Goal: Task Accomplishment & Management: Use online tool/utility

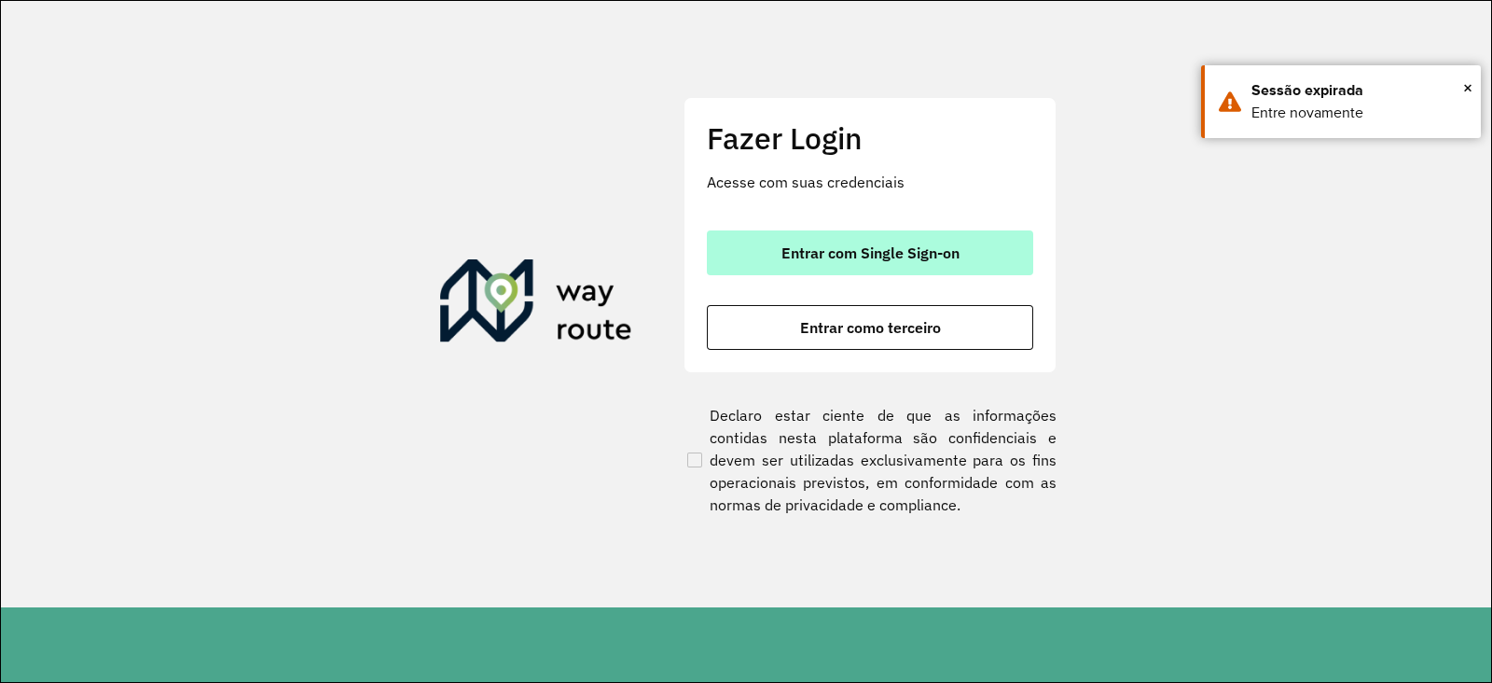
click at [964, 254] on button "Entrar com Single Sign-on" at bounding box center [870, 252] width 326 height 45
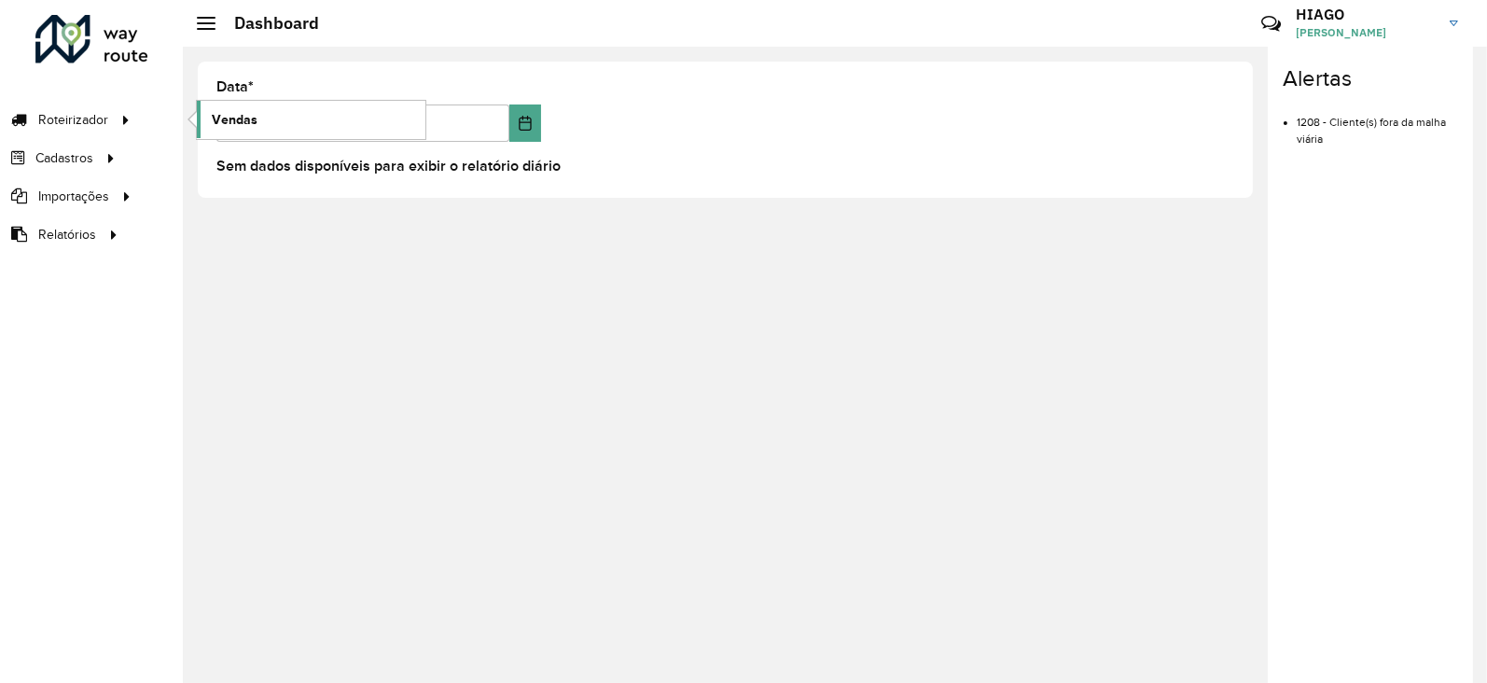
click at [252, 110] on span "Vendas" at bounding box center [235, 120] width 46 height 20
click at [266, 117] on link "Vendas" at bounding box center [311, 119] width 229 height 37
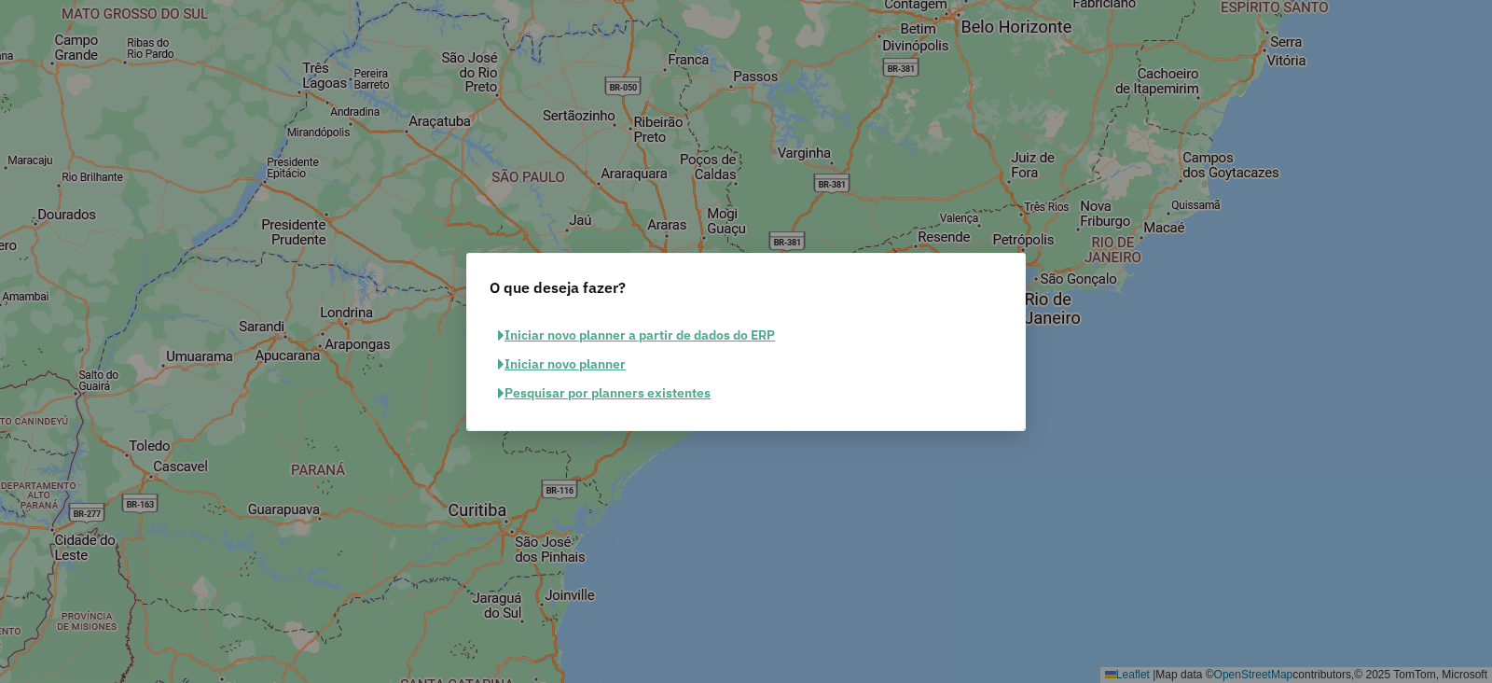
click at [603, 388] on button "Pesquisar por planners existentes" at bounding box center [604, 393] width 229 height 29
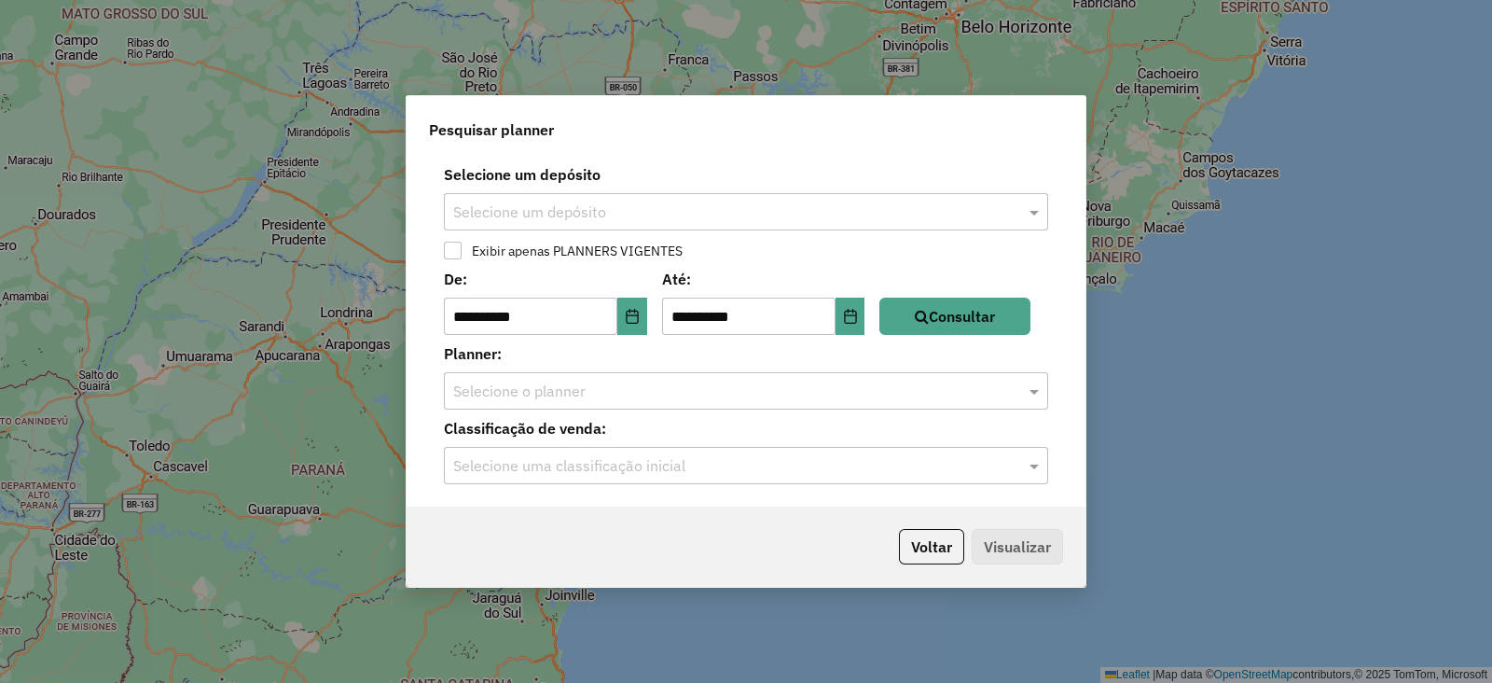
click at [732, 161] on div "**********" at bounding box center [746, 331] width 679 height 351
click at [740, 209] on input "text" at bounding box center [727, 212] width 548 height 22
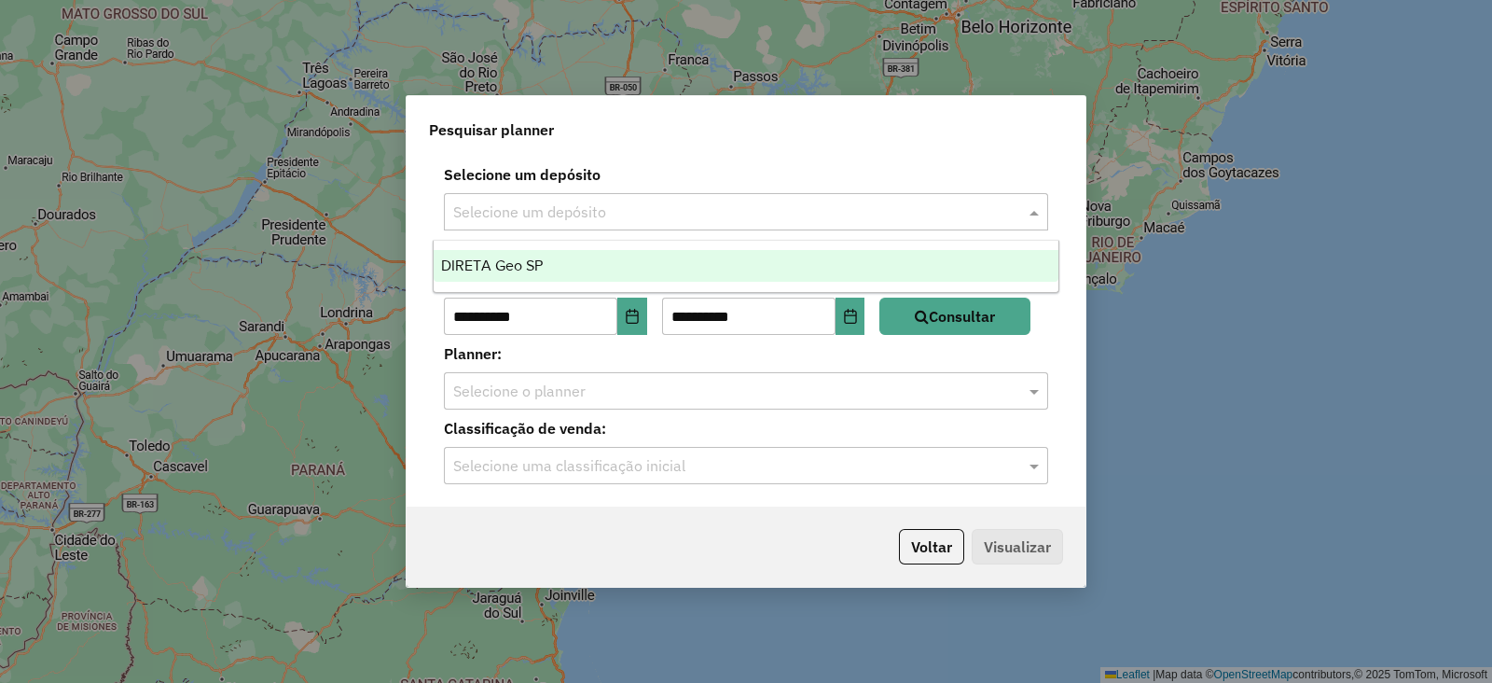
click at [571, 275] on div "DIRETA Geo SP" at bounding box center [746, 266] width 625 height 32
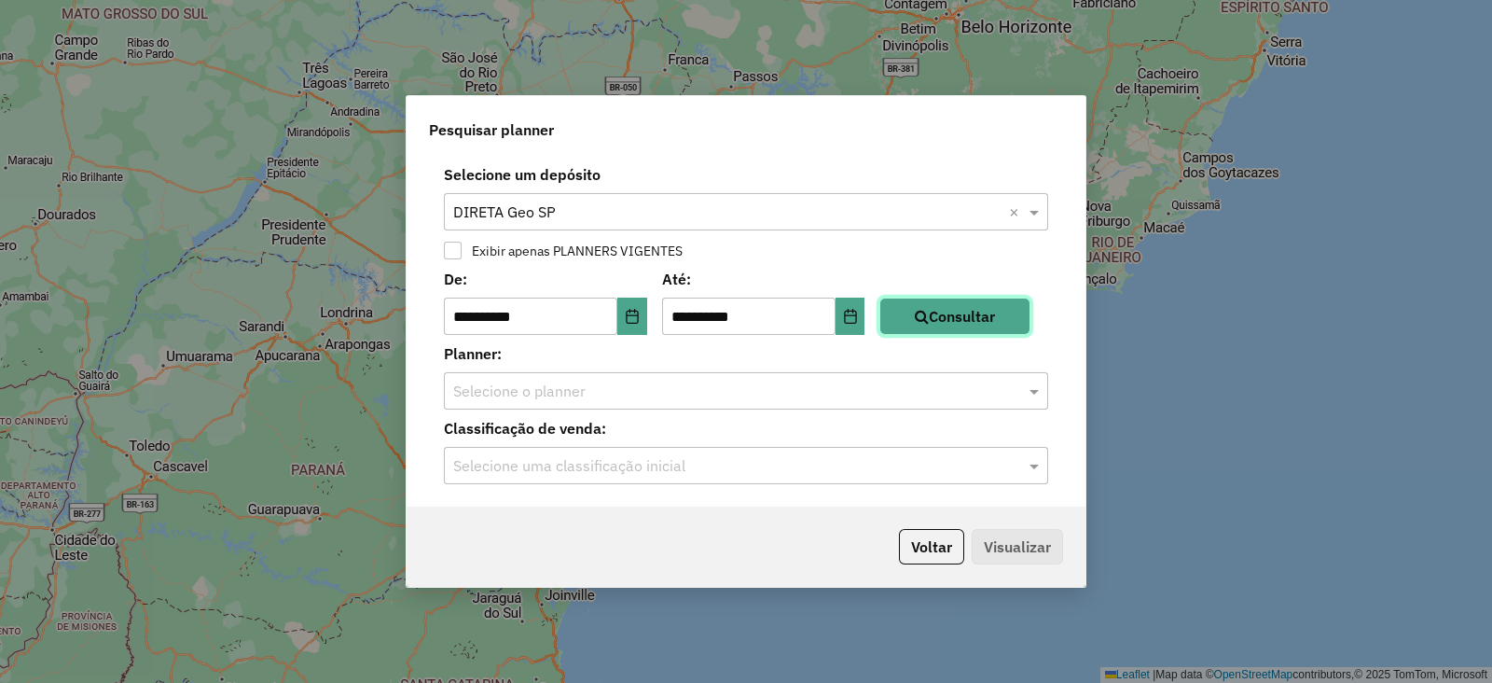
click at [984, 320] on button "Consultar" at bounding box center [955, 316] width 151 height 37
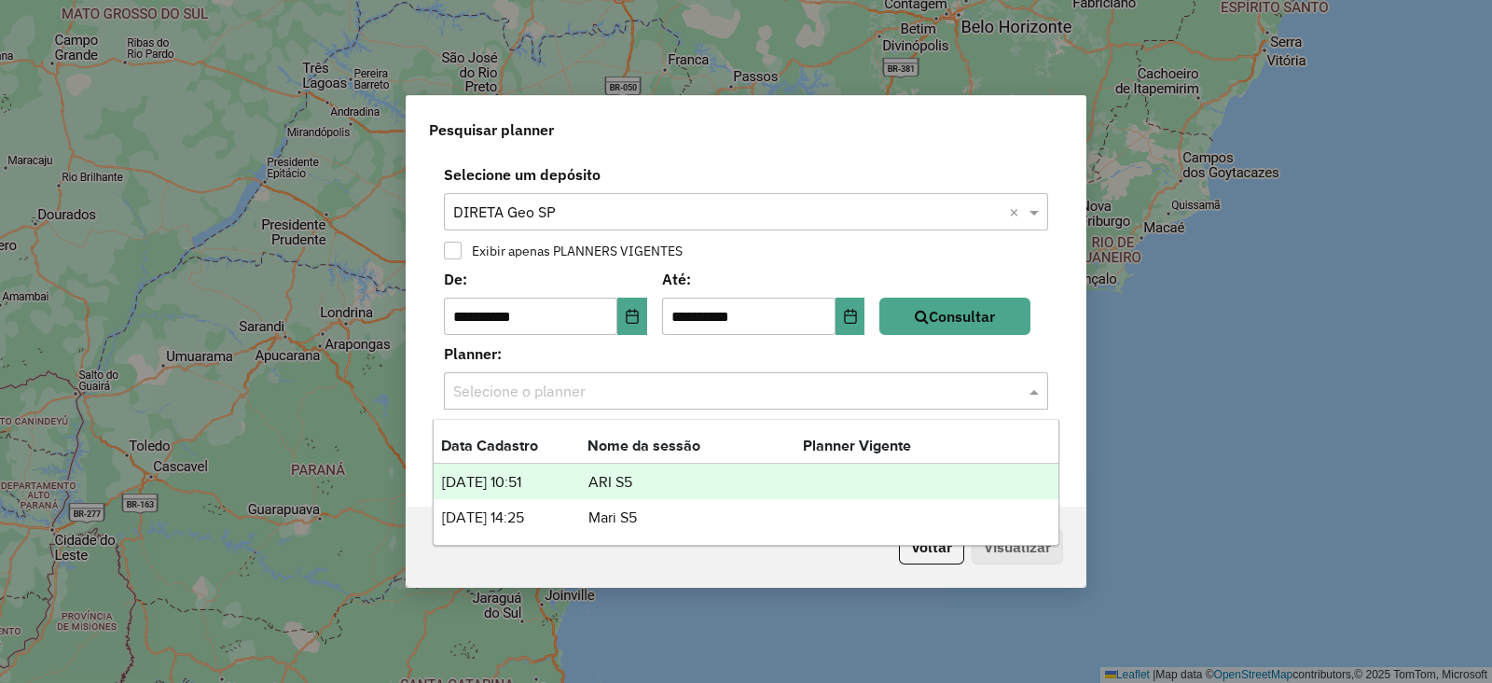
click at [880, 397] on input "text" at bounding box center [727, 392] width 548 height 22
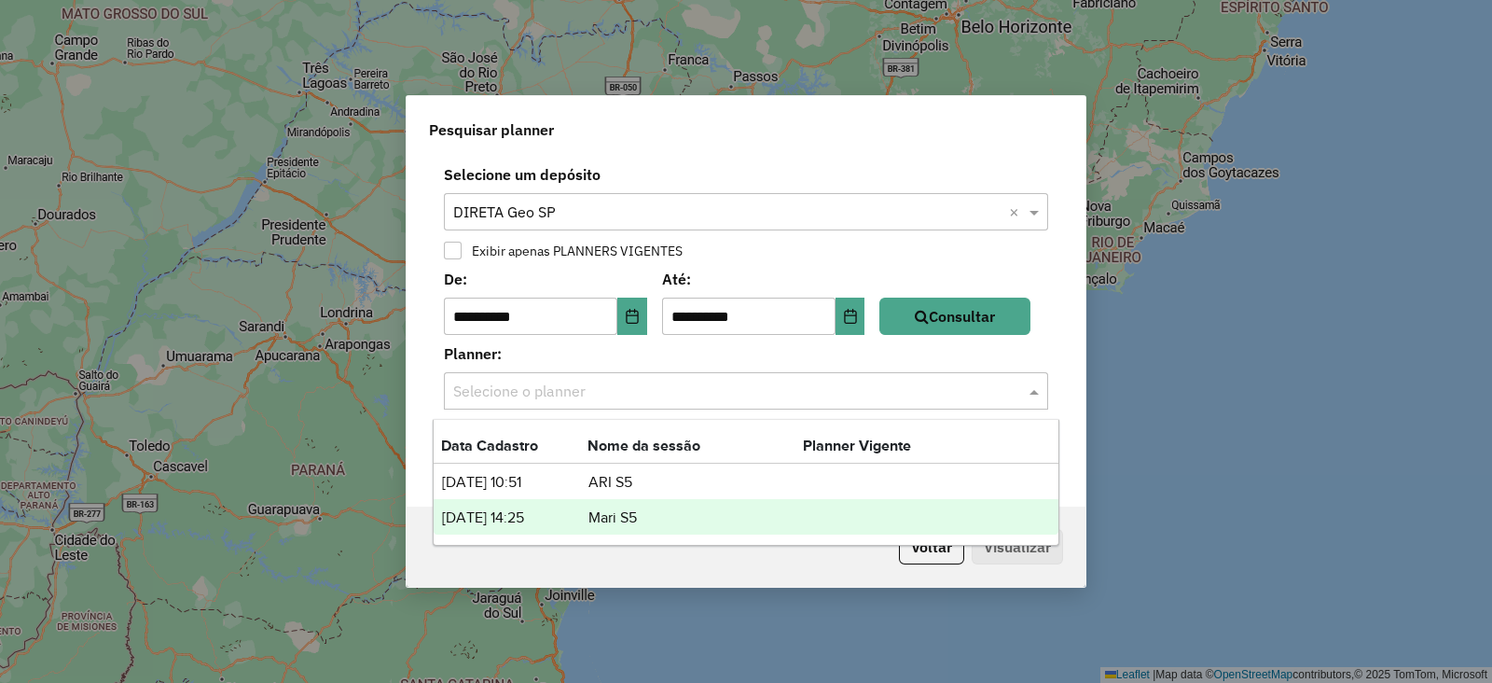
click at [577, 514] on td "29/09/2025 14:25" at bounding box center [514, 518] width 146 height 24
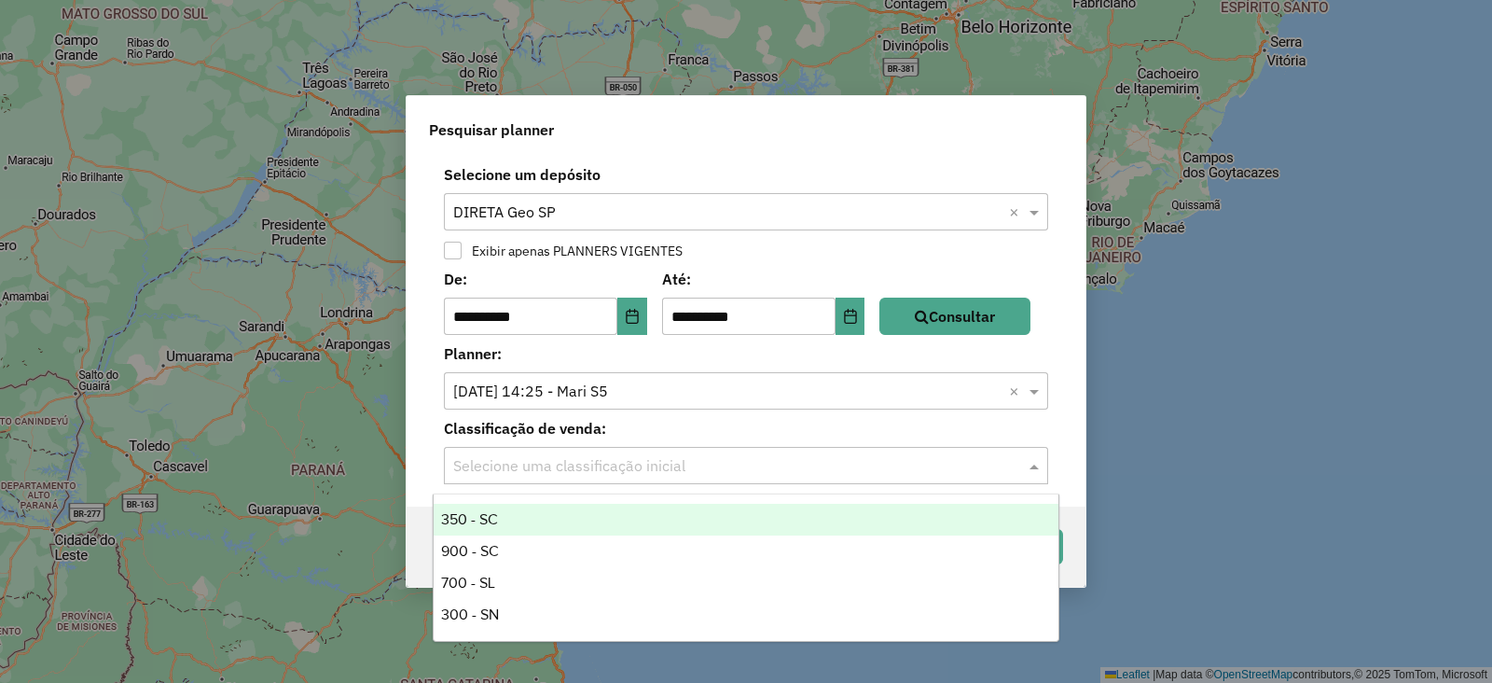
click at [875, 473] on input "text" at bounding box center [727, 466] width 548 height 22
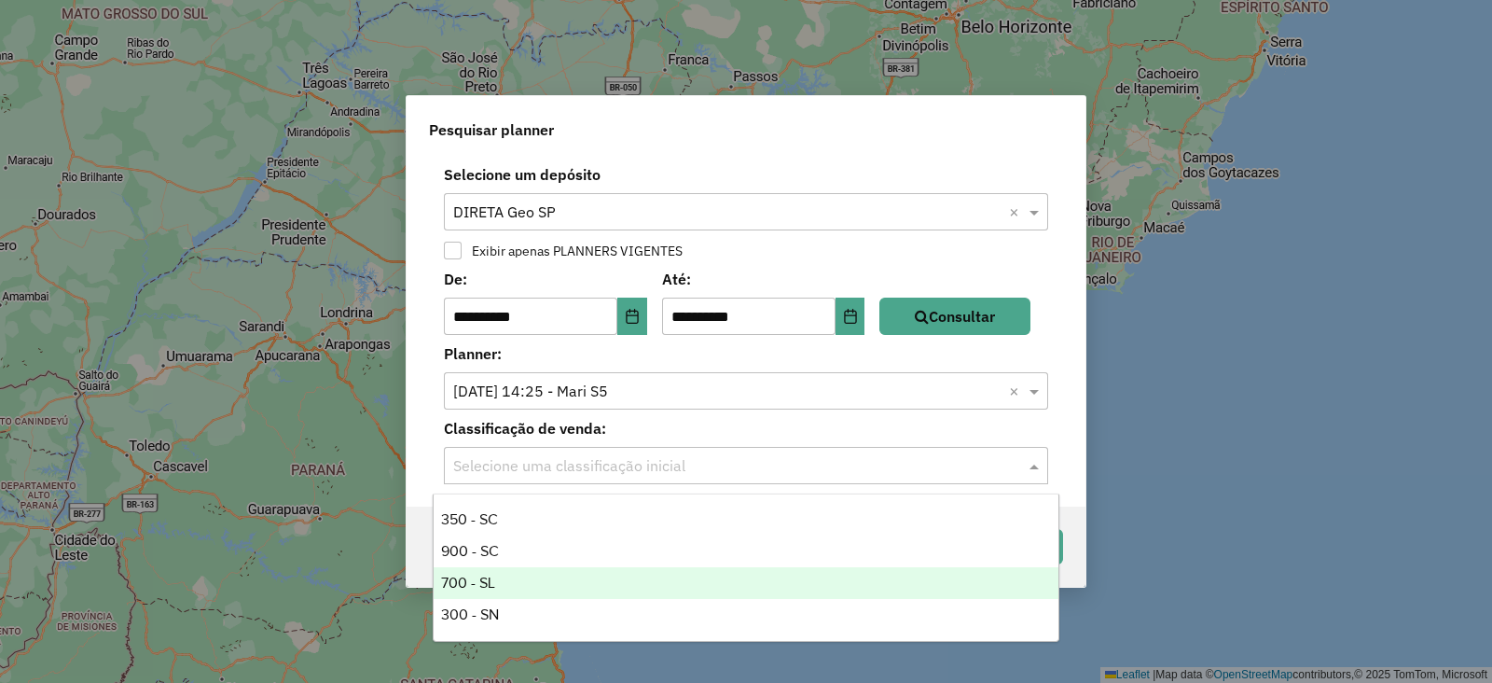
click at [538, 582] on div "700 - SL" at bounding box center [746, 583] width 625 height 32
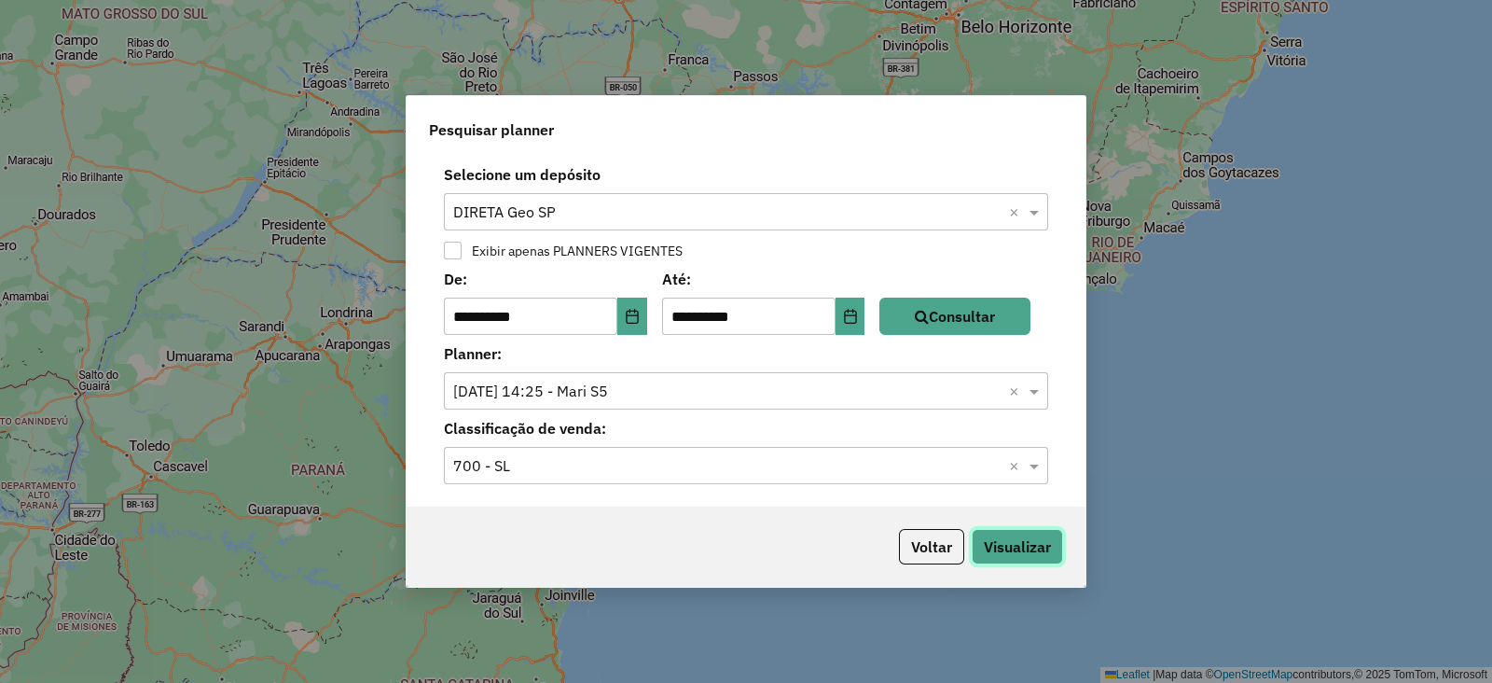
click at [1015, 539] on button "Visualizar" at bounding box center [1017, 546] width 91 height 35
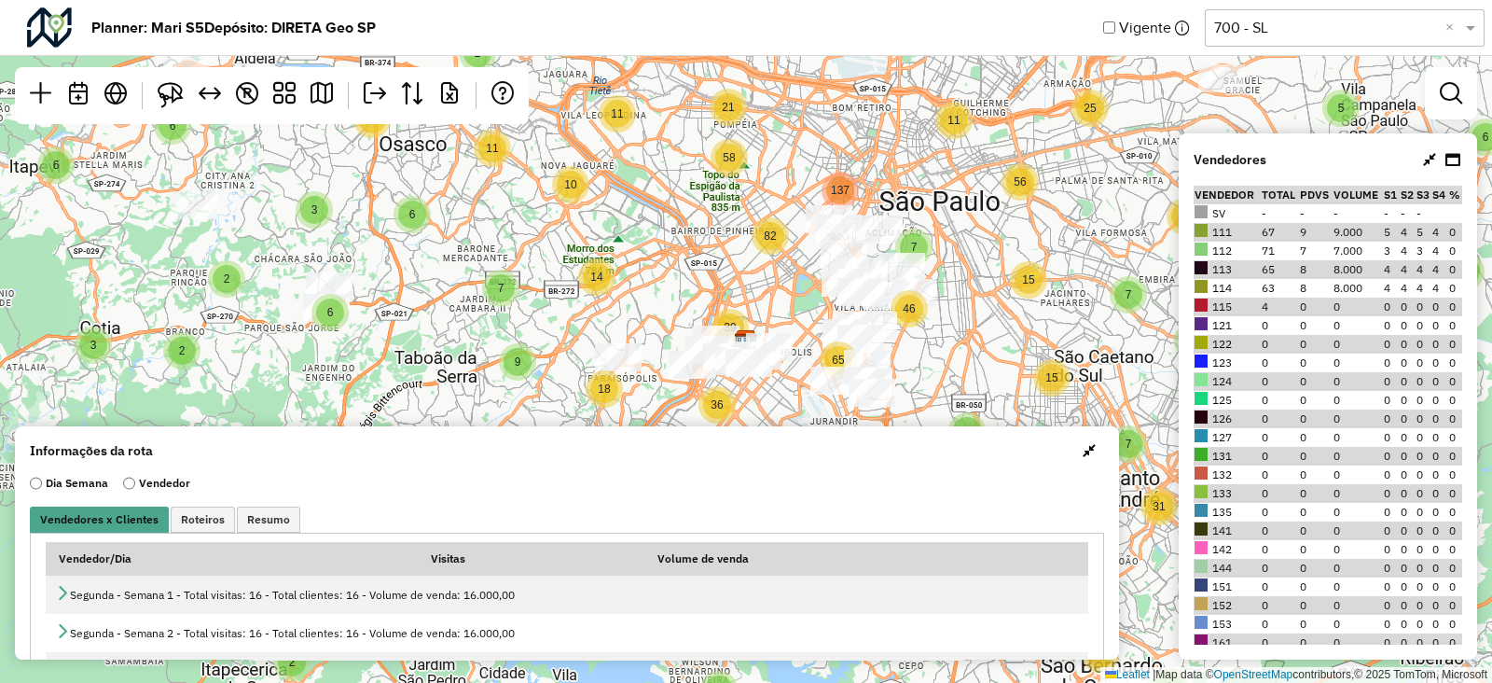
click at [1451, 157] on icon at bounding box center [1453, 159] width 15 height 15
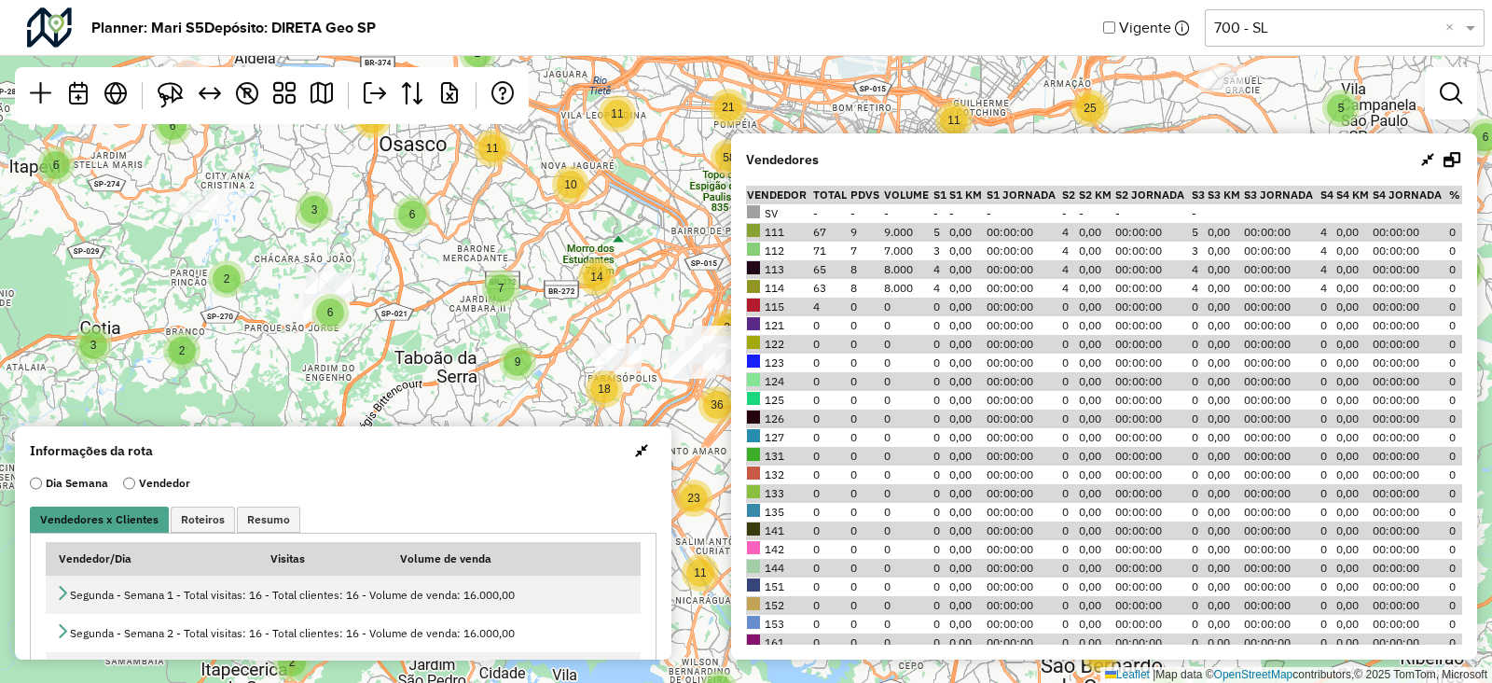
click at [1451, 157] on icon at bounding box center [1452, 159] width 17 height 15
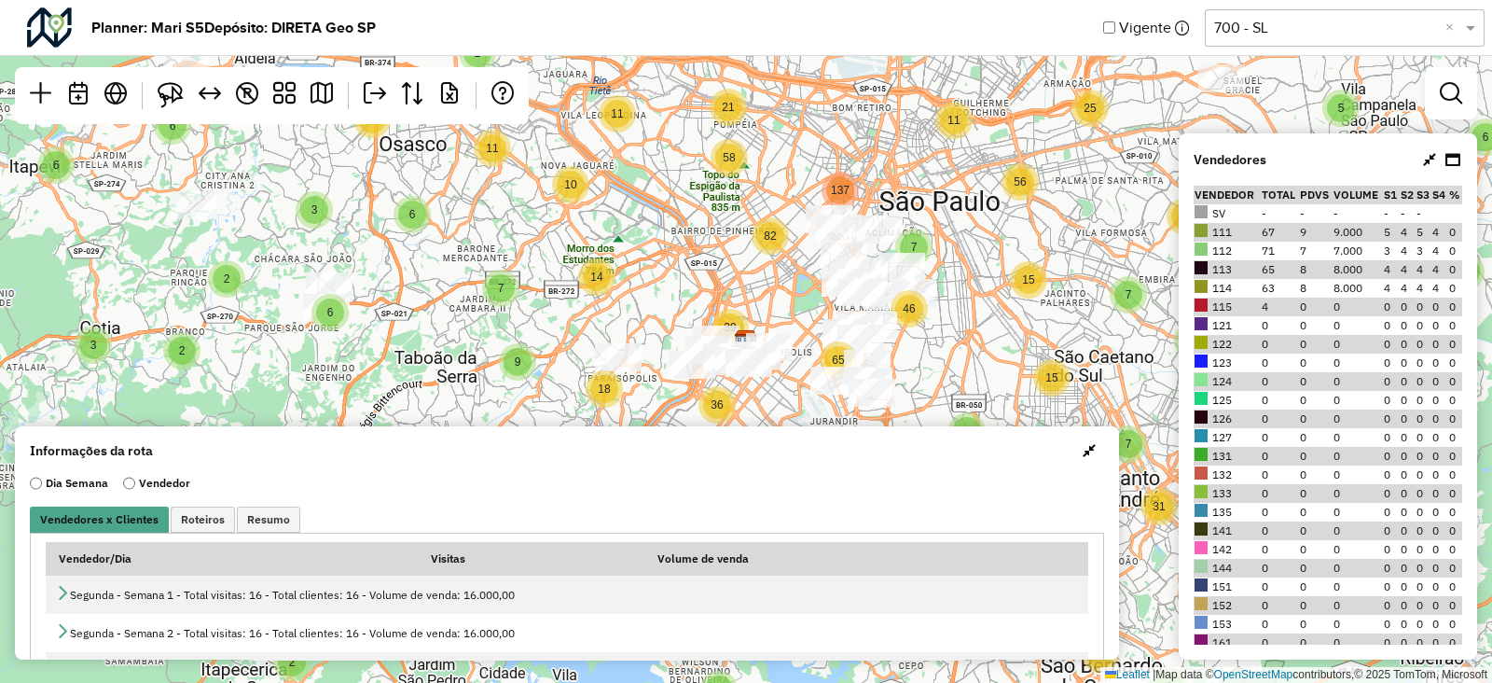
click at [1104, 187] on div "8 5 5 3 7 2 2 6 2 3 2 5 6 2 6 5 6 11 2 2 5 4 18 4 2 11 4 2 12 6 13 11 11 11 10 …" at bounding box center [746, 341] width 1492 height 683
click at [215, 263] on div "2" at bounding box center [226, 278] width 37 height 37
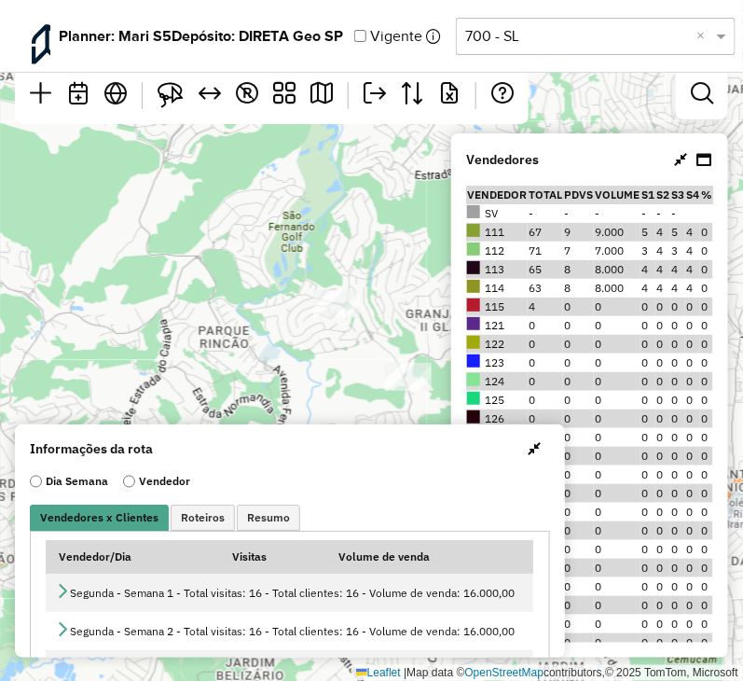
click at [158, 251] on div "2 2 2 2 2 2 2 5 2 2 2 3 3 4 3 2 2 7 ↦ Leaflet | Map data © OpenStreetMap contri…" at bounding box center [371, 340] width 743 height 681
click at [329, 212] on div "2 2 2 2 2 2 2 5 2 2 2 3 3 4 3 2 2 7 ↦ Leaflet | Map data © OpenStreetMap contri…" at bounding box center [371, 340] width 743 height 681
click at [704, 113] on div at bounding box center [702, 93] width 52 height 52
click at [704, 107] on link at bounding box center [702, 93] width 37 height 37
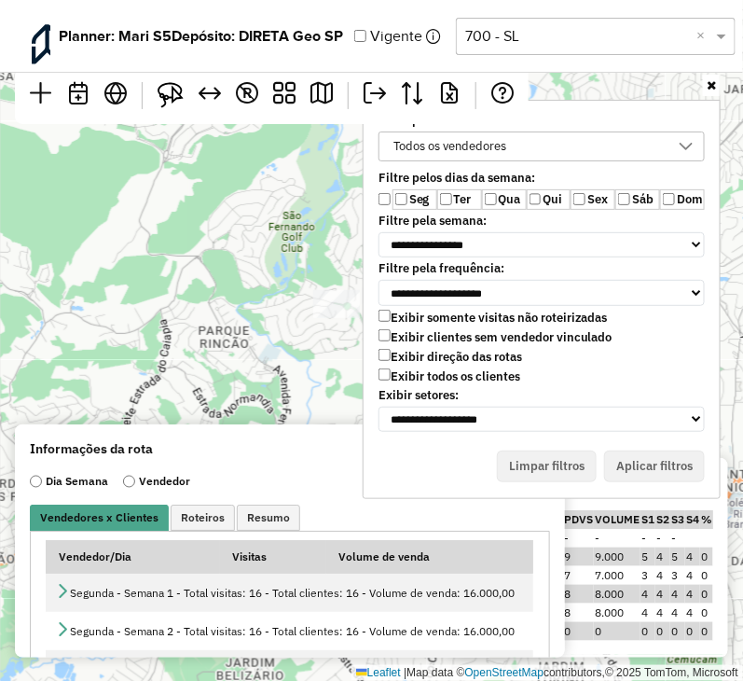
click at [476, 191] on label "Ter" at bounding box center [459, 199] width 45 height 21
click at [514, 198] on label "Qua" at bounding box center [504, 199] width 45 height 21
click at [574, 198] on label "Sex" at bounding box center [593, 199] width 45 height 21
click at [658, 199] on label "Sáb" at bounding box center [638, 199] width 45 height 21
click at [632, 196] on label "Sáb" at bounding box center [638, 199] width 45 height 21
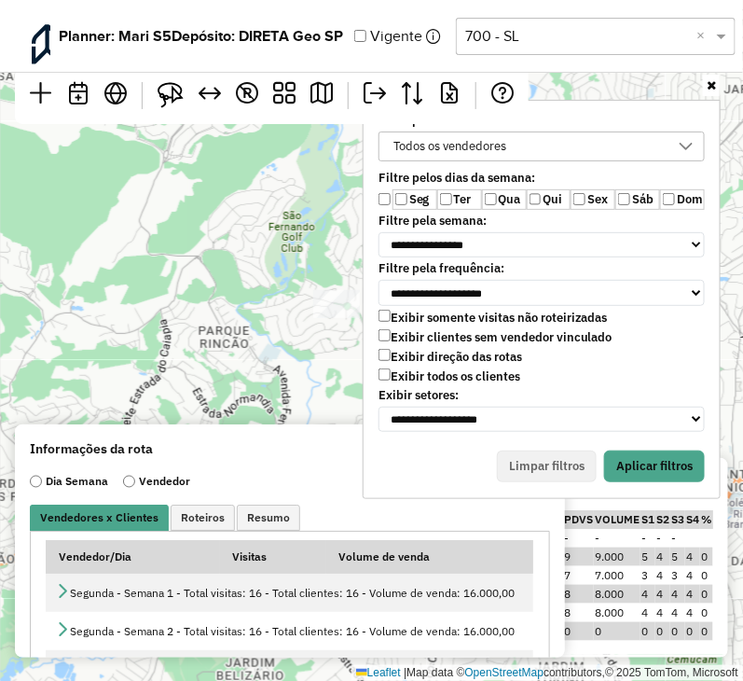
click at [648, 147] on div "Todos os vendedores" at bounding box center [528, 146] width 282 height 28
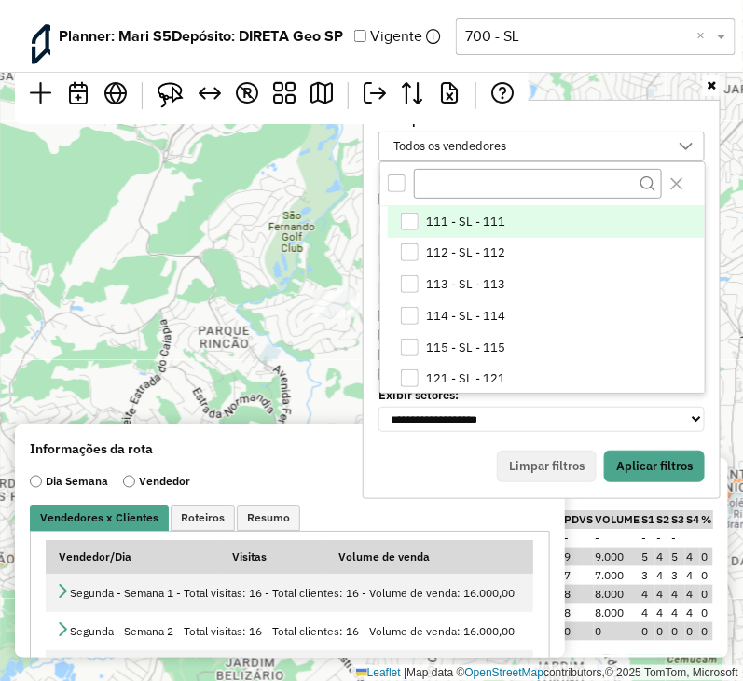
scroll to position [9, 70]
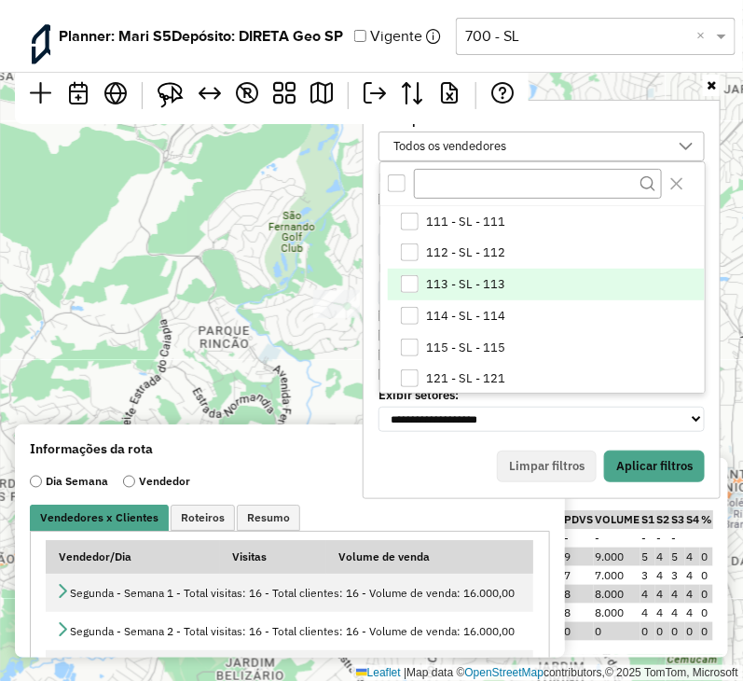
click at [445, 286] on span "113 - SL - 113" at bounding box center [466, 284] width 79 height 15
click at [648, 407] on select "**********" at bounding box center [542, 420] width 326 height 26
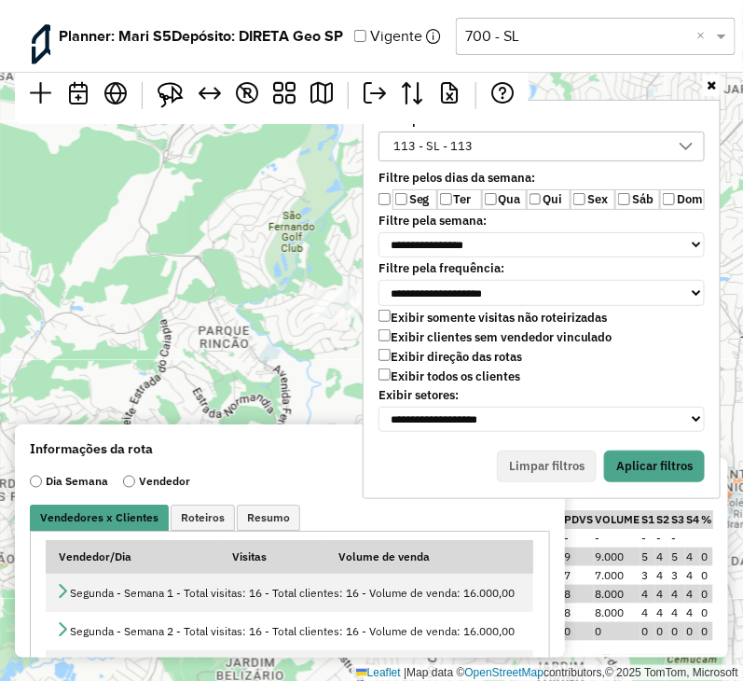
click at [411, 337] on label "Exibir clientes sem vendedor vinculado" at bounding box center [496, 337] width 234 height 16
click at [658, 468] on button "Aplicar filtros" at bounding box center [654, 467] width 101 height 32
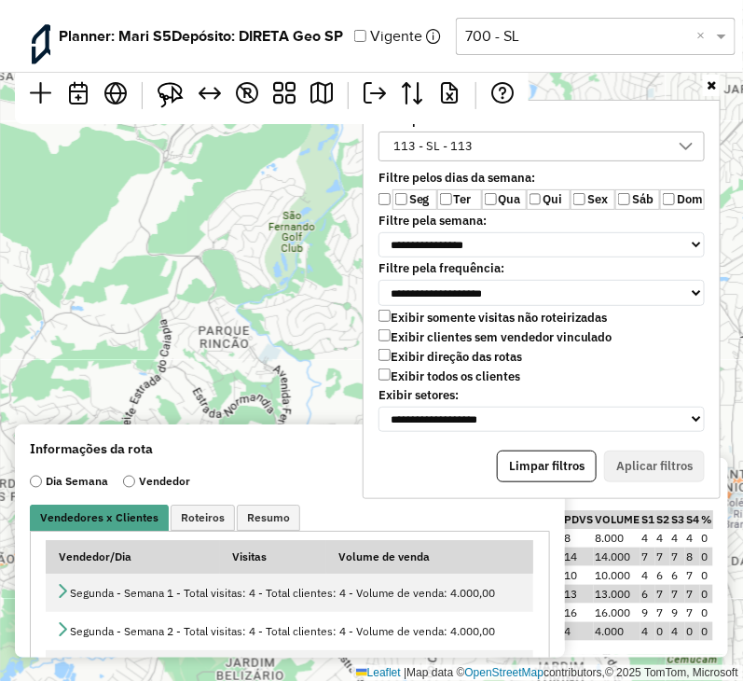
click at [253, 329] on div "↦ Leaflet | Map data © OpenStreetMap contributors,© 2025 TomTom, Microsoft" at bounding box center [371, 340] width 743 height 681
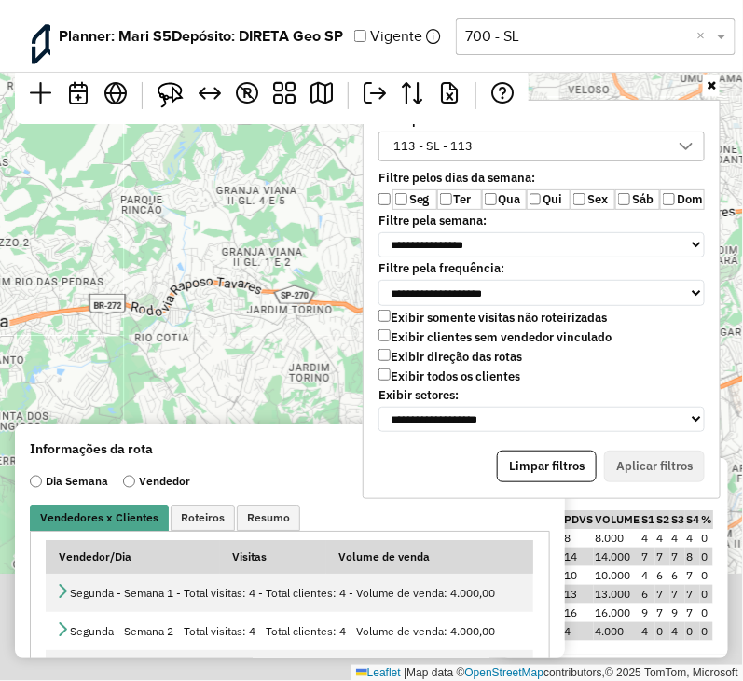
drag, startPoint x: 224, startPoint y: 323, endPoint x: 131, endPoint y: 177, distance: 172.8
click at [131, 177] on div "↦ Leaflet | Map data © OpenStreetMap contributors,© 2025 TomTom, Microsoft" at bounding box center [371, 340] width 743 height 681
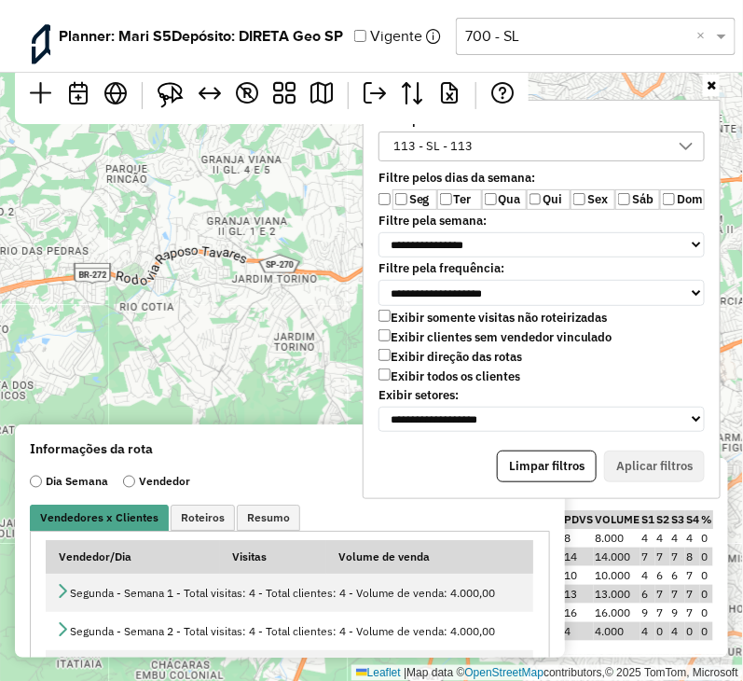
click at [723, 84] on div "**********" at bounding box center [541, 244] width 373 height 354
click at [716, 83] on icon at bounding box center [711, 85] width 9 height 12
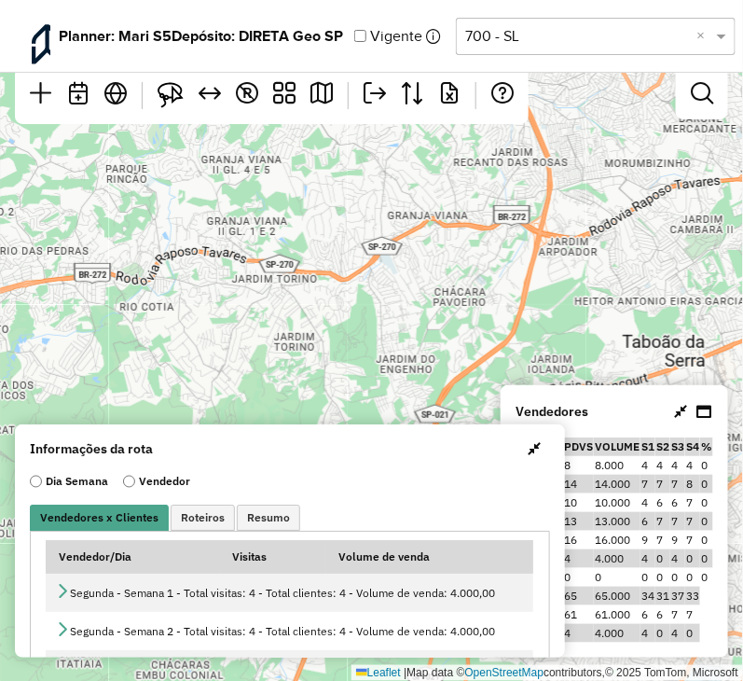
click at [530, 443] on span "button" at bounding box center [535, 448] width 13 height 15
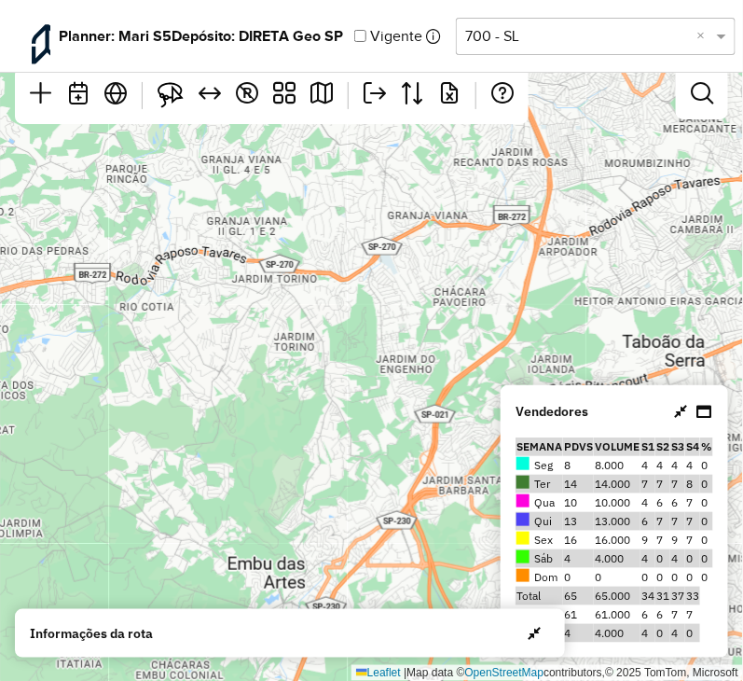
click at [680, 408] on icon at bounding box center [680, 411] width 13 height 15
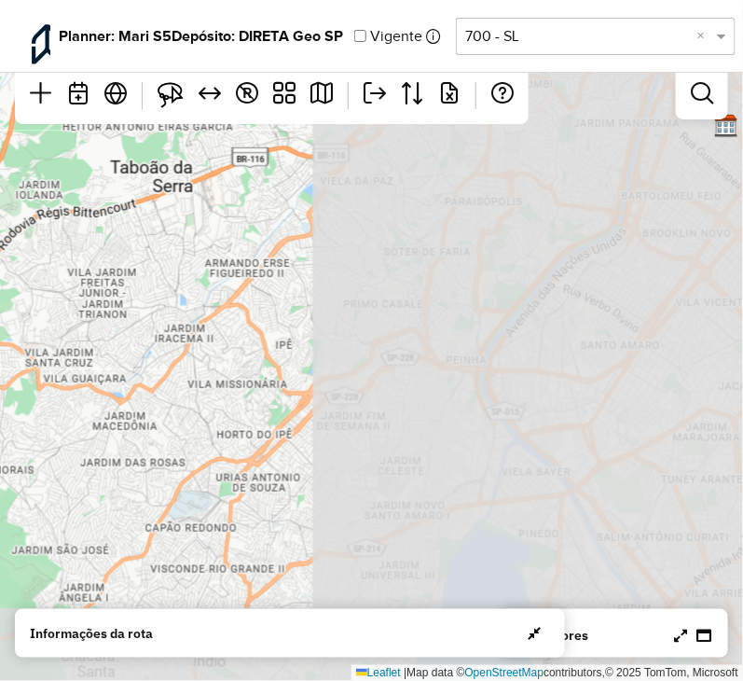
drag, startPoint x: 569, startPoint y: 447, endPoint x: -10, endPoint y: 163, distance: 644.9
click at [0, 163] on html "Aguarde... Pop-up bloqueado! Seu navegador bloqueou automáticamente a abertura …" at bounding box center [371, 340] width 743 height 681
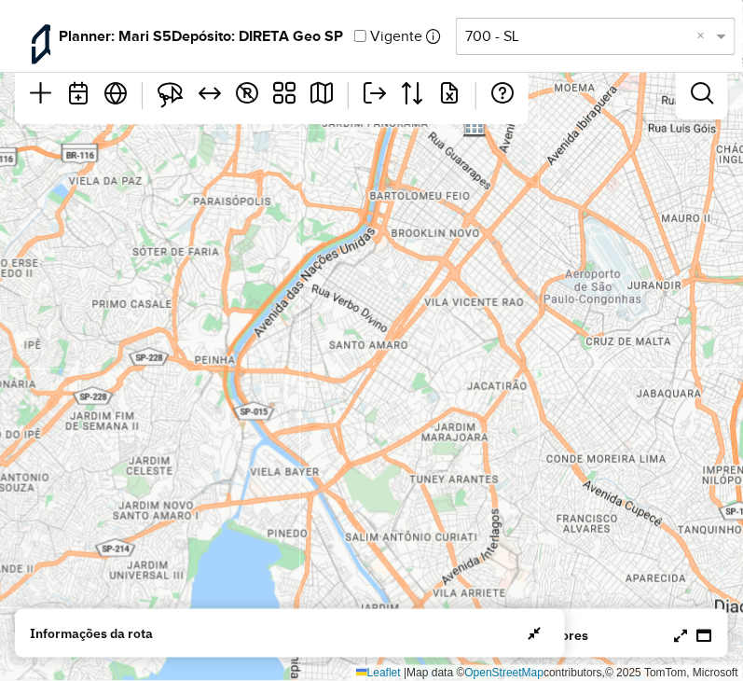
drag, startPoint x: 232, startPoint y: 282, endPoint x: 47, endPoint y: 391, distance: 215.3
click at [47, 391] on div "↦ Leaflet | Map data © OpenStreetMap contributors,© 2025 TomTom, Microsoft" at bounding box center [371, 340] width 743 height 681
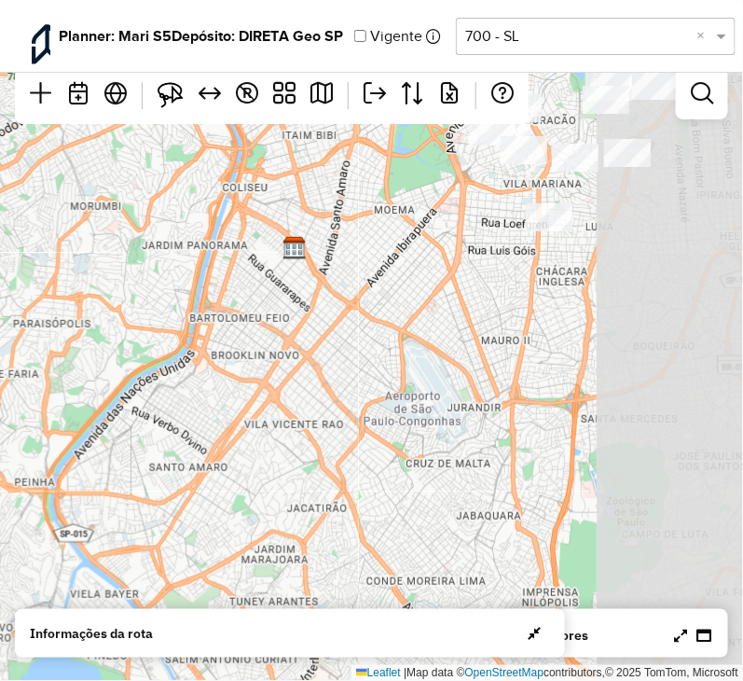
drag, startPoint x: 513, startPoint y: 254, endPoint x: 294, endPoint y: 391, distance: 258.5
click at [292, 392] on div "↦ Leaflet | Map data © OpenStreetMap contributors,© 2025 TomTom, Microsoft" at bounding box center [371, 340] width 743 height 681
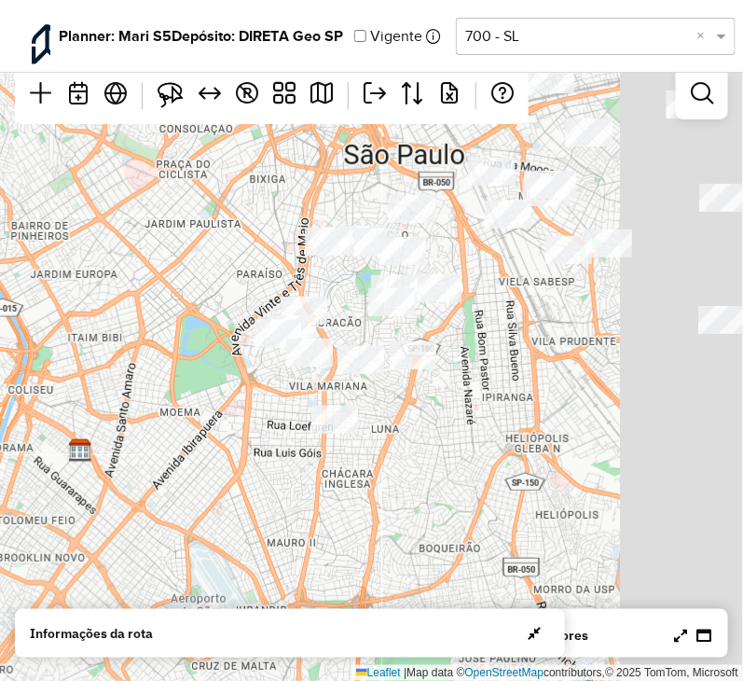
drag, startPoint x: 528, startPoint y: 225, endPoint x: 361, endPoint y: 395, distance: 238.8
click at [359, 403] on div "↦ Leaflet | Map data © OpenStreetMap contributors,© 2025 TomTom, Microsoft" at bounding box center [371, 340] width 743 height 681
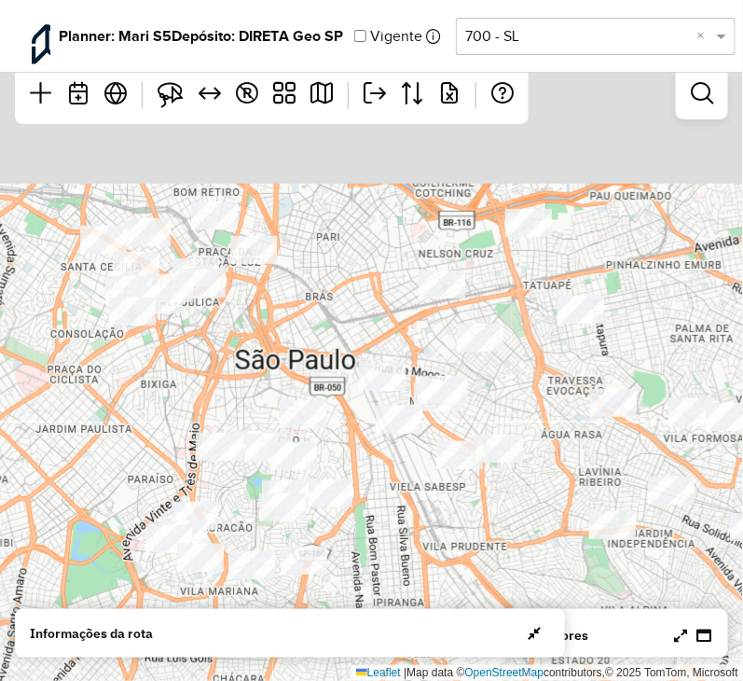
drag, startPoint x: 437, startPoint y: 407, endPoint x: 394, endPoint y: 457, distance: 66.8
click at [394, 457] on div "↦ Leaflet | Map data © OpenStreetMap contributors,© 2025 TomTom, Microsoft" at bounding box center [371, 340] width 743 height 681
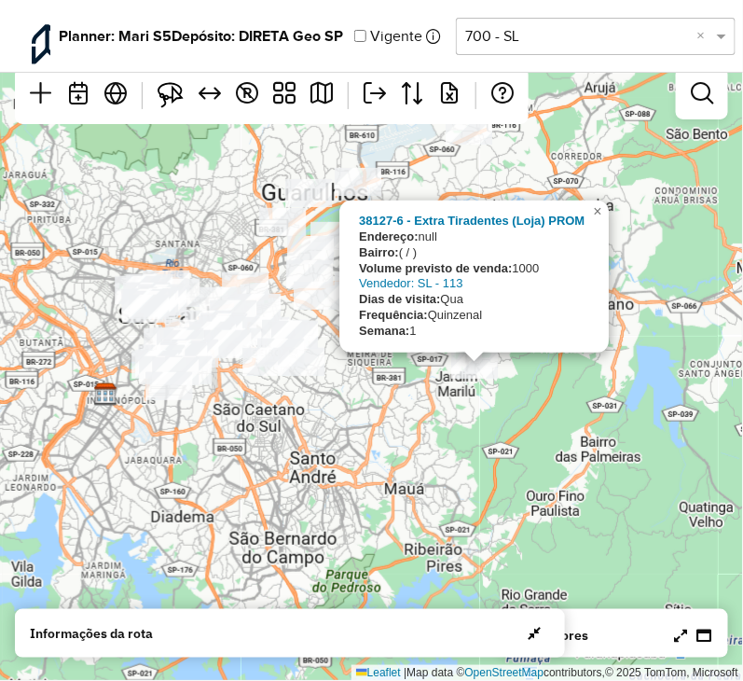
click at [390, 409] on div "38127-6 - Extra Tiradentes (Loja) PROM Endereço: null Bairro: ( / ) Volume prev…" at bounding box center [371, 340] width 743 height 681
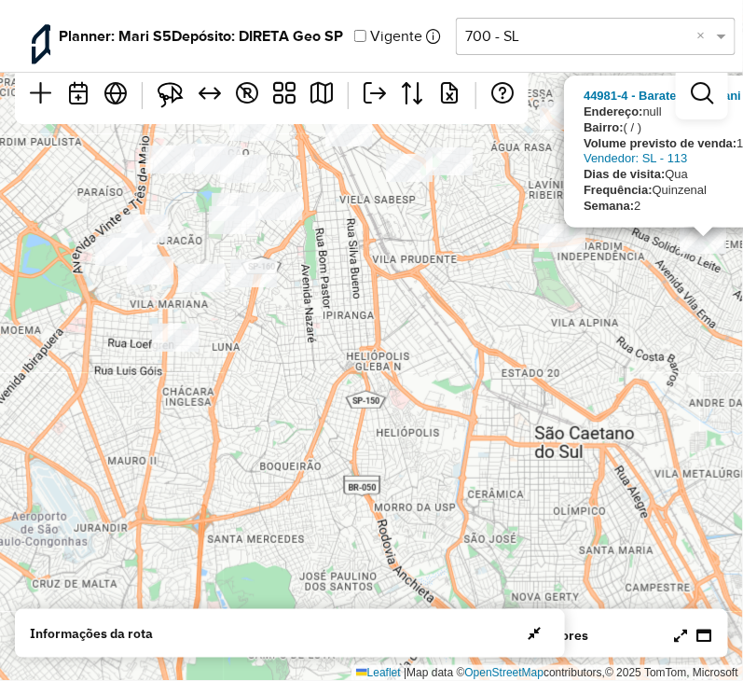
drag, startPoint x: 273, startPoint y: 380, endPoint x: 351, endPoint y: 512, distance: 153.4
click at [351, 512] on div "44981-4 - Barateiro Guarani (Loja) PROM Endereço: null Bairro: ( / ) Volume pre…" at bounding box center [371, 340] width 743 height 681
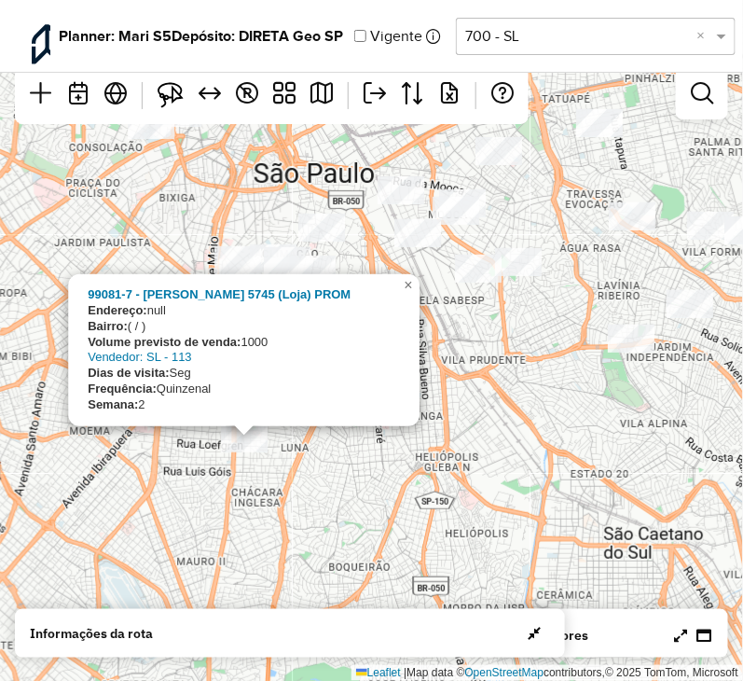
click at [379, 479] on div "99081-7 - Minuto Pao Afonso Celso 5745 (Loja) PROM Endereço: null Bairro: ( / )…" at bounding box center [371, 340] width 743 height 681
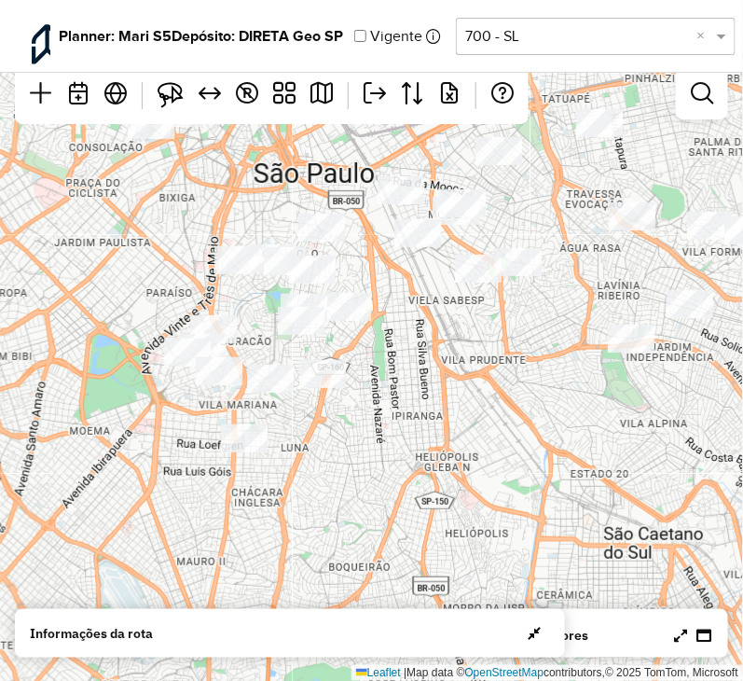
click at [320, 404] on div "↦ Leaflet | Map data © OpenStreetMap contributors,© 2025 TomTom, Microsoft" at bounding box center [371, 340] width 743 height 681
click at [184, 238] on div "↦ Leaflet | Map data © OpenStreetMap contributors,© 2025 TomTom, Microsoft" at bounding box center [371, 340] width 743 height 681
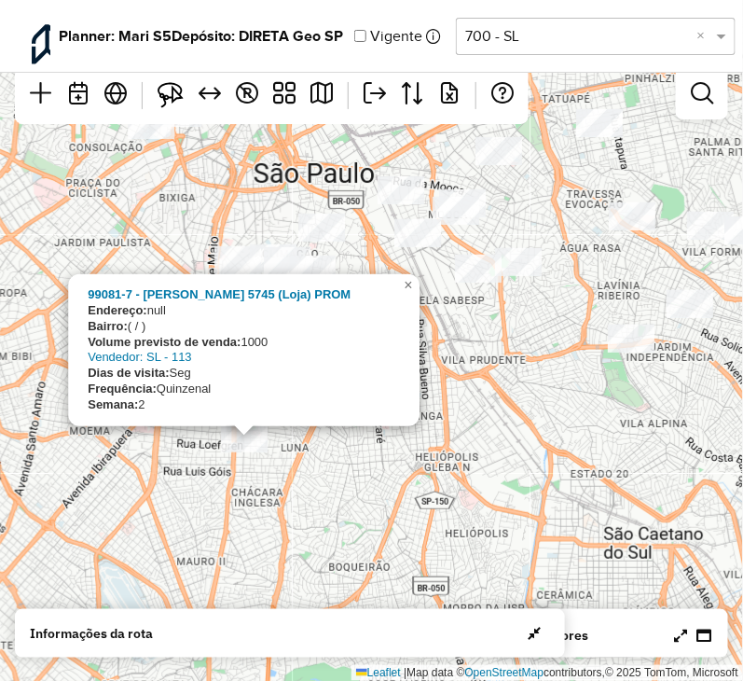
click at [389, 465] on div "99081-7 - Minuto Pao Afonso Celso 5745 (Loja) PROM Endereço: null Bairro: ( / )…" at bounding box center [371, 340] width 743 height 681
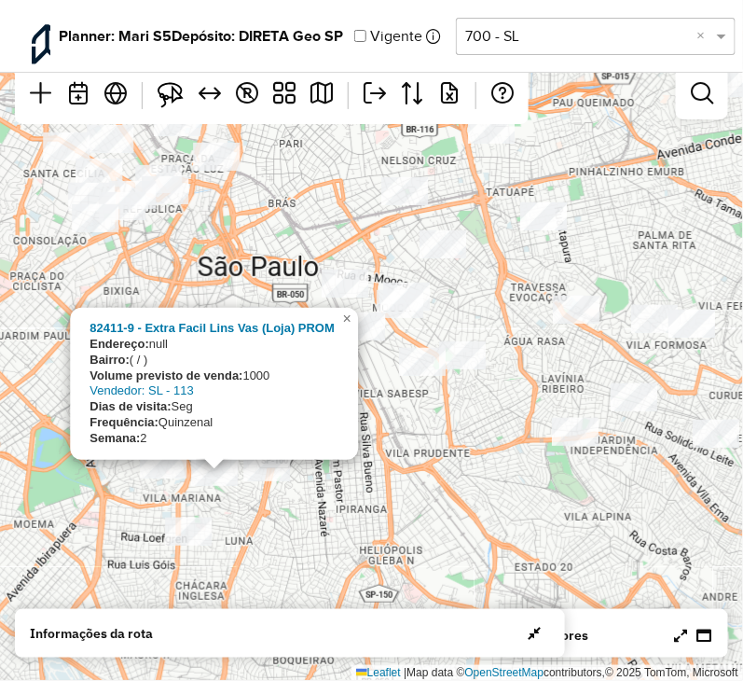
drag, startPoint x: 375, startPoint y: 437, endPoint x: 319, endPoint y: 531, distance: 108.8
click at [319, 531] on div "82411-9 - Extra Facil Lins Vas (Loja) PROM Endereço: null Bairro: ( / ) Volume …" at bounding box center [371, 340] width 743 height 681
click at [317, 523] on div "82411-9 - Extra Facil Lins Vas (Loja) PROM Endereço: null Bairro: ( / ) Volume …" at bounding box center [371, 340] width 743 height 681
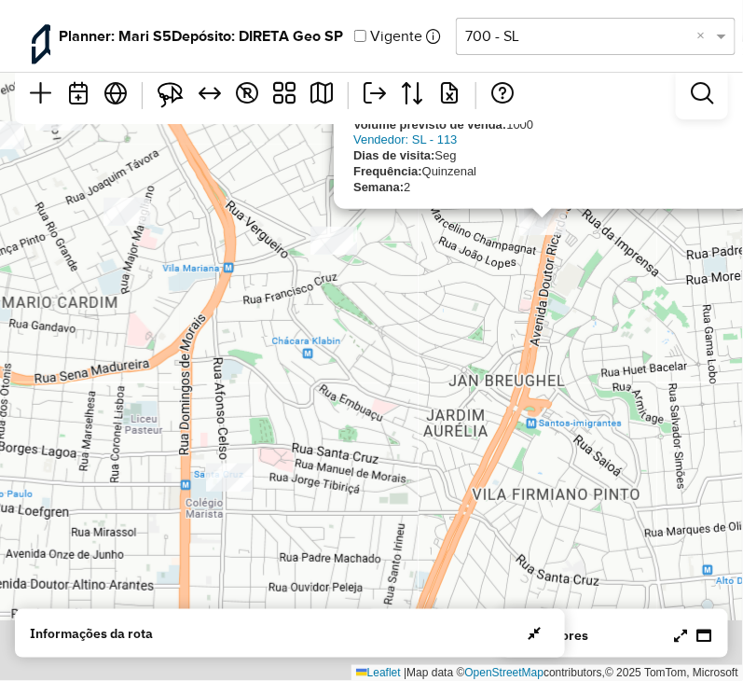
drag, startPoint x: 238, startPoint y: 500, endPoint x: 410, endPoint y: 347, distance: 230.6
click at [410, 347] on div "32778-6 - Pao De Acucar Serafim Orlandi(Loja 1717) (Loja) PROM Endereço: null B…" at bounding box center [371, 340] width 743 height 681
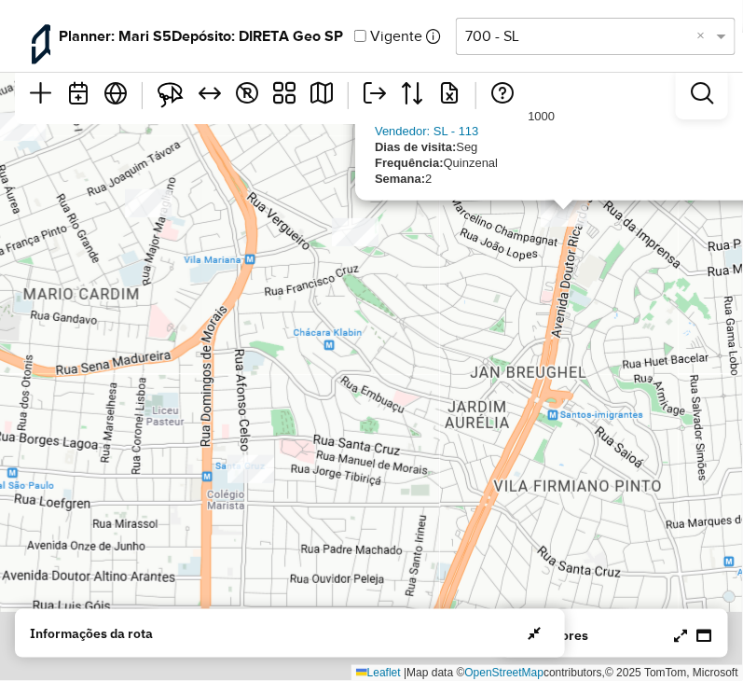
click at [410, 347] on div "32778-6 - Pao De Acucar Serafim Orlandi(Loja 1717) (Loja) PROM Endereço: null B…" at bounding box center [371, 340] width 743 height 681
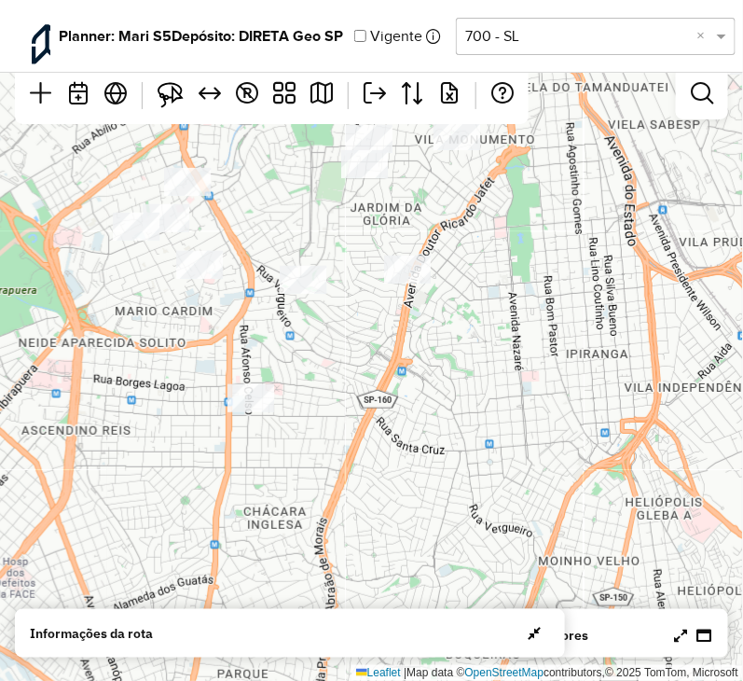
drag, startPoint x: 250, startPoint y: 327, endPoint x: 257, endPoint y: 424, distance: 97.3
click at [257, 424] on div "↦ Leaflet | Map data © OpenStreetMap contributors,© 2025 TomTom, Microsoft" at bounding box center [371, 340] width 743 height 681
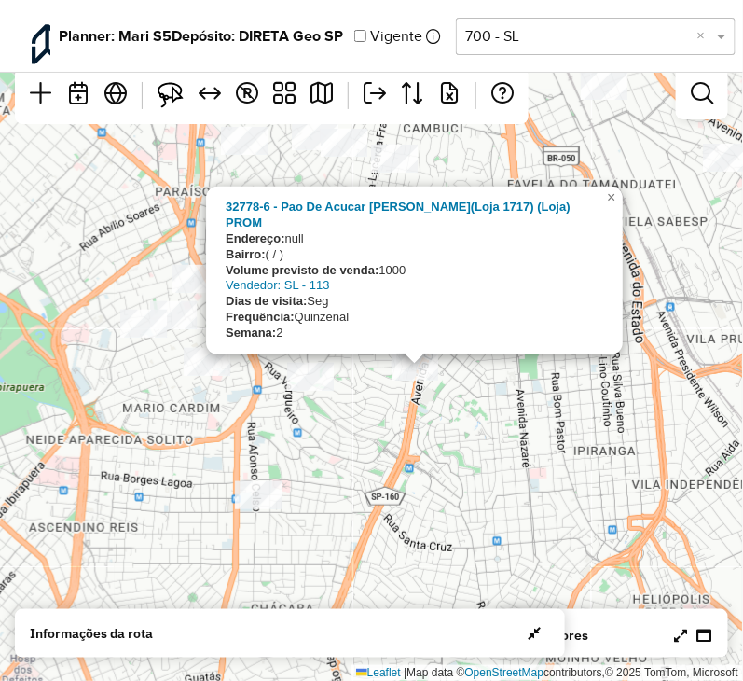
click at [415, 420] on div "32778-6 - Pao De Acucar Serafim Orlandi(Loja 1717) (Loja) PROM Endereço: null B…" at bounding box center [371, 340] width 743 height 681
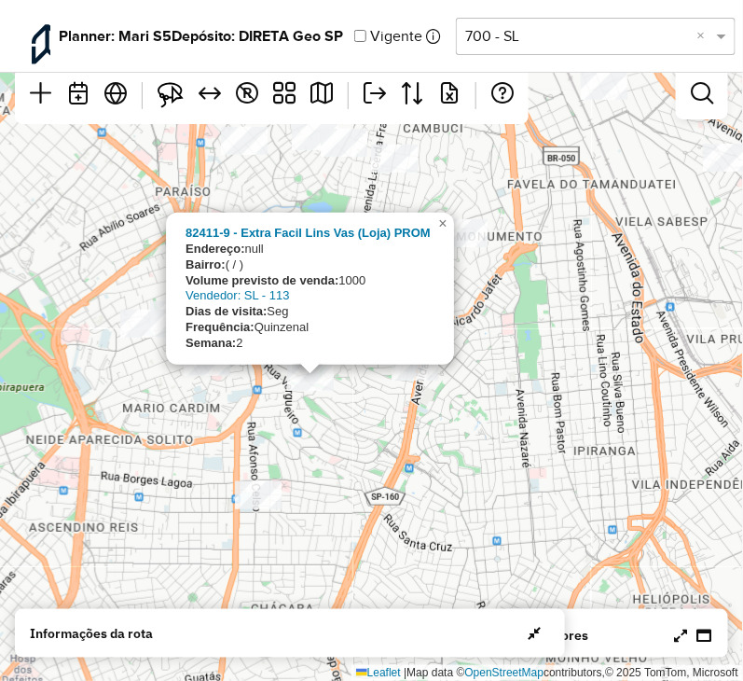
click at [378, 418] on div "82411-9 - Extra Facil Lins Vas (Loja) PROM Endereço: null Bairro: ( / ) Volume …" at bounding box center [371, 340] width 743 height 681
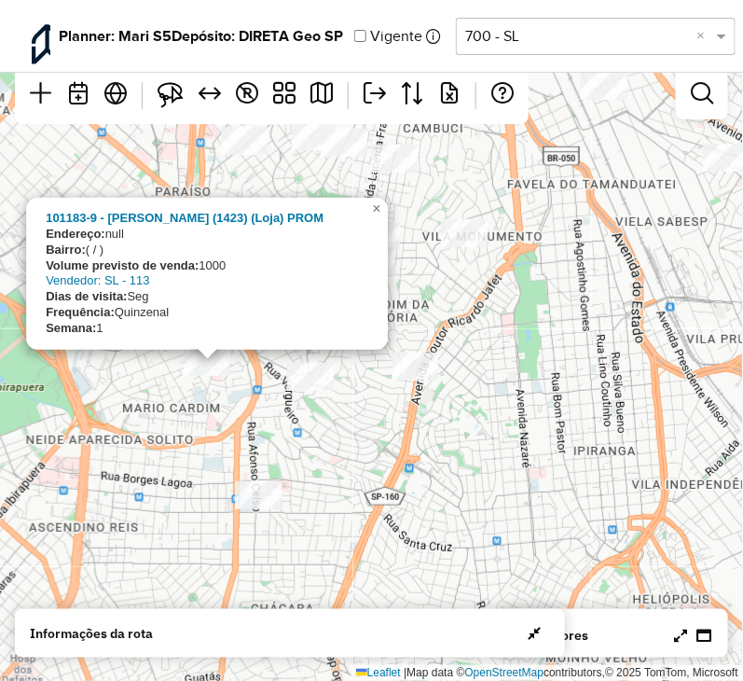
click at [334, 419] on div "101183-9 - Minuto Pao Tomas Alves (1423) (Loja) PROM Endereço: null Bairro: ( /…" at bounding box center [371, 340] width 743 height 681
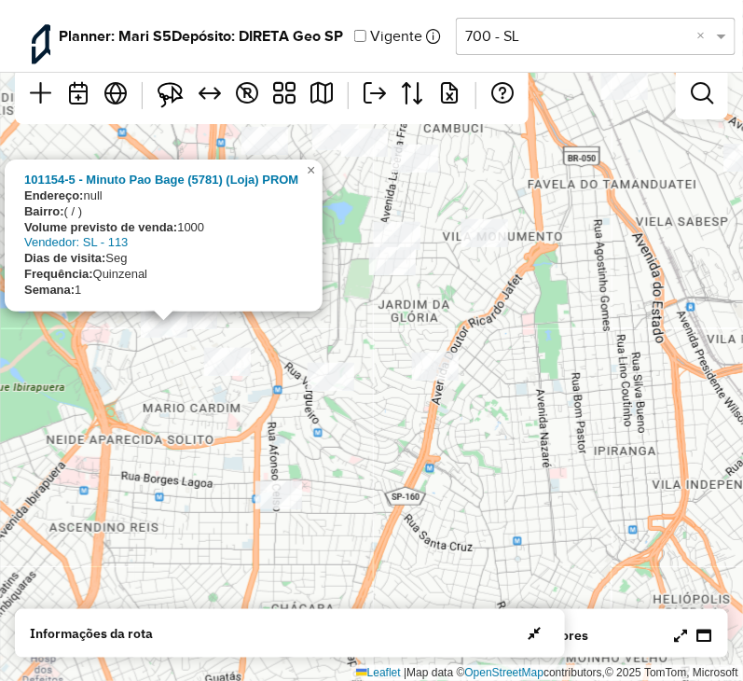
click at [170, 394] on div "101154-5 - Minuto Pao Bage (5781) (Loja) PROM Endereço: null Bairro: ( / ) Volu…" at bounding box center [371, 340] width 743 height 681
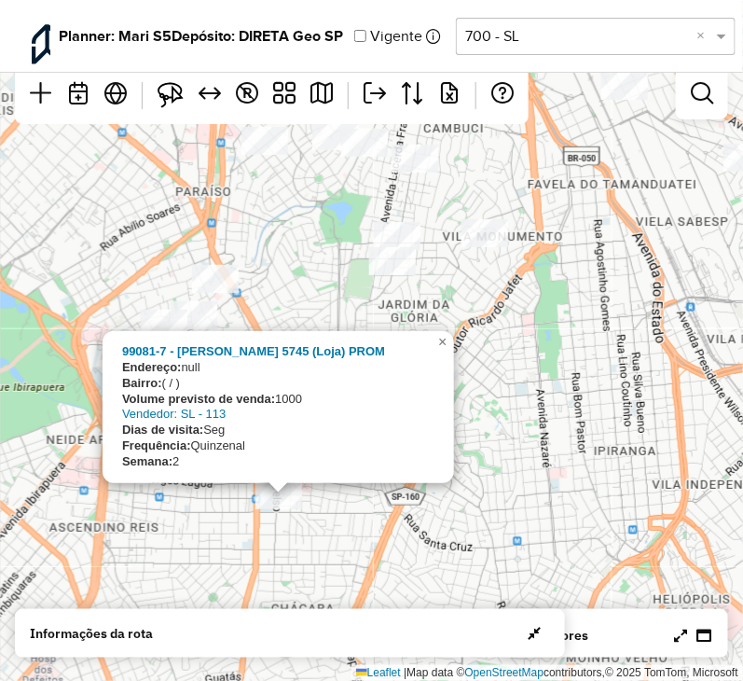
drag, startPoint x: 326, startPoint y: 297, endPoint x: 213, endPoint y: 296, distance: 112.9
click at [325, 296] on div "99081-7 - Minuto Pao Afonso Celso 5745 (Loja) PROM Endereço: null Bairro: ( / )…" at bounding box center [371, 340] width 743 height 681
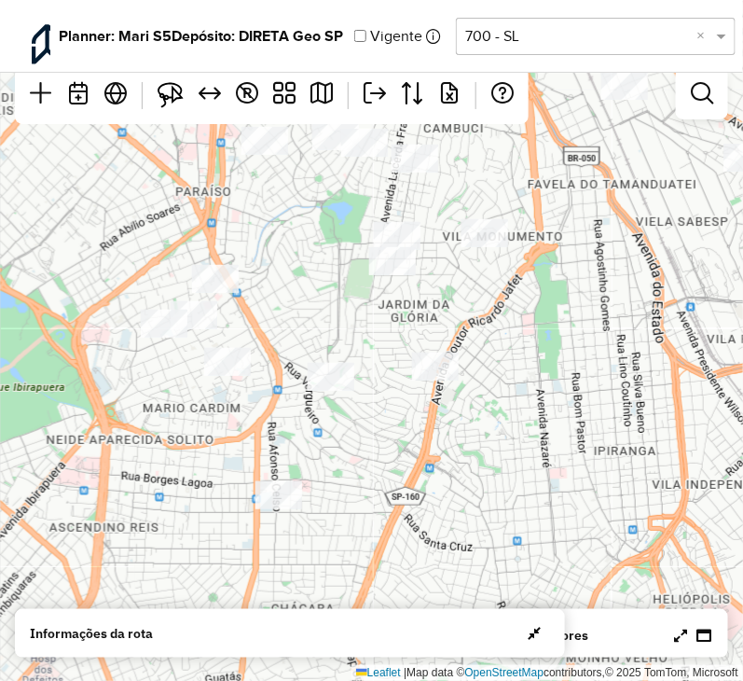
click at [201, 300] on div "↦ Leaflet | Map data © OpenStreetMap contributors,© 2025 TomTom, Microsoft" at bounding box center [371, 340] width 743 height 681
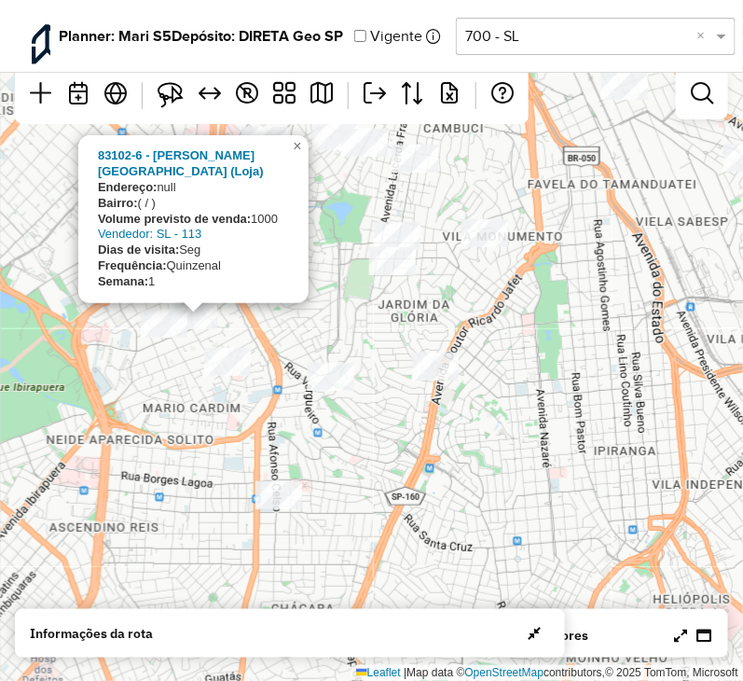
click at [309, 316] on div "83102-6 - Dia Vila Mariana (Loja) Endereço: null Bairro: ( / ) Volume previsto …" at bounding box center [371, 340] width 743 height 681
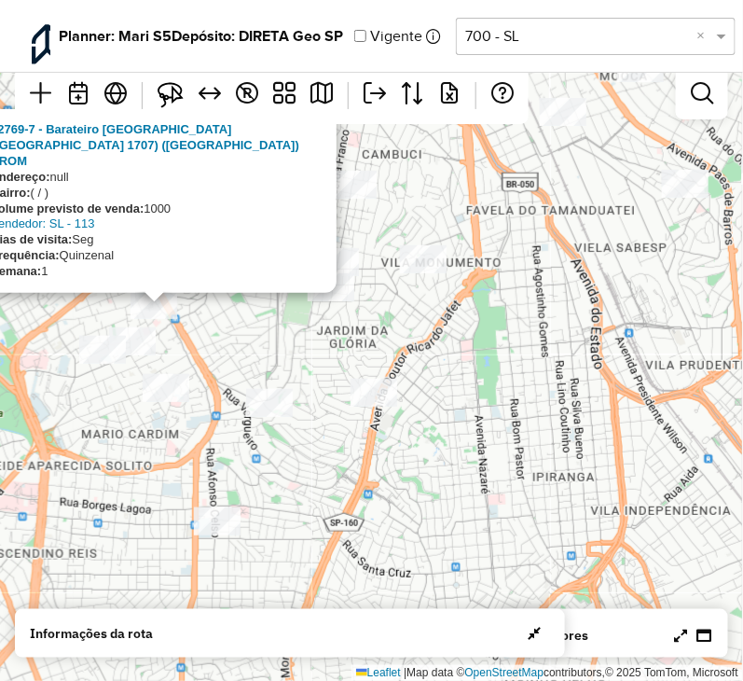
drag, startPoint x: 293, startPoint y: 302, endPoint x: 224, endPoint y: 332, distance: 75.2
click at [224, 332] on div "32769-7 - Barateiro Vila Mariana(Loja 1707) (Loja) PROM Endereço: null Bairro: …" at bounding box center [371, 340] width 743 height 681
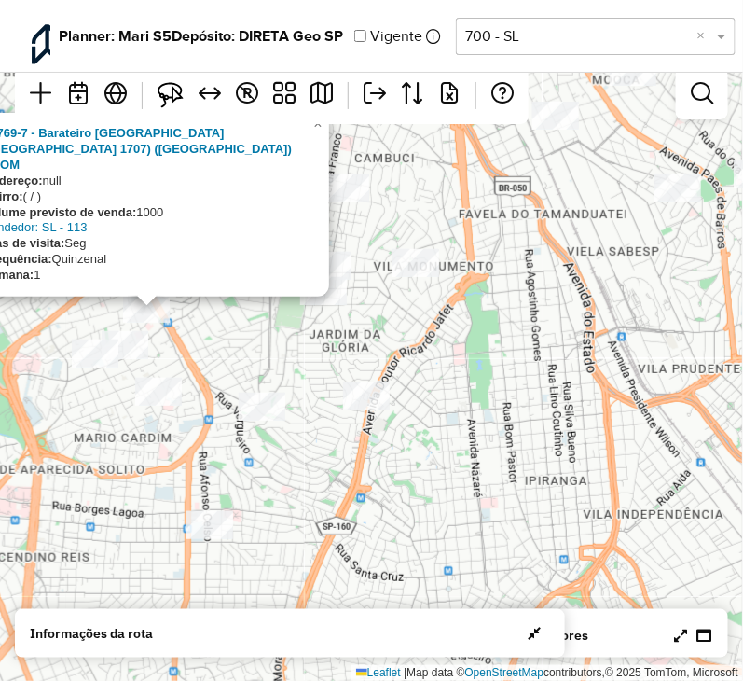
click at [224, 332] on div "32769-7 - Barateiro Vila Mariana(Loja 1707) (Loja) PROM Endereço: null Bairro: …" at bounding box center [371, 340] width 743 height 681
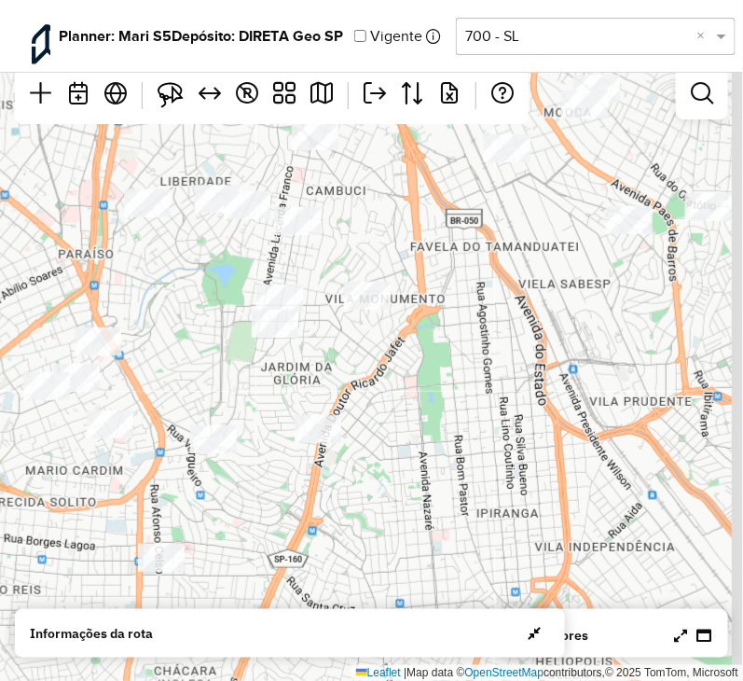
drag, startPoint x: 357, startPoint y: 337, endPoint x: 314, endPoint y: 368, distance: 53.4
click at [314, 368] on div "↦ Leaflet | Map data © OpenStreetMap contributors,© 2025 TomTom, Microsoft" at bounding box center [371, 340] width 743 height 681
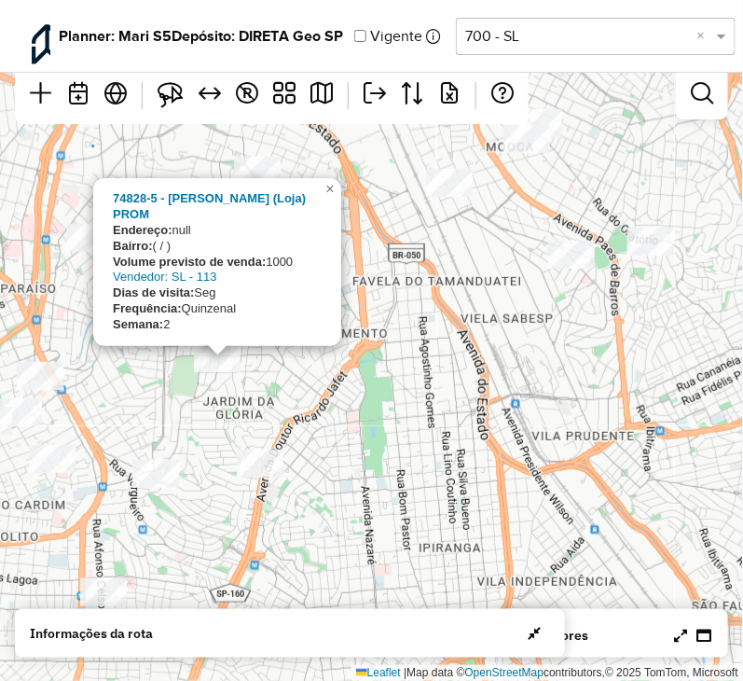
drag, startPoint x: 262, startPoint y: 365, endPoint x: 206, endPoint y: 396, distance: 64.3
click at [206, 396] on div "74828-5 - Cia Cambuci (Loja) PROM Endereço: null Bairro: ( / ) Volume previsto …" at bounding box center [371, 340] width 743 height 681
click at [303, 395] on div "74828-5 - Cia Cambuci (Loja) PROM Endereço: null Bairro: ( / ) Volume previsto …" at bounding box center [371, 340] width 743 height 681
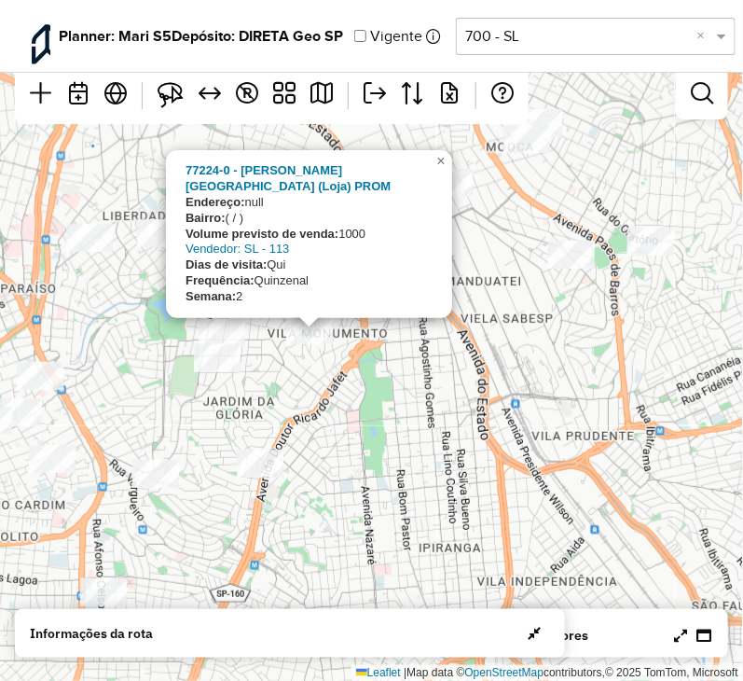
click at [299, 389] on div "77224-0 - Pa Vila Monumento (Loja) PROM Endereço: null Bairro: ( / ) Volume pre…" at bounding box center [371, 340] width 743 height 681
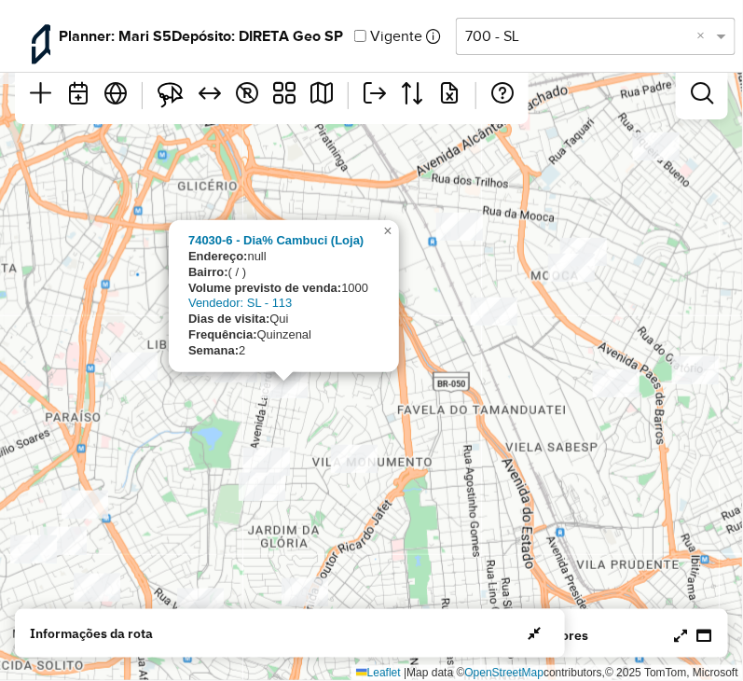
drag, startPoint x: 149, startPoint y: 293, endPoint x: 194, endPoint y: 422, distance: 136.3
click at [194, 422] on div "74030-6 - Dia% Cambuci (Loja) Endereço: null Bairro: ( / ) Volume previsto de v…" at bounding box center [371, 340] width 743 height 681
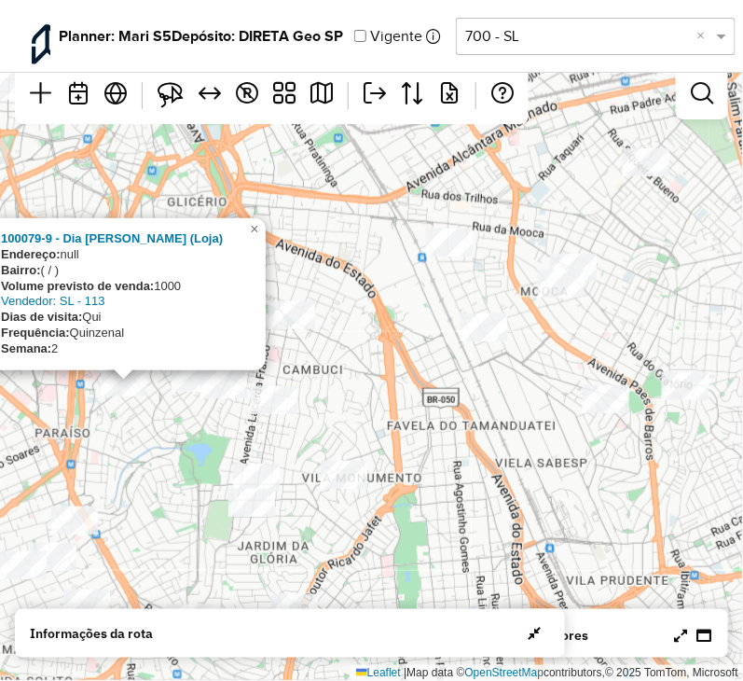
drag, startPoint x: 144, startPoint y: 414, endPoint x: 137, endPoint y: 423, distance: 10.6
click at [137, 423] on div "100079-9 - Dia Rod Raposo Tavares (Loja) Endereço: null Bairro: ( / ) Volume pr…" at bounding box center [371, 340] width 743 height 681
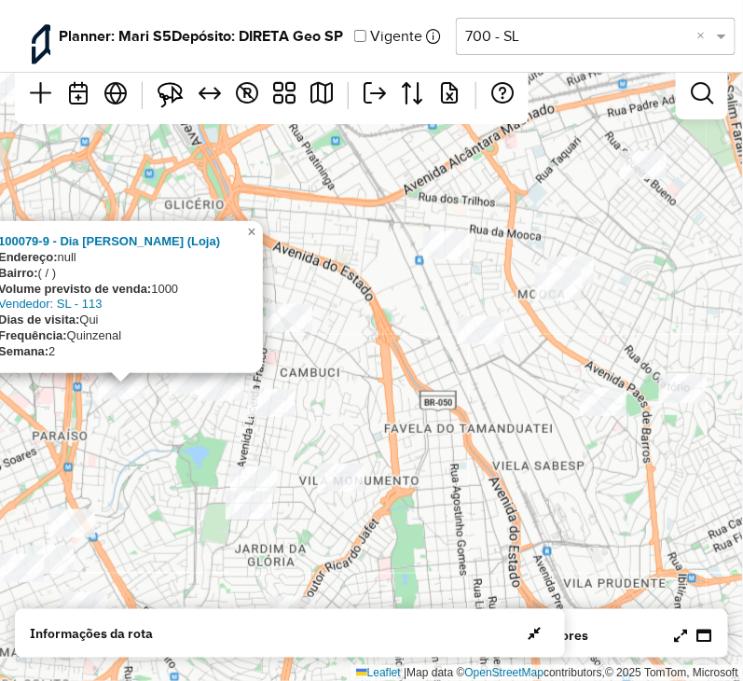
click at [156, 429] on div "100079-9 - Dia Rod Raposo Tavares (Loja) Endereço: null Bairro: ( / ) Volume pr…" at bounding box center [371, 340] width 743 height 681
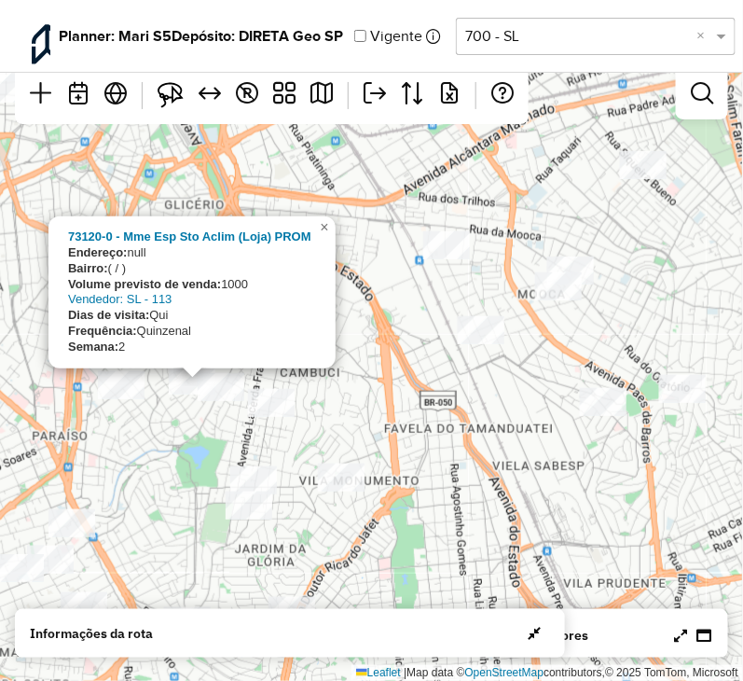
click at [182, 432] on div "73120-0 - Mme Esp Sto Aclim (Loja) PROM Endereço: null Bairro: ( / ) Volume pre…" at bounding box center [371, 340] width 743 height 681
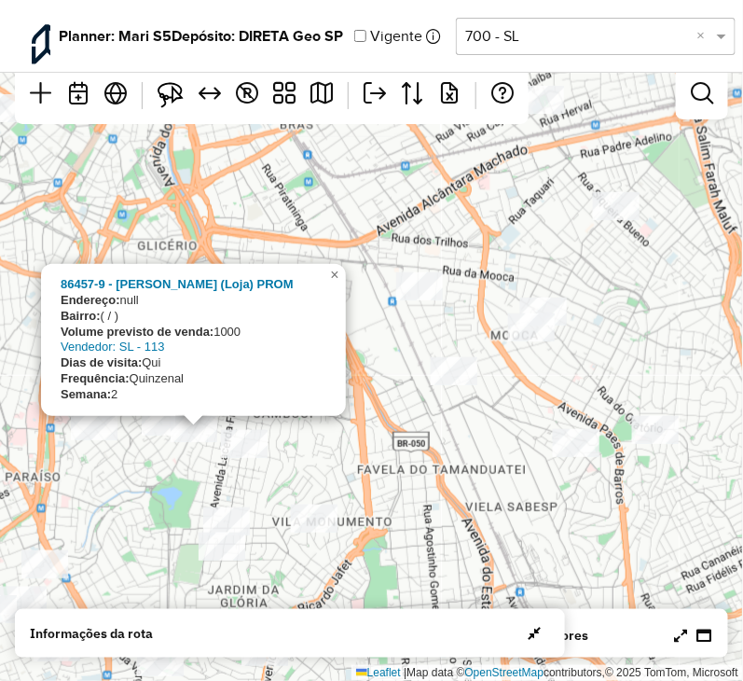
drag, startPoint x: 195, startPoint y: 437, endPoint x: 168, endPoint y: 478, distance: 49.2
click at [168, 478] on div "86457-9 - Muniz Souza Aclimaca (Loja) PROM Endereço: null Bairro: ( / ) Volume …" at bounding box center [371, 340] width 743 height 681
click at [384, 426] on div "86457-9 - Muniz Souza Aclimaca (Loja) PROM Endereço: null Bairro: ( / ) Volume …" at bounding box center [371, 340] width 743 height 681
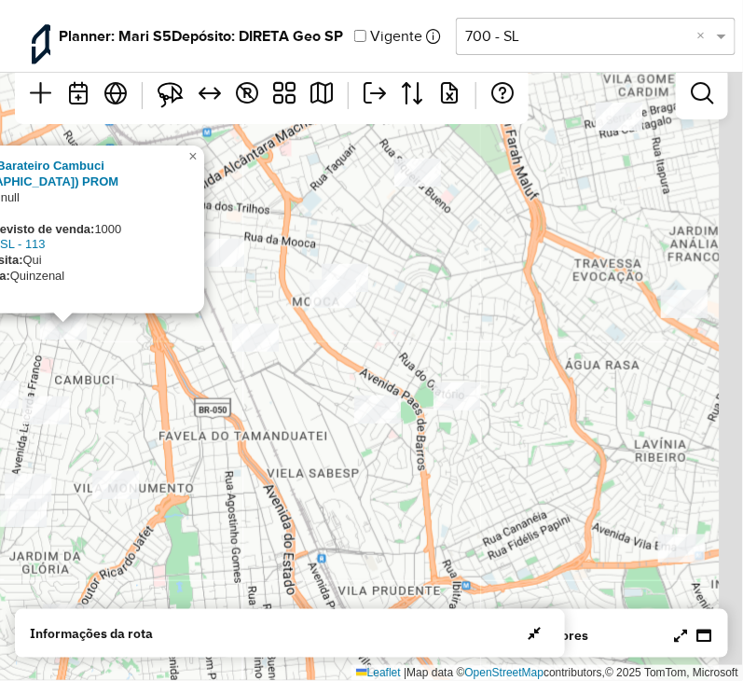
drag, startPoint x: 356, startPoint y: 398, endPoint x: 173, endPoint y: 364, distance: 187.0
click at [157, 365] on div "28601-0 - Barateiro Cambuci (Loja) PROM Endereço: null Bairro: ( / ) Volume pre…" at bounding box center [371, 340] width 743 height 681
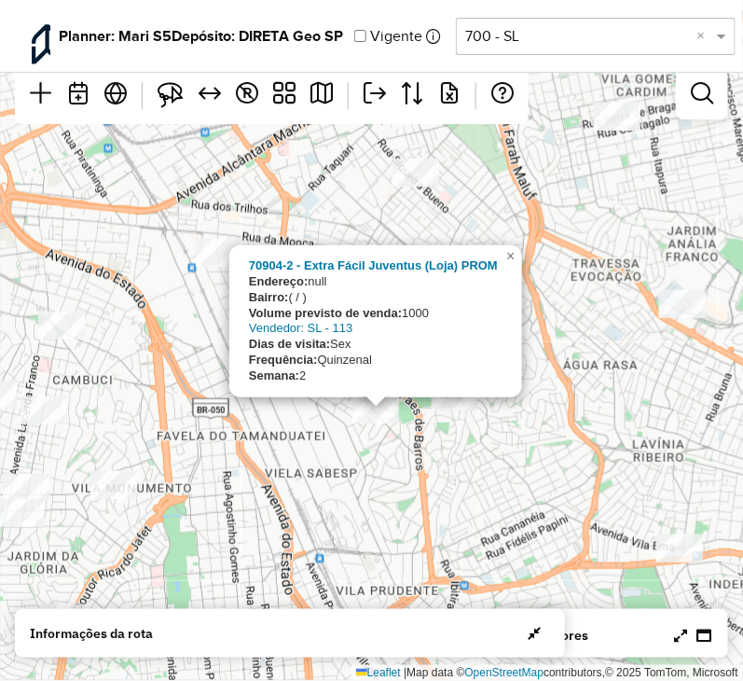
click at [186, 329] on div "70904-2 - Extra Fácil Juventus (Loja) PROM Endereço: null Bairro: ( / ) Volume …" at bounding box center [371, 340] width 743 height 681
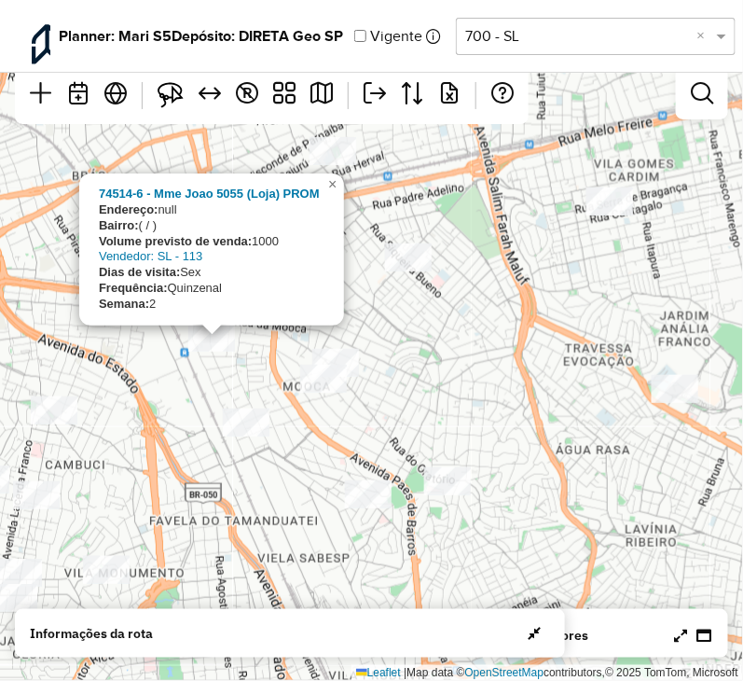
drag, startPoint x: 206, startPoint y: 322, endPoint x: 199, endPoint y: 407, distance: 85.2
click at [199, 407] on div "74514-6 - Mme Joao 5055 (Loja) PROM Endereço: null Bairro: ( / ) Volume previst…" at bounding box center [371, 340] width 743 height 681
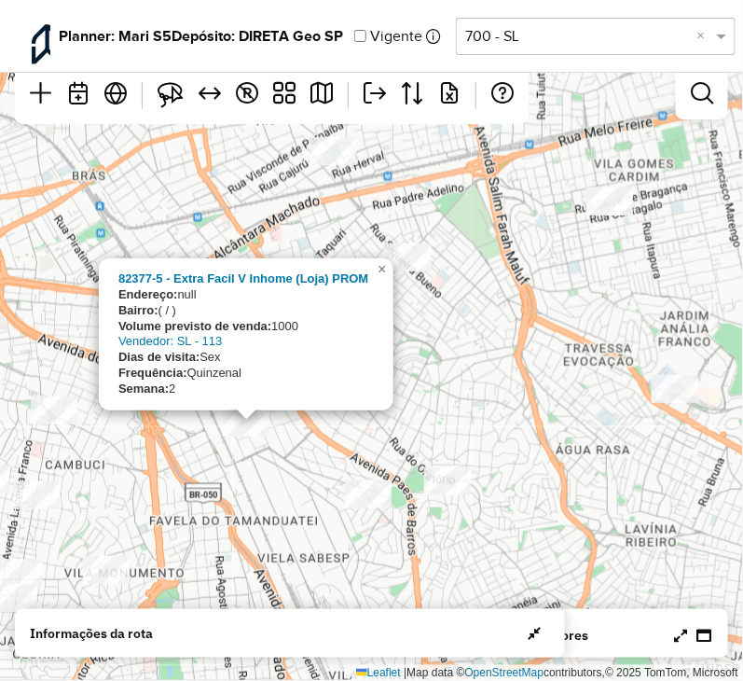
click at [437, 370] on div "82377-5 - Extra Facil V Inhome (Loja) PROM Endereço: null Bairro: ( / ) Volume …" at bounding box center [371, 340] width 743 height 681
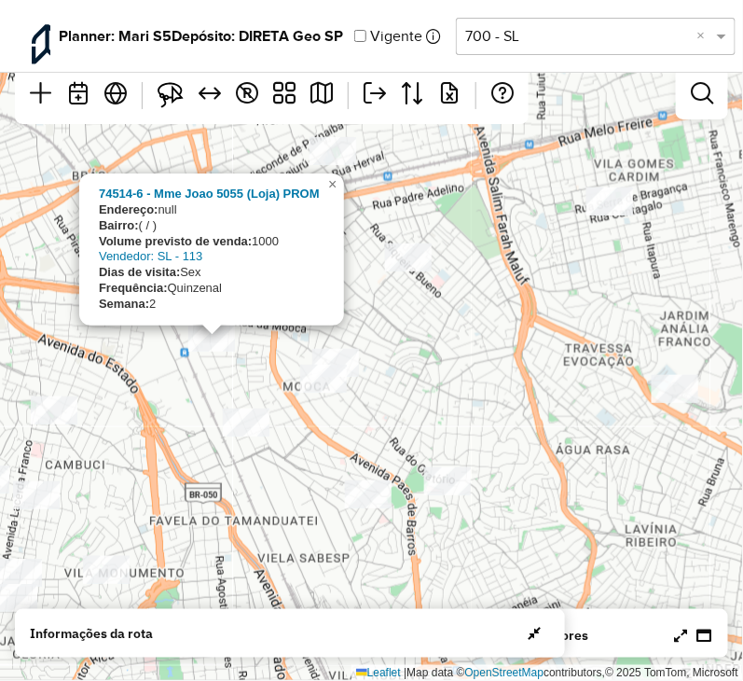
click at [434, 348] on div "74514-6 - Mme Joao 5055 (Loja) PROM Endereço: null Bairro: ( / ) Volume previst…" at bounding box center [371, 340] width 743 height 681
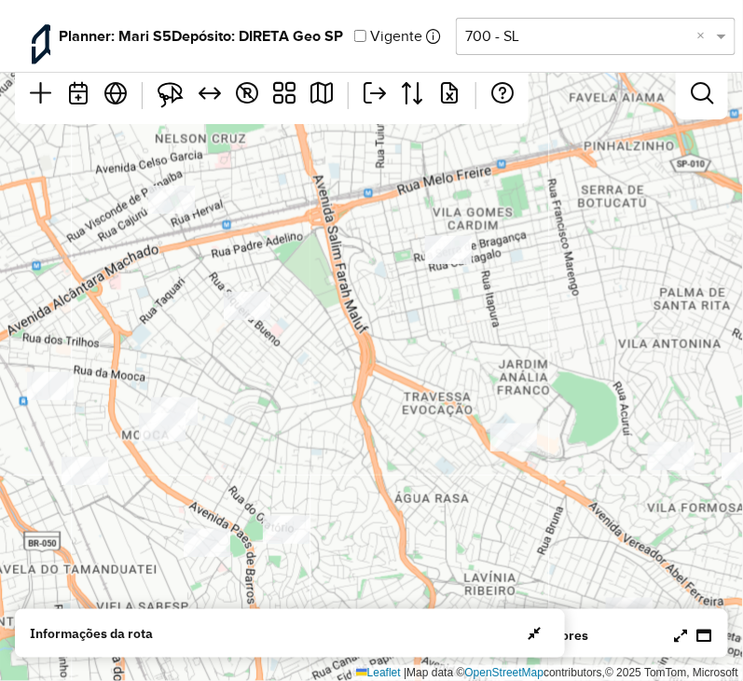
drag, startPoint x: 298, startPoint y: 395, endPoint x: 154, endPoint y: 423, distance: 147.3
click at [154, 423] on div "↦ Leaflet | Map data © OpenStreetMap contributors,© 2025 TomTom, Microsoft" at bounding box center [371, 340] width 743 height 681
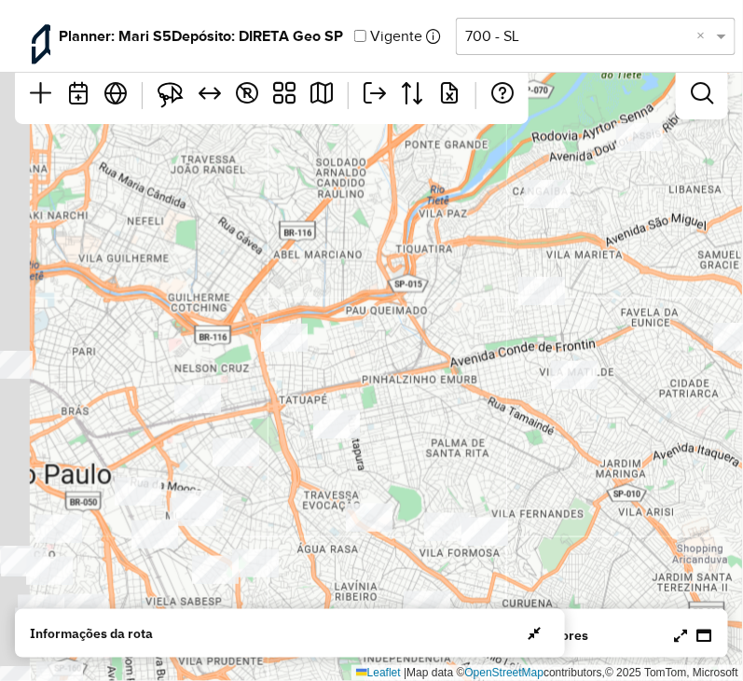
drag, startPoint x: 218, startPoint y: 258, endPoint x: 298, endPoint y: 410, distance: 171.9
click at [298, 410] on div "↦ Leaflet | Map data © OpenStreetMap contributors,© 2025 TomTom, Microsoft" at bounding box center [371, 340] width 743 height 681
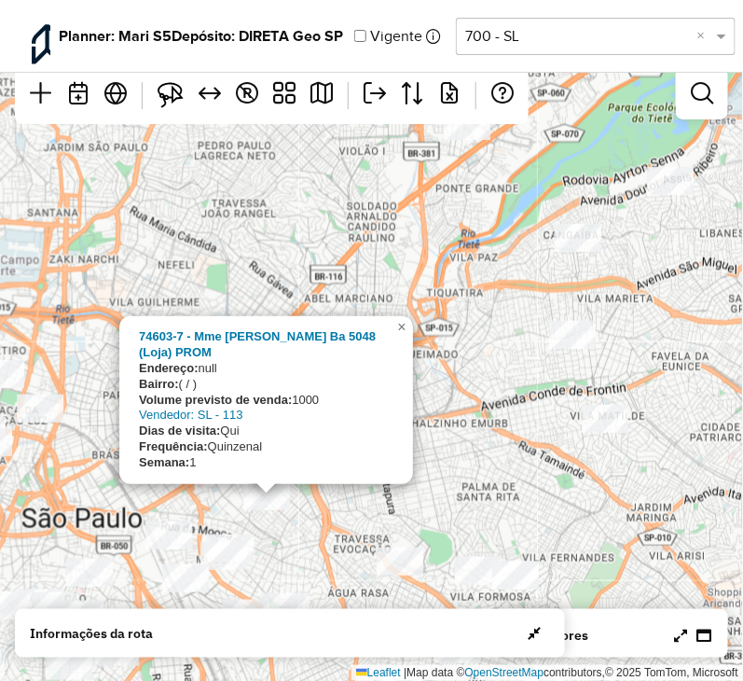
click at [400, 296] on div "74603-7 - Mme Tobias Ba 5048 (Loja) PROM Endereço: null Bairro: ( / ) Volume pr…" at bounding box center [371, 340] width 743 height 681
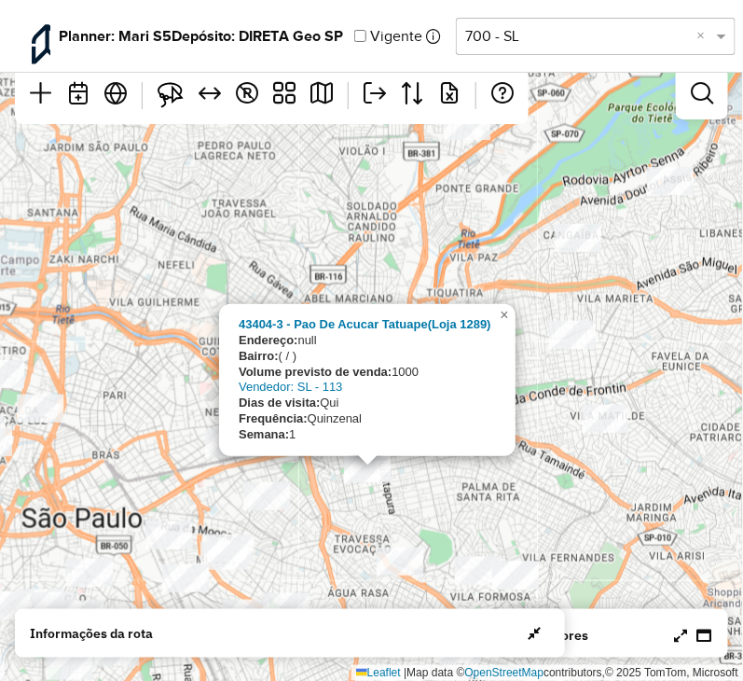
click at [409, 274] on div "43404-3 - Pao De Acucar Tatuape(Loja 1289) Endereço: null Bairro: ( / ) Volume …" at bounding box center [371, 340] width 743 height 681
click at [117, 374] on div "43404-3 - Pao De Acucar Tatuape(Loja 1289) Endereço: null Bairro: ( / ) Volume …" at bounding box center [371, 340] width 743 height 681
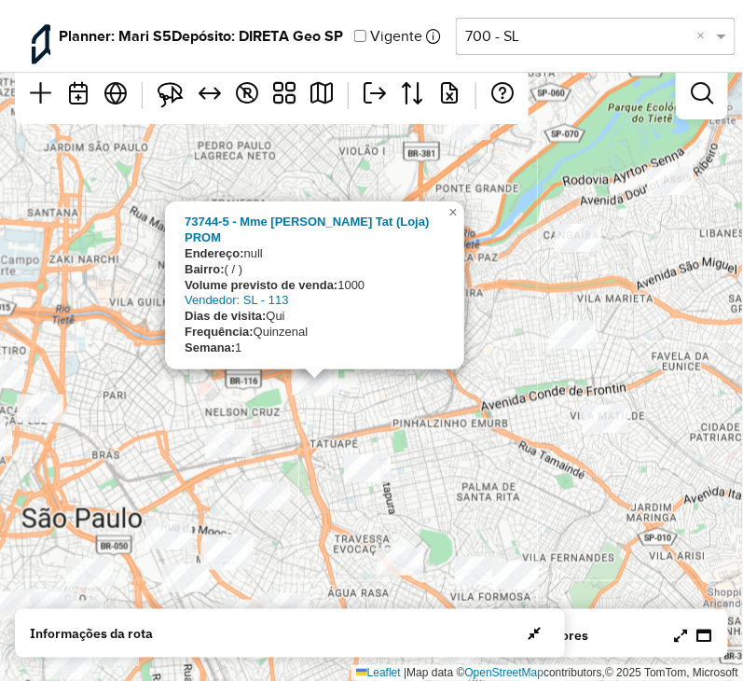
click at [409, 405] on div "73744-5 - Mme Ulisses Cruz Tat (Loja) PROM Endereço: null Bairro: ( / ) Volume …" at bounding box center [371, 340] width 743 height 681
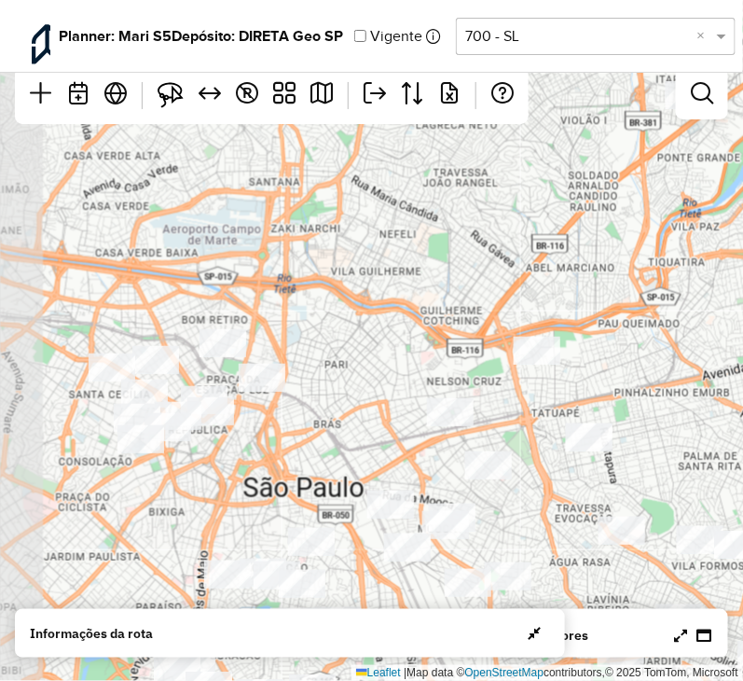
drag, startPoint x: 327, startPoint y: 422, endPoint x: 549, endPoint y: 391, distance: 224.1
click at [549, 391] on div "↦ Leaflet | Map data © OpenStreetMap contributors,© 2025 TomTom, Microsoft" at bounding box center [371, 340] width 743 height 681
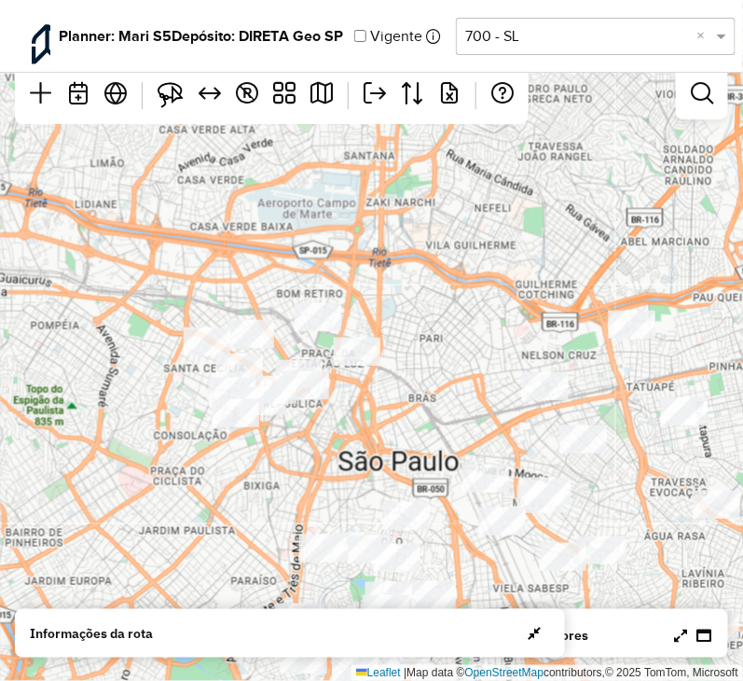
drag, startPoint x: 344, startPoint y: 405, endPoint x: 470, endPoint y: 374, distance: 129.6
click at [470, 374] on div "↦ Leaflet | Map data © OpenStreetMap contributors,© 2025 TomTom, Microsoft" at bounding box center [371, 340] width 743 height 681
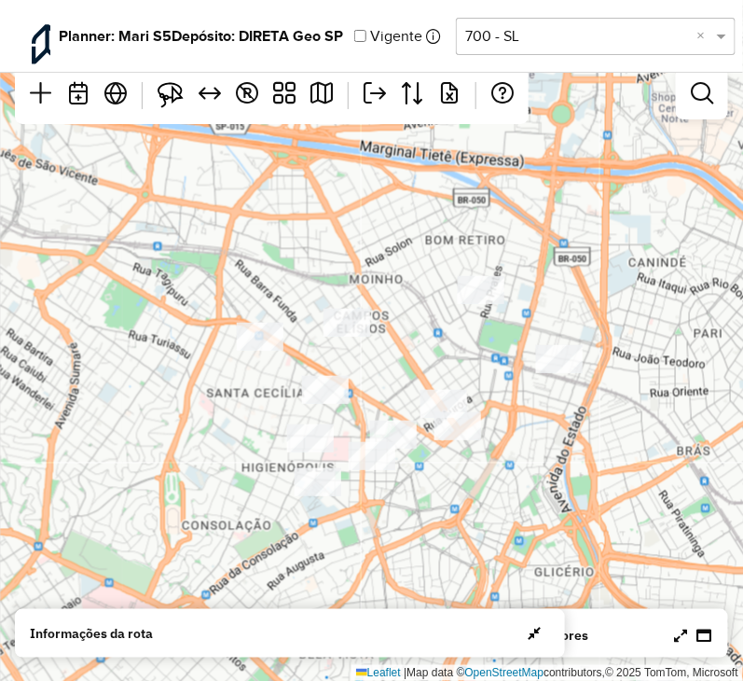
drag, startPoint x: 222, startPoint y: 389, endPoint x: 191, endPoint y: 407, distance: 35.5
click at [191, 407] on div "↦ Leaflet | Map data © OpenStreetMap contributors,© 2025 TomTom, Microsoft" at bounding box center [371, 340] width 743 height 681
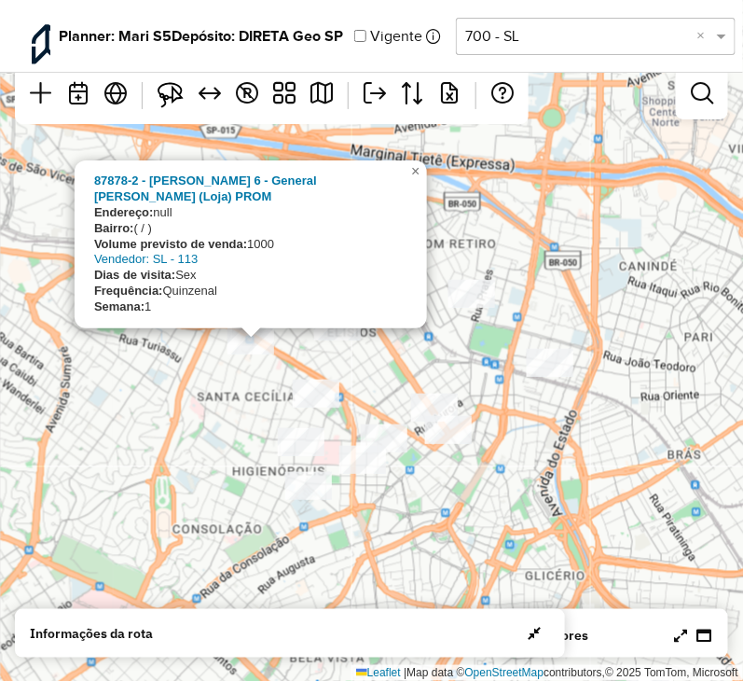
click at [343, 356] on div "87878-2 - Hirota Loja 6 - General Olimpio (Loja) PROM Endereço: null Bairro: ( …" at bounding box center [371, 340] width 743 height 681
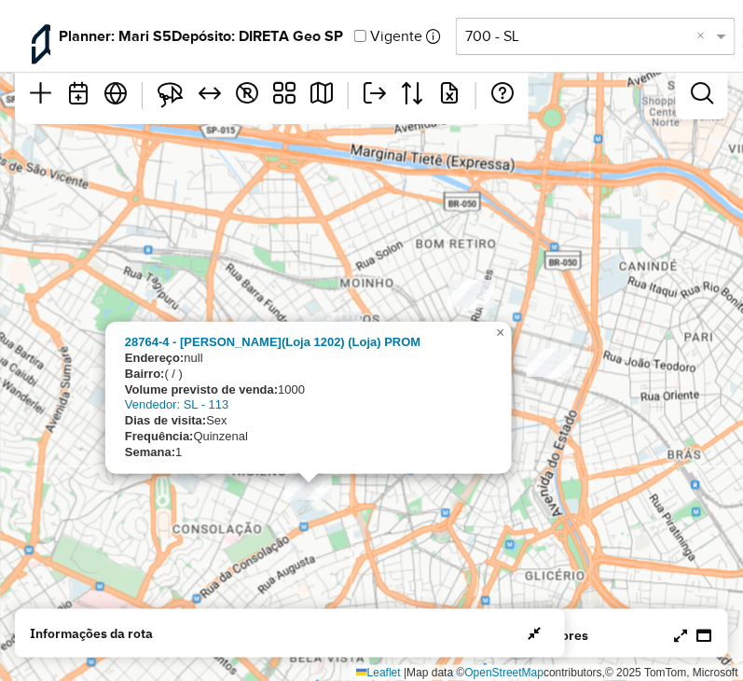
click at [365, 492] on div "28764-4 - Pao De Acucar Maria Antonia(Loja 1202) (Loja) PROM Endereço: null Bai…" at bounding box center [371, 340] width 743 height 681
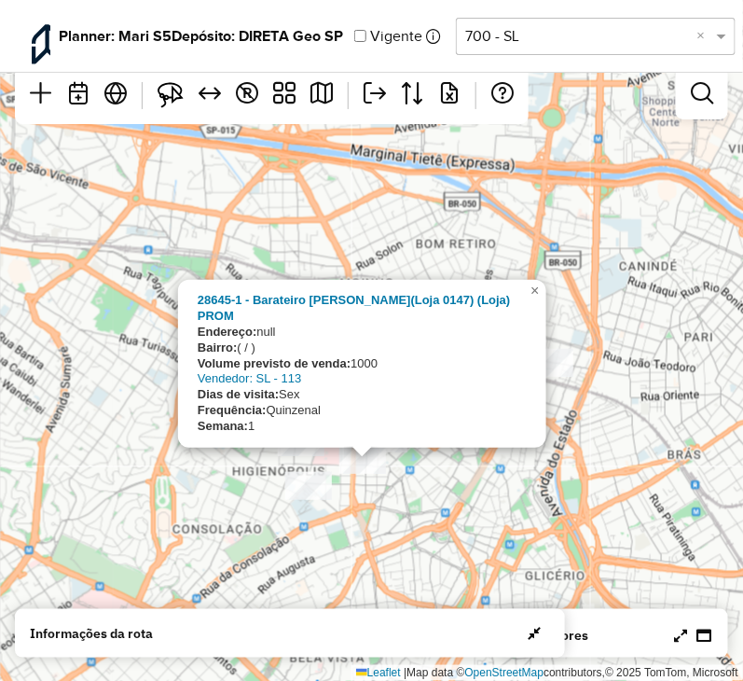
click at [390, 504] on div "28645-1 - Barateiro Rego Freitas(Loja 0147) (Loja) PROM Endereço: null Bairro: …" at bounding box center [371, 340] width 743 height 681
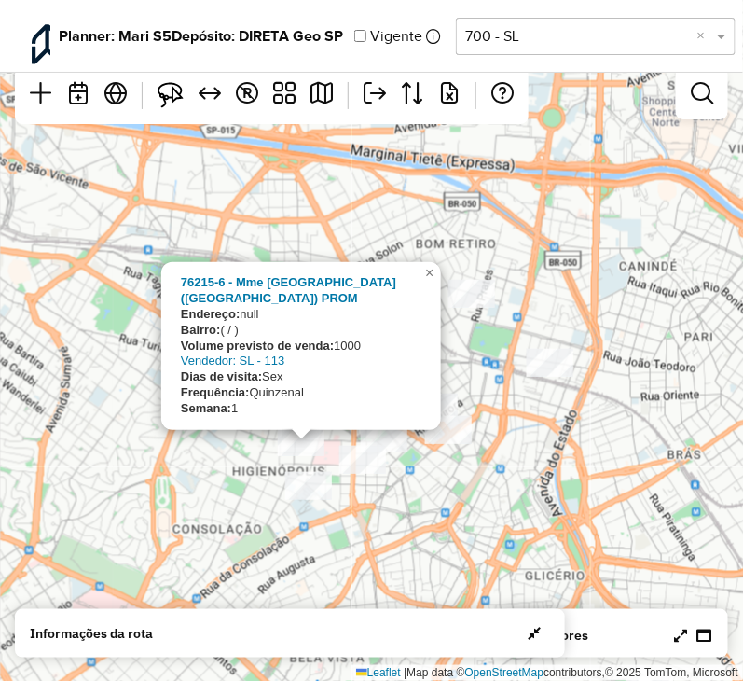
click at [499, 528] on div "76215-6 - Mme Vila Buarque (Loja) PROM Endereço: null Bairro: ( / ) Volume prev…" at bounding box center [371, 340] width 743 height 681
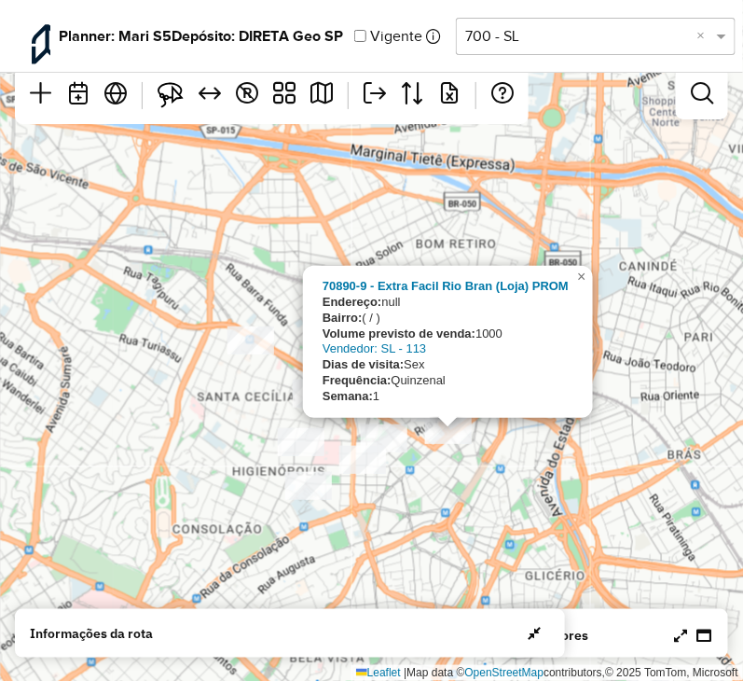
drag, startPoint x: 452, startPoint y: 480, endPoint x: 442, endPoint y: 472, distance: 13.3
click at [453, 480] on div "70890-9 - Extra Facil Rio Bran (Loja) PROM Endereço: null Bairro: ( / ) Volume …" at bounding box center [371, 340] width 743 height 681
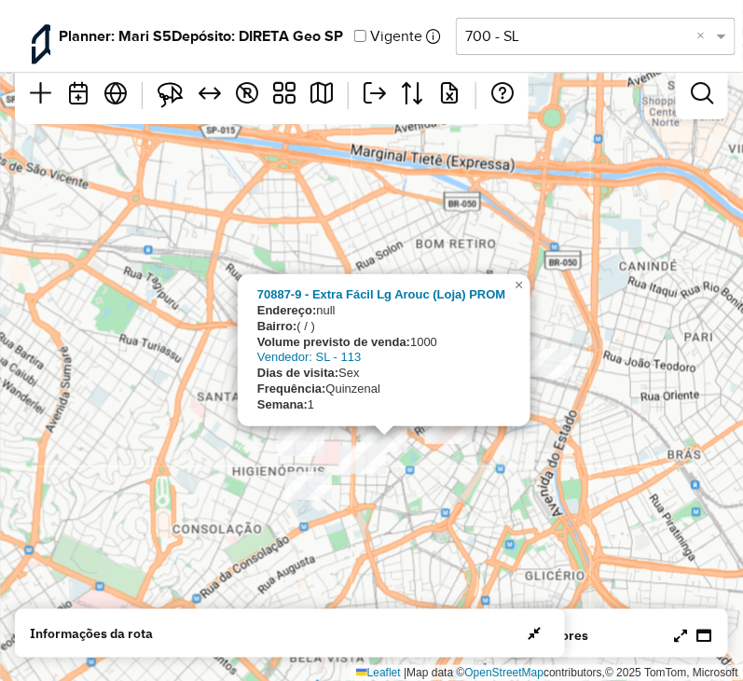
click at [458, 501] on div "70887-9 - Extra Fácil Lg Arouc (Loja) PROM Endereço: null Bairro: ( / ) Volume …" at bounding box center [371, 340] width 743 height 681
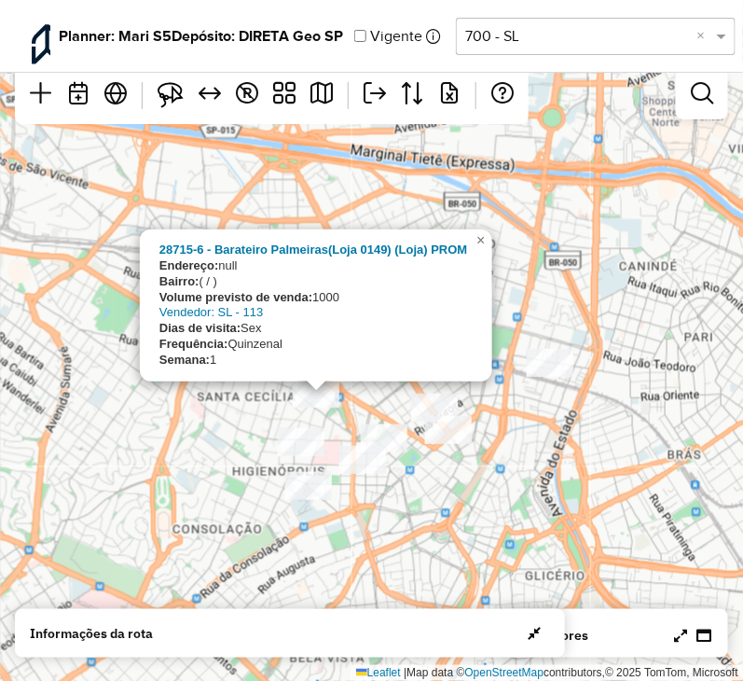
click at [518, 503] on div "28715-6 - Barateiro Palmeiras(Loja 0149) (Loja) PROM Endereço: null Bairro: ( /…" at bounding box center [371, 340] width 743 height 681
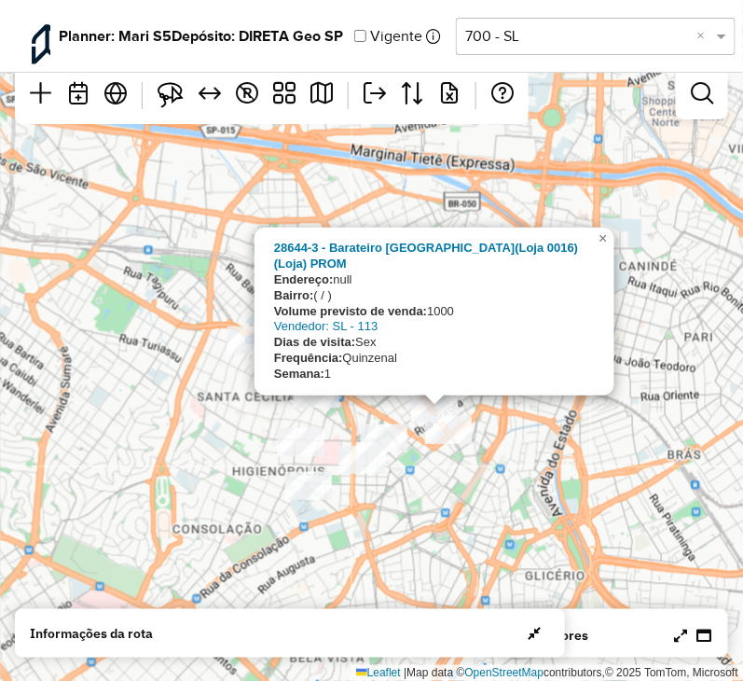
drag, startPoint x: 491, startPoint y: 489, endPoint x: 473, endPoint y: 473, distance: 23.8
click at [492, 489] on div "28644-3 - Barateiro Rio Branco(Loja 0016) (Loja) PROM Endereço: null Bairro: ( …" at bounding box center [371, 340] width 743 height 681
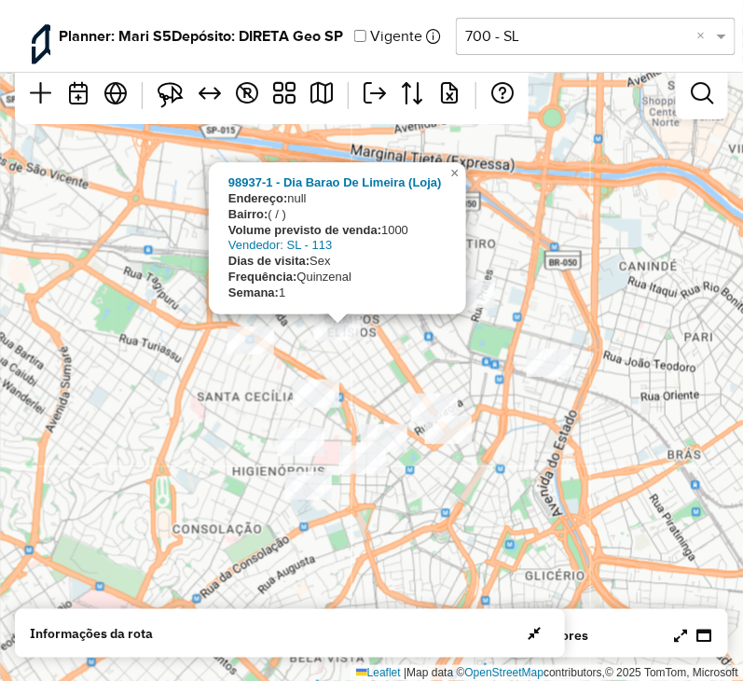
click at [576, 450] on div "98937-1 - Dia Barao De Limeira (Loja) Endereço: null Bairro: ( / ) Volume previ…" at bounding box center [371, 340] width 743 height 681
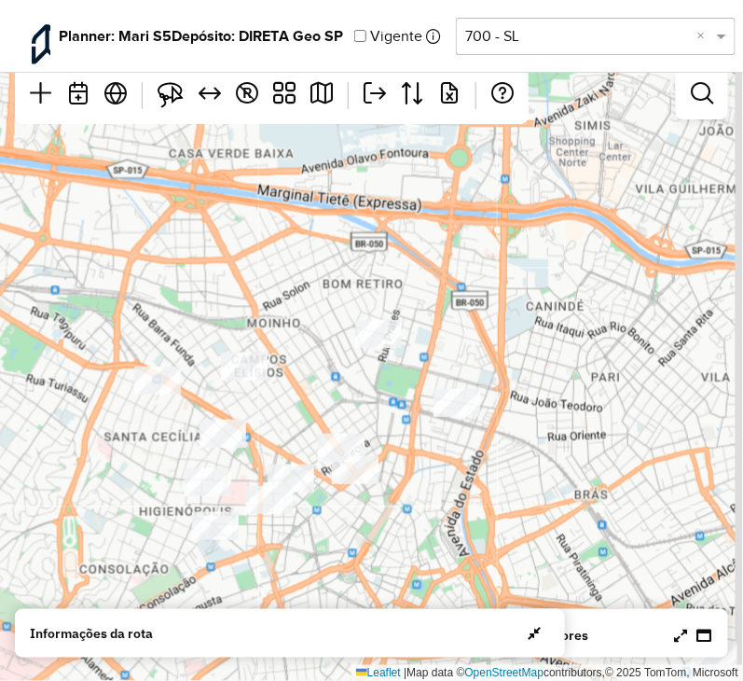
drag, startPoint x: 579, startPoint y: 291, endPoint x: 410, endPoint y: 396, distance: 199.0
click at [414, 396] on div "↦ Leaflet | Map data © OpenStreetMap contributors,© 2025 TomTom, Microsoft" at bounding box center [371, 340] width 743 height 681
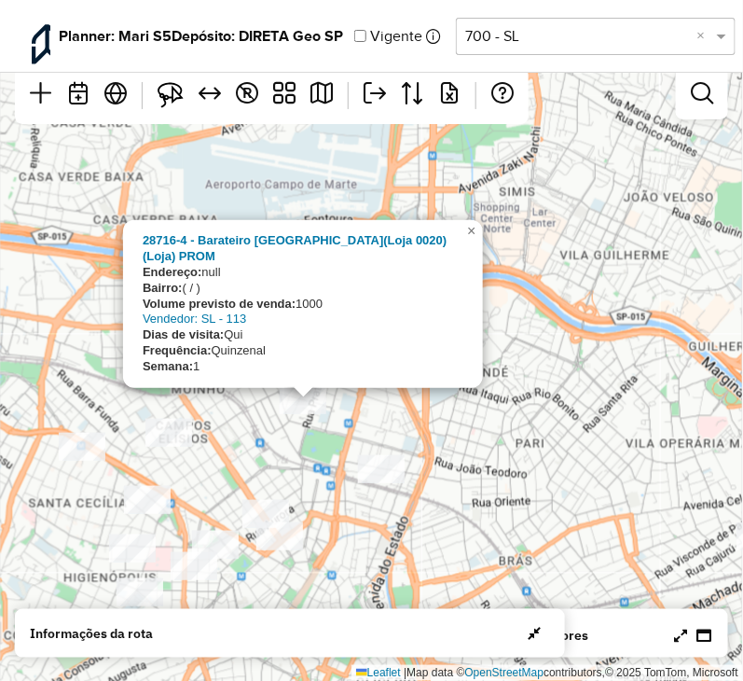
click at [543, 429] on div "28716-4 - Barateiro Bom Retiro(Loja 0020) (Loja) PROM Endereço: null Bairro: ( …" at bounding box center [371, 340] width 743 height 681
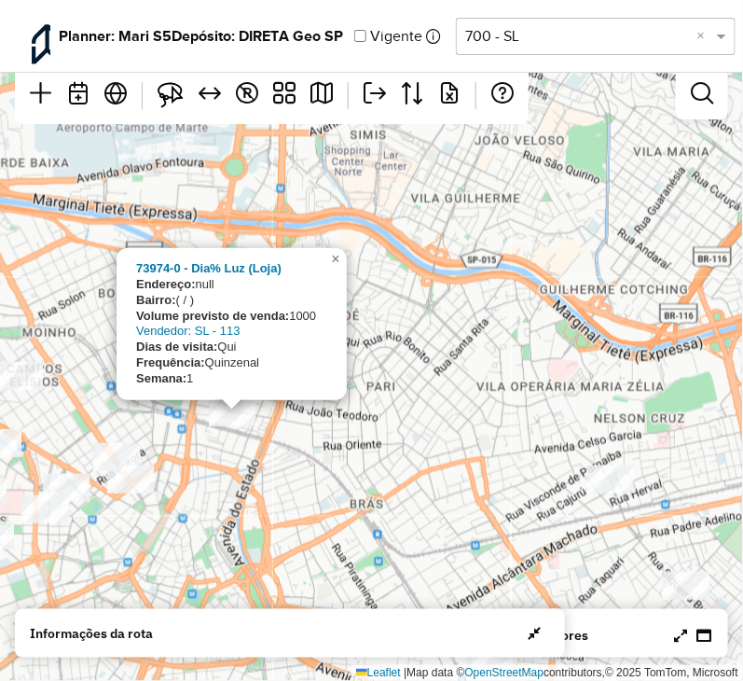
drag, startPoint x: 555, startPoint y: 470, endPoint x: 256, endPoint y: 368, distance: 316.2
click at [256, 368] on div "73974-0 - Dia% Luz (Loja) Endereço: null Bairro: ( / ) Volume previsto de venda…" at bounding box center [371, 340] width 743 height 681
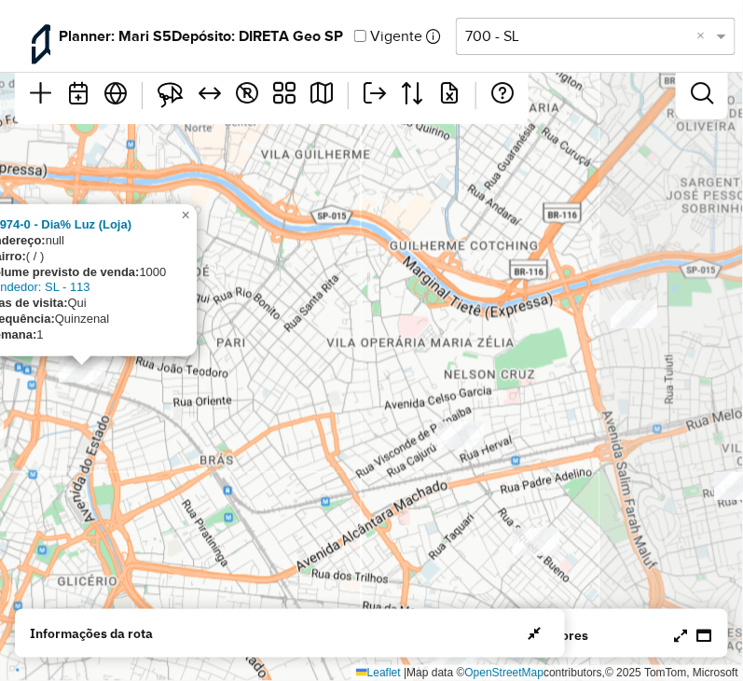
click at [263, 368] on div "73974-0 - Dia% Luz (Loja) Endereço: null Bairro: ( / ) Volume previsto de venda…" at bounding box center [371, 340] width 743 height 681
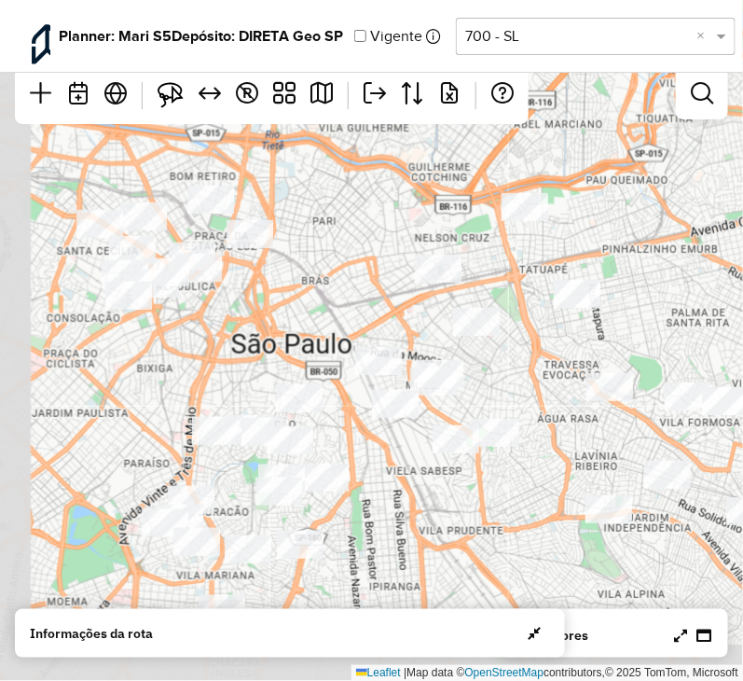
drag, startPoint x: 256, startPoint y: 370, endPoint x: 326, endPoint y: 221, distance: 164.4
click at [326, 221] on div "↦ Leaflet | Map data © OpenStreetMap contributors,© 2025 TomTom, Microsoft" at bounding box center [371, 340] width 743 height 681
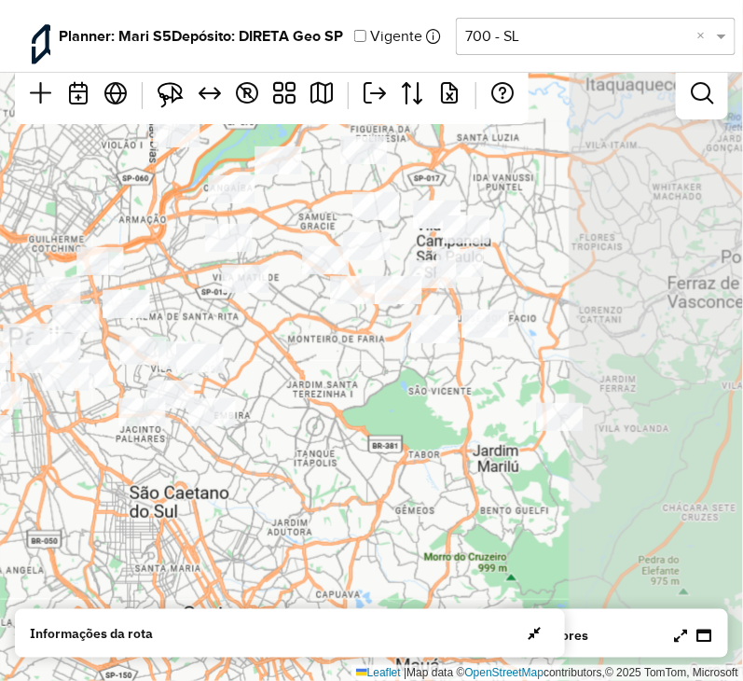
drag, startPoint x: 480, startPoint y: 463, endPoint x: 111, endPoint y: 422, distance: 371.6
click at [111, 422] on div "↦ Leaflet | Map data © OpenStreetMap contributors,© 2025 TomTom, Microsoft" at bounding box center [371, 340] width 743 height 681
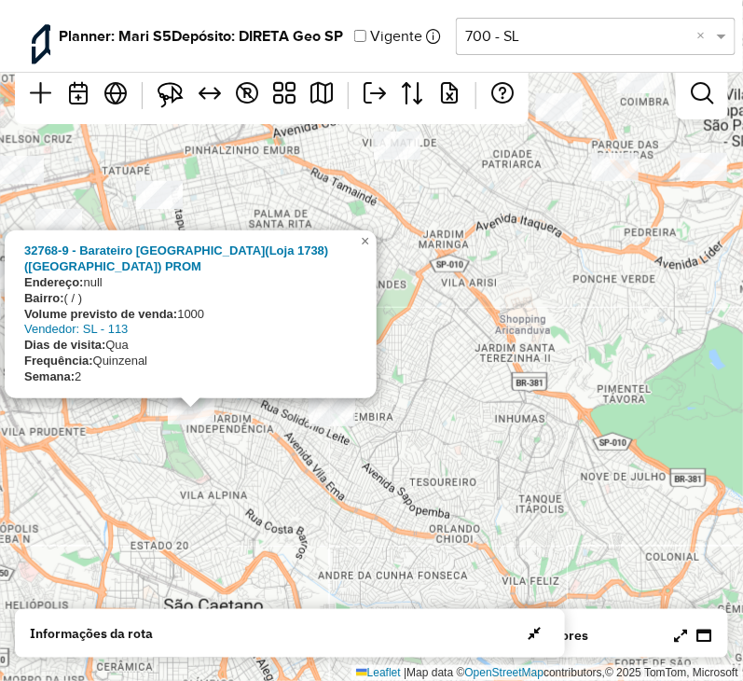
click at [319, 469] on div "32768-9 - Barateiro Vila Prudente(Loja 1738) (Loja) PROM Endereço: null Bairro:…" at bounding box center [371, 340] width 743 height 681
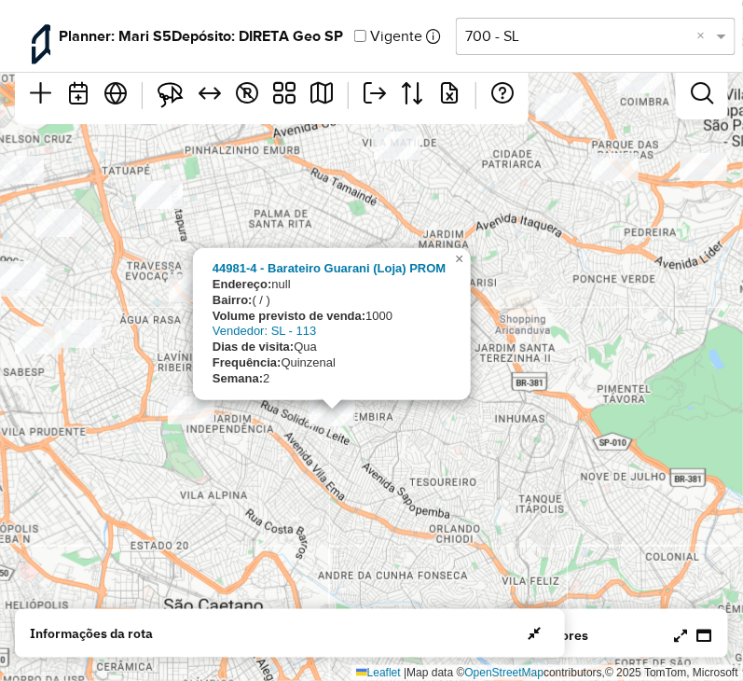
click at [313, 471] on div "44981-4 - Barateiro Guarani (Loja) PROM Endereço: null Bairro: ( / ) Volume pre…" at bounding box center [371, 340] width 743 height 681
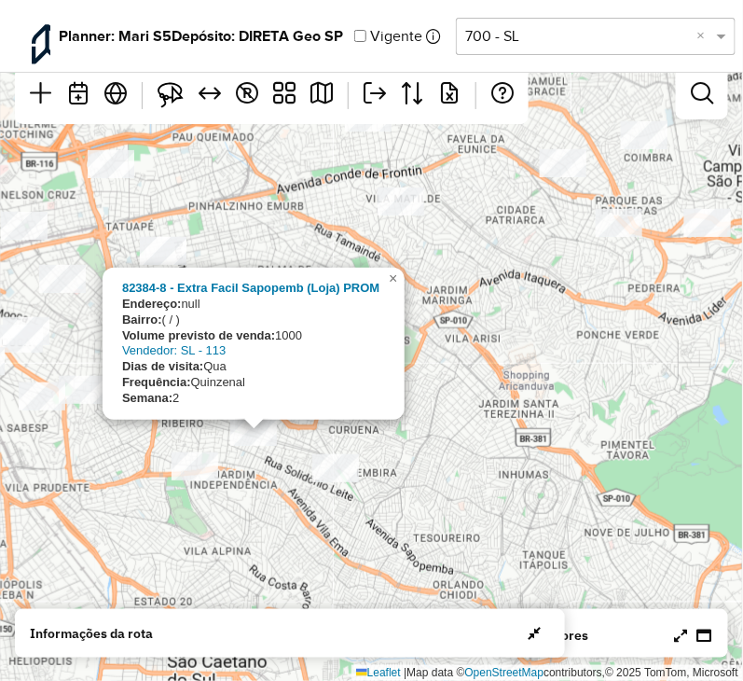
drag, startPoint x: 280, startPoint y: 473, endPoint x: 284, endPoint y: 529, distance: 56.1
click at [284, 529] on div "82384-8 - Extra Facil Sapopemb (Loja) PROM Endereço: null Bairro: ( / ) Volume …" at bounding box center [371, 340] width 743 height 681
click at [284, 528] on div "82384-8 - Extra Facil Sapopemb (Loja) PROM Endereço: null Bairro: ( / ) Volume …" at bounding box center [371, 340] width 743 height 681
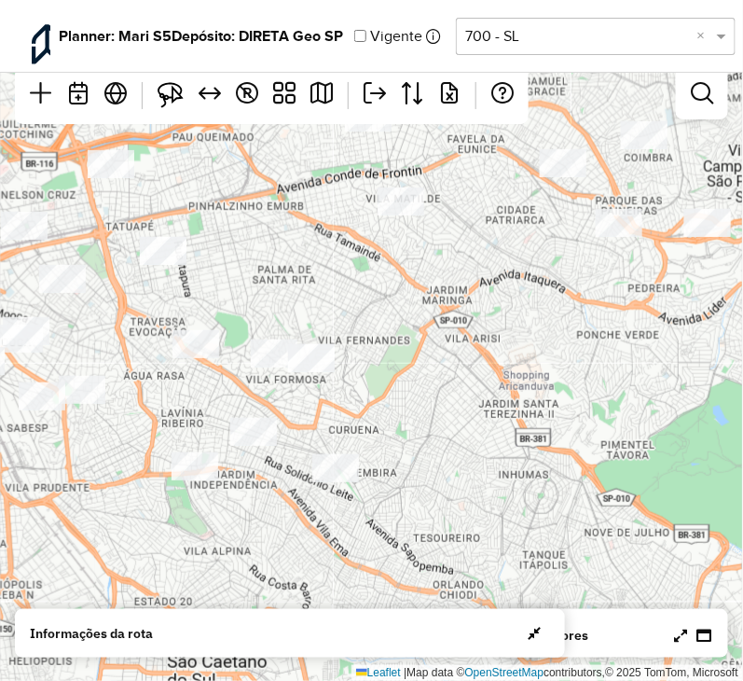
click at [202, 358] on div at bounding box center [196, 344] width 47 height 28
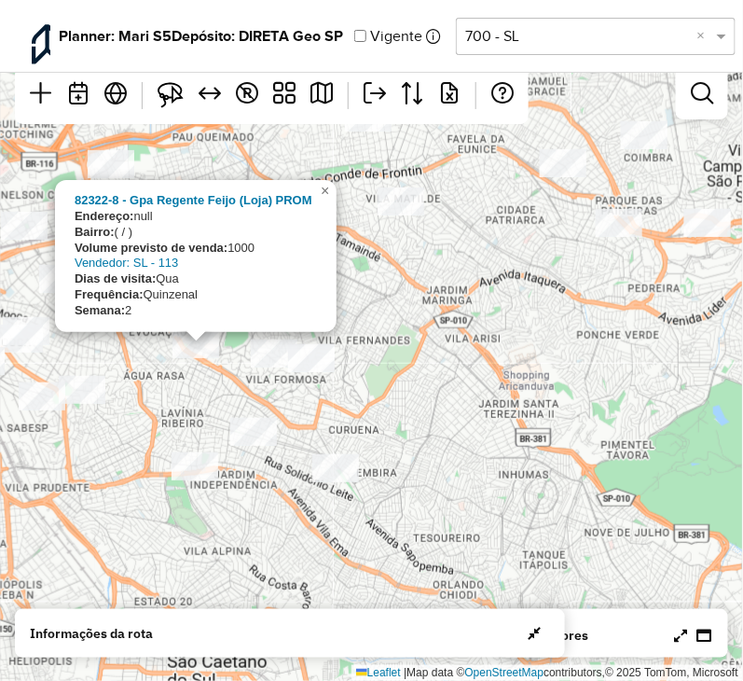
click at [366, 410] on div "82322-8 - Gpa Regente Feijo (Loja) PROM Endereço: null Bairro: ( / ) Volume pre…" at bounding box center [371, 340] width 743 height 681
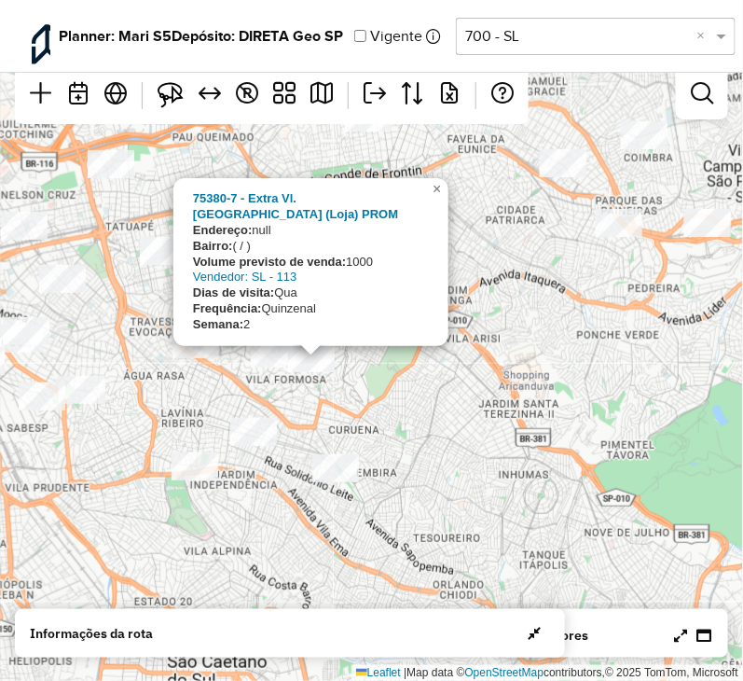
click at [311, 388] on div "75380-7 - Extra Vl.Formosa (Loja) PROM Endereço: null Bairro: ( / ) Volume prev…" at bounding box center [371, 340] width 743 height 681
click at [471, 375] on div "75380-7 - Extra Vl.Formosa (Loja) PROM Endereço: null Bairro: ( / ) Volume prev…" at bounding box center [371, 340] width 743 height 681
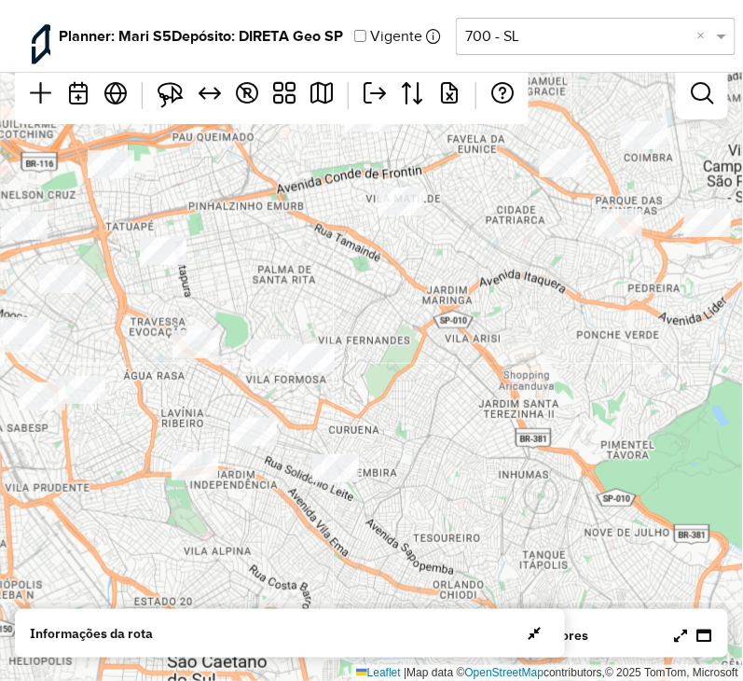
click at [256, 330] on div "↦ Leaflet | Map data © OpenStreetMap contributors,© 2025 TomTom, Microsoft" at bounding box center [371, 340] width 743 height 681
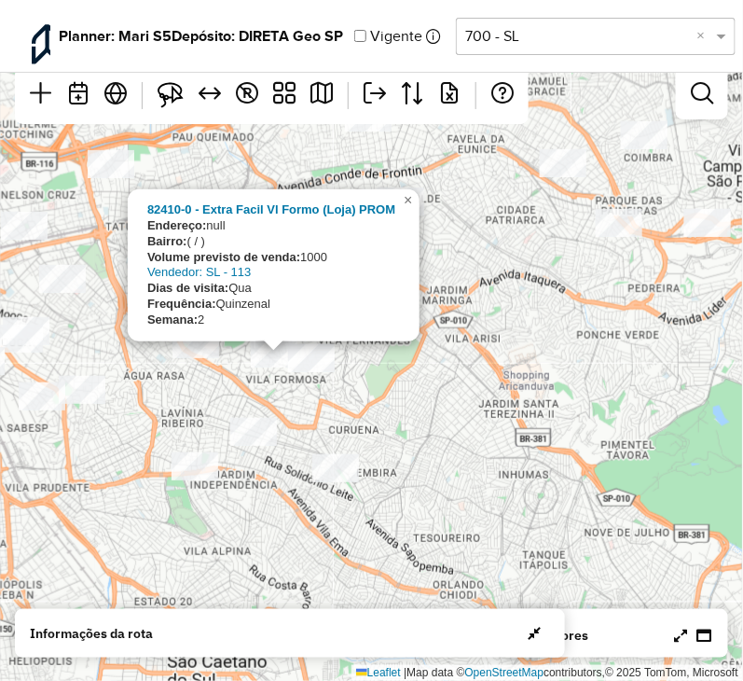
click at [443, 390] on div "82410-0 - Extra Facil Vl Formo (Loja) PROM Endereço: null Bairro: ( / ) Volume …" at bounding box center [371, 340] width 743 height 681
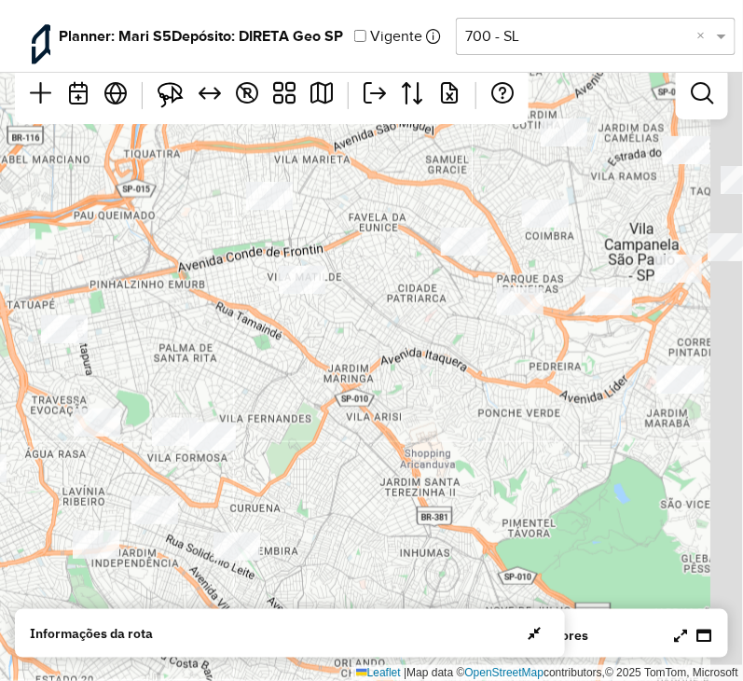
drag, startPoint x: 447, startPoint y: 328, endPoint x: 192, endPoint y: 409, distance: 267.0
click at [347, 409] on div "↦ Leaflet | Map data © OpenStreetMap contributors,© 2025 TomTom, Microsoft" at bounding box center [371, 340] width 743 height 681
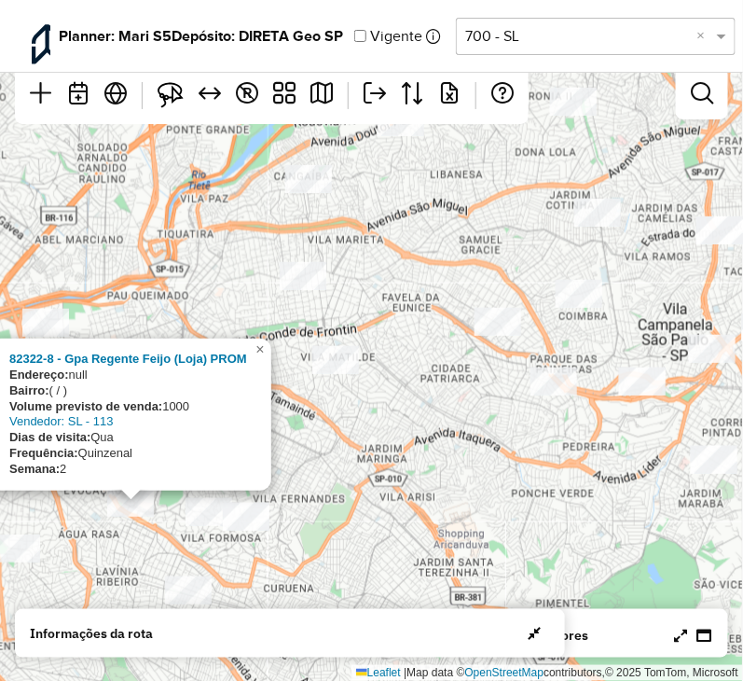
drag, startPoint x: 459, startPoint y: 376, endPoint x: 441, endPoint y: 473, distance: 98.6
click at [441, 473] on div "82322-8 - Gpa Regente Feijo (Loja) PROM Endereço: null Bairro: ( / ) Volume pre…" at bounding box center [371, 340] width 743 height 681
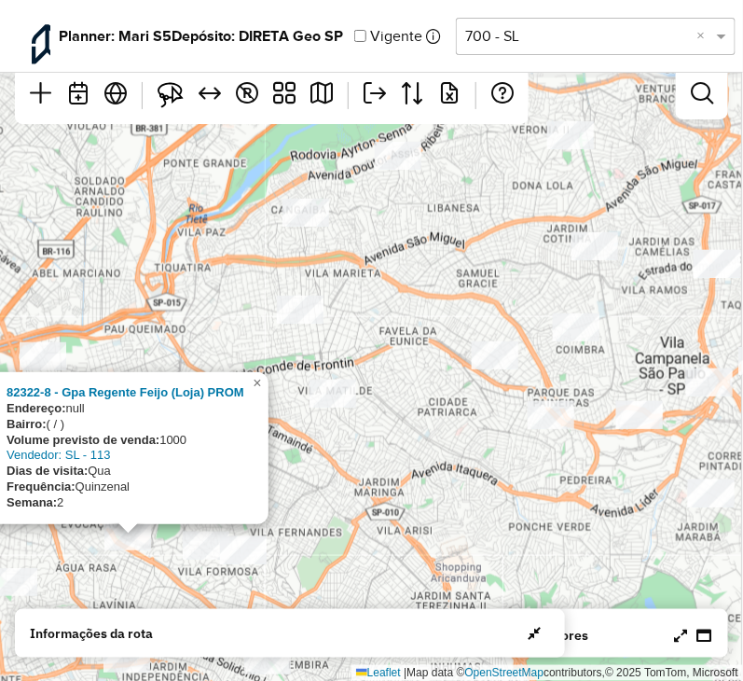
click at [439, 476] on div "82322-8 - Gpa Regente Feijo (Loja) PROM Endereço: null Bairro: ( / ) Volume pre…" at bounding box center [371, 340] width 743 height 681
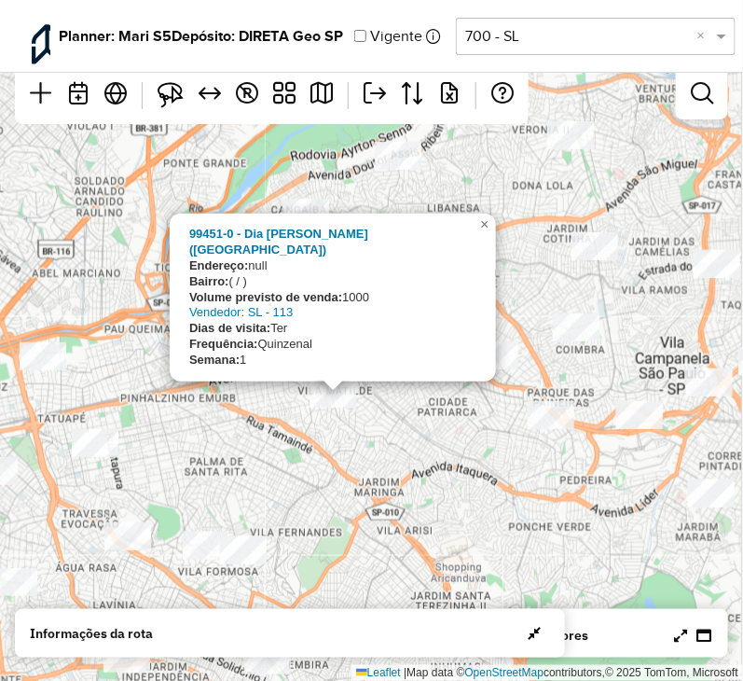
click at [389, 442] on div "99451-0 - Dia Jesuino Marcondes Machado (Loja) Endereço: null Bairro: ( / ) Vol…" at bounding box center [371, 340] width 743 height 681
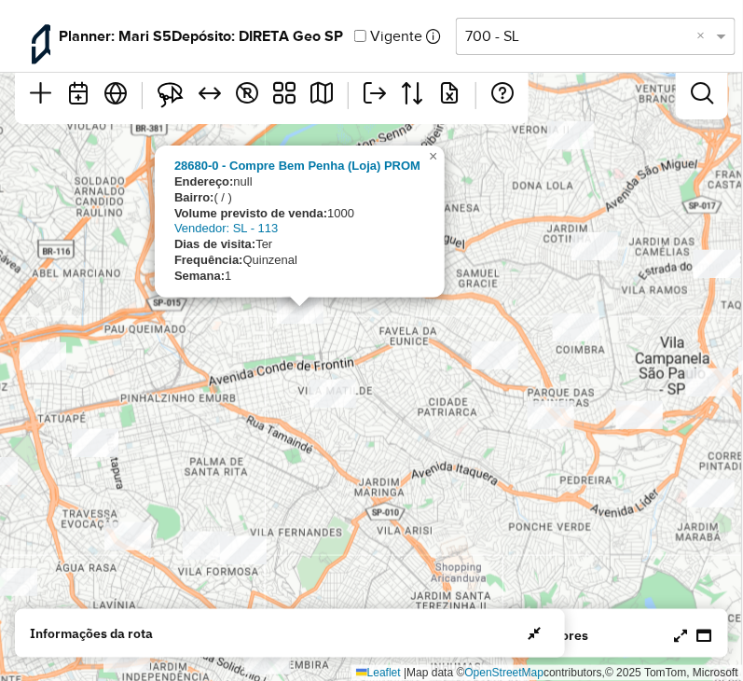
click at [407, 350] on div "28680-0 - Compre Bem Penha (Loja) PROM Endereço: null Bairro: ( / ) Volume prev…" at bounding box center [371, 340] width 743 height 681
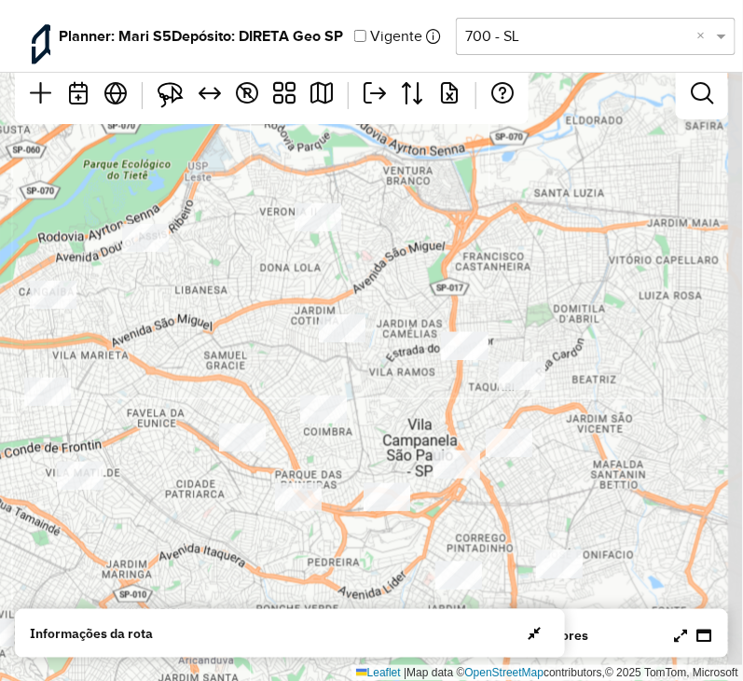
drag, startPoint x: 314, startPoint y: 367, endPoint x: 130, endPoint y: 438, distance: 197.8
click at [130, 438] on div "↦ Leaflet | Map data © OpenStreetMap contributors,© 2025 TomTom, Microsoft" at bounding box center [371, 340] width 743 height 681
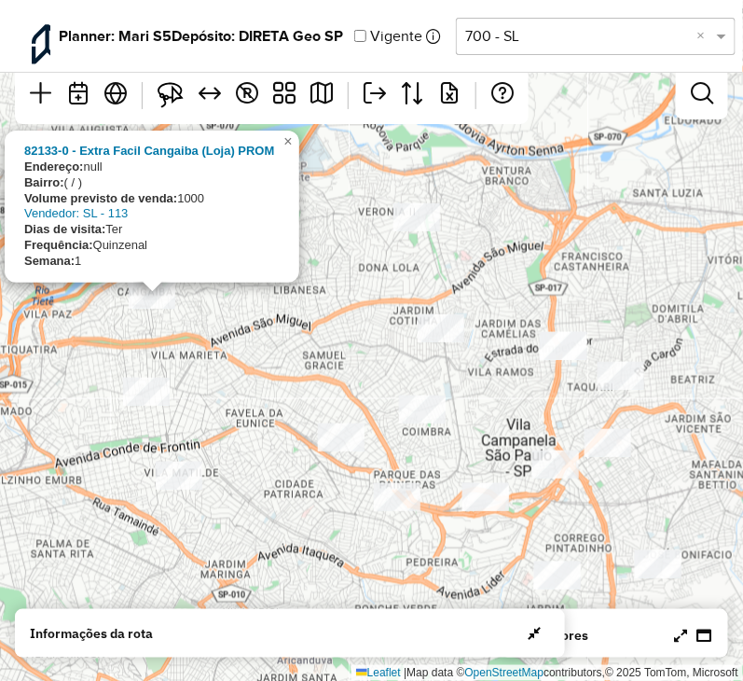
click at [225, 335] on div "82133-0 - Extra Facil Cangaiba (Loja) PROM Endereço: null Bairro: ( / ) Volume …" at bounding box center [371, 340] width 743 height 681
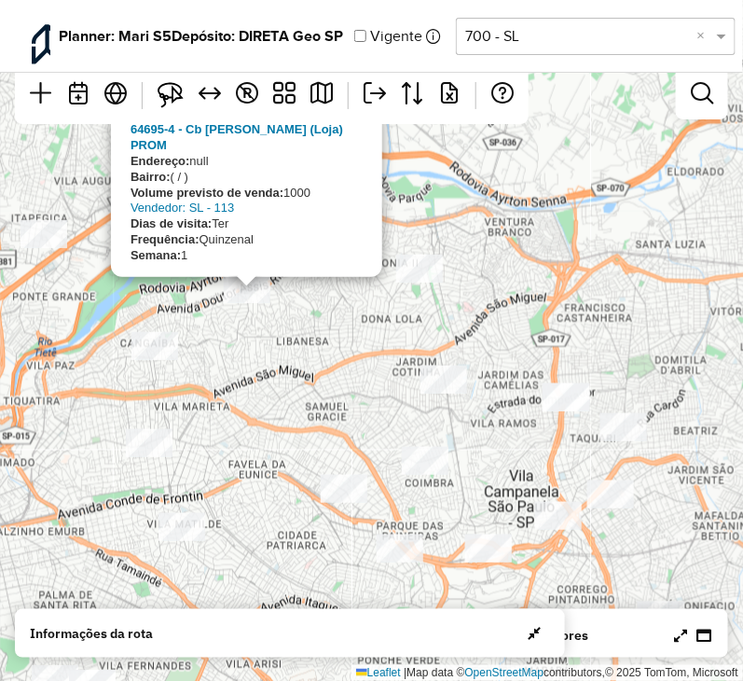
drag, startPoint x: 272, startPoint y: 296, endPoint x: 275, endPoint y: 347, distance: 51.4
click at [275, 347] on div "64695-4 - Cb Assis Ribeiro (Loja) PROM Endereço: null Bairro: ( / ) Volume prev…" at bounding box center [371, 340] width 743 height 681
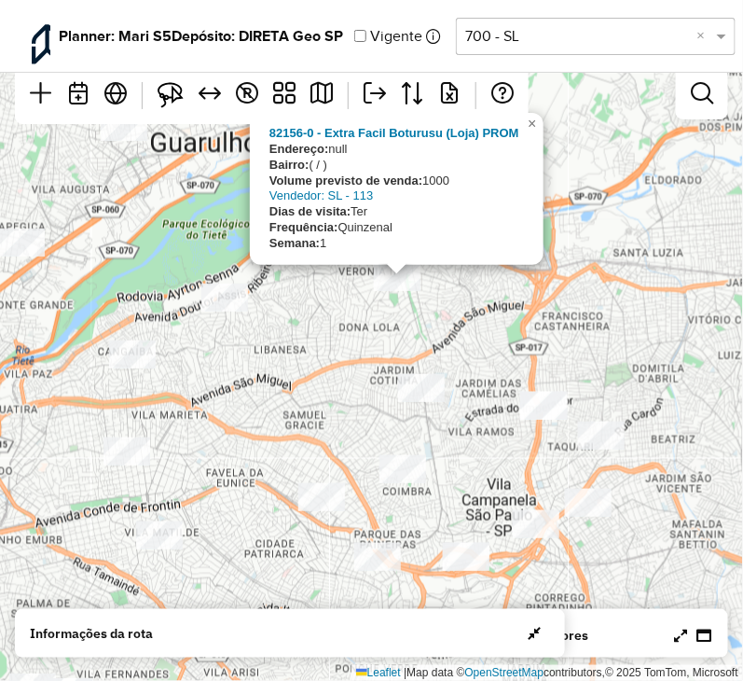
drag, startPoint x: 376, startPoint y: 369, endPoint x: 364, endPoint y: 360, distance: 15.3
click at [364, 360] on div "82156-0 - Extra Facil Boturusu (Loja) PROM Endereço: null Bairro: ( / ) Volume …" at bounding box center [371, 340] width 743 height 681
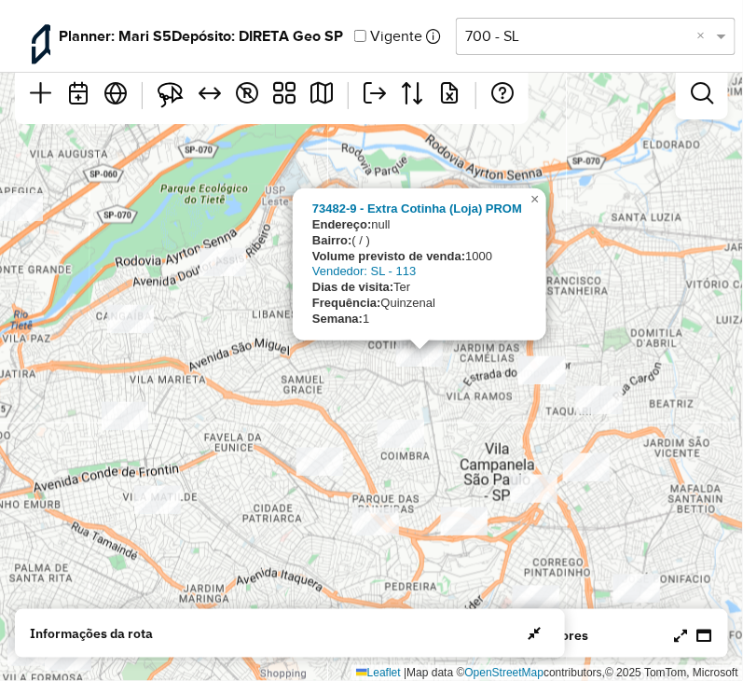
drag, startPoint x: 277, startPoint y: 430, endPoint x: 273, endPoint y: 392, distance: 38.4
click at [273, 392] on div "73482-9 - Extra Cotinha (Loja) PROM Endereço: null Bairro: ( / ) Volume previst…" at bounding box center [371, 340] width 743 height 681
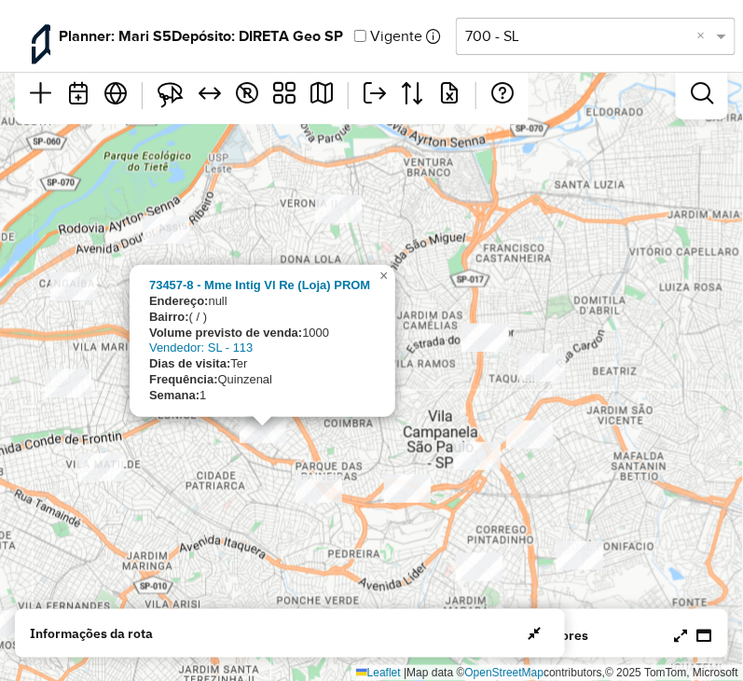
drag, startPoint x: 299, startPoint y: 492, endPoint x: 245, endPoint y: 467, distance: 59.3
click at [245, 467] on div "73457-8 - Mme Intig Vl Re (Loja) PROM Endereço: null Bairro: ( / ) Volume previ…" at bounding box center [371, 340] width 743 height 681
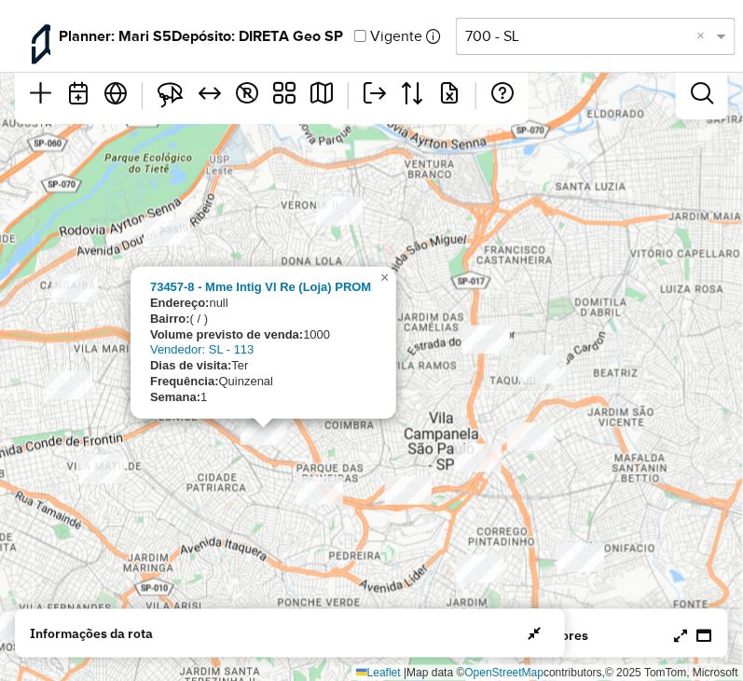
click at [265, 503] on div "73457-8 - Mme Intig Vl Re (Loja) PROM Endereço: null Bairro: ( / ) Volume previ…" at bounding box center [371, 340] width 743 height 681
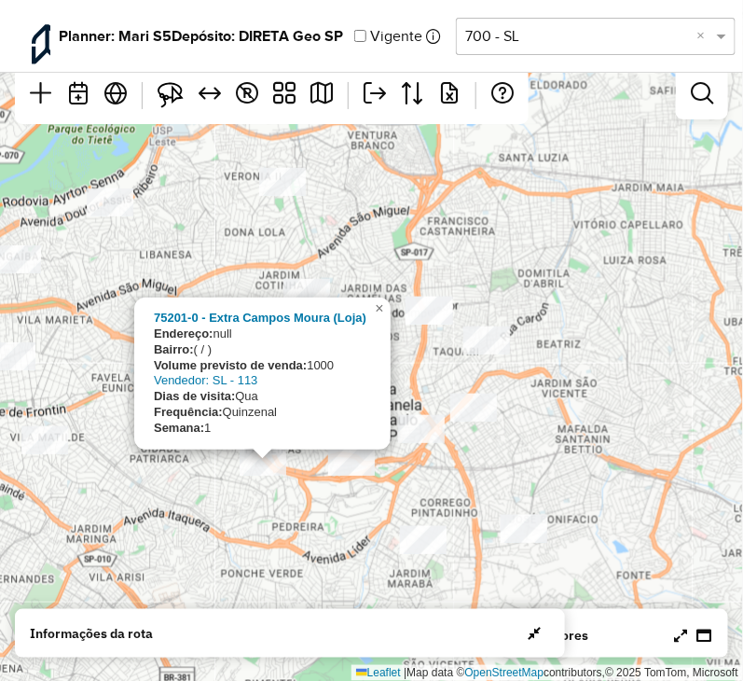
drag, startPoint x: 303, startPoint y: 528, endPoint x: 246, endPoint y: 498, distance: 64.2
click at [246, 498] on div "75201-0 - Extra Campos Moura (Loja) Endereço: null Bairro: ( / ) Volume previst…" at bounding box center [371, 340] width 743 height 681
click at [378, 313] on span "×" at bounding box center [379, 308] width 8 height 16
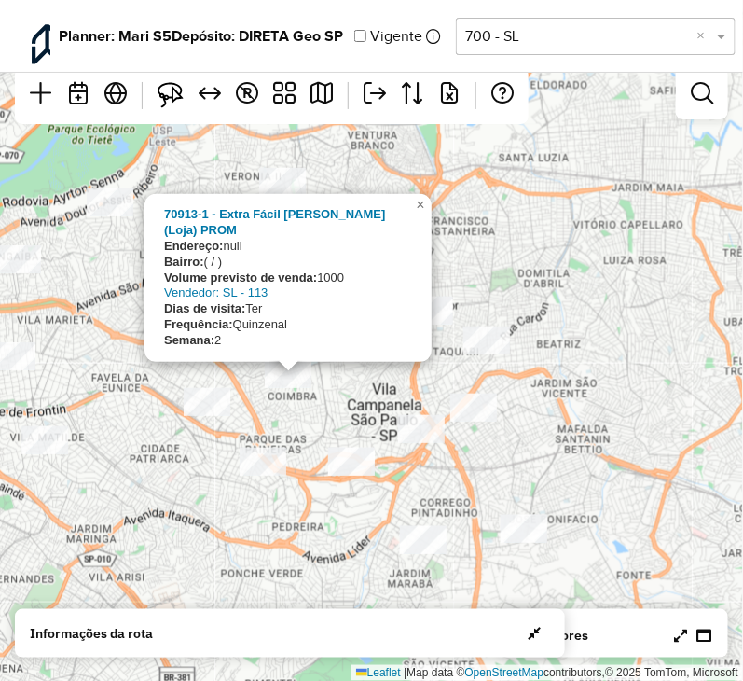
click at [304, 420] on div "70913-1 - Extra Fácil Arthur A (Loja) PROM Endereço: null Bairro: ( / ) Volume …" at bounding box center [371, 340] width 743 height 681
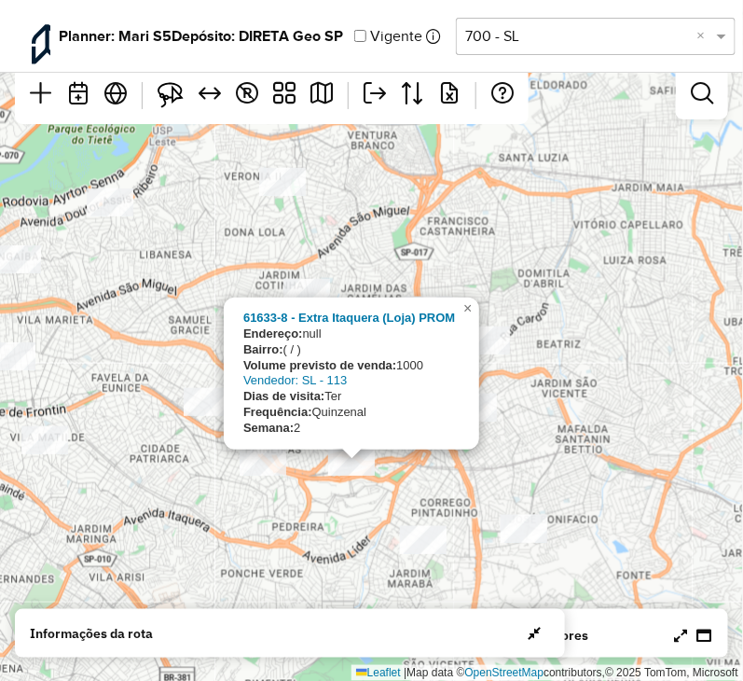
click at [570, 417] on div "61633-8 - Extra Itaquera (Loja) PROM Endereço: null Bairro: ( / ) Volume previs…" at bounding box center [371, 340] width 743 height 681
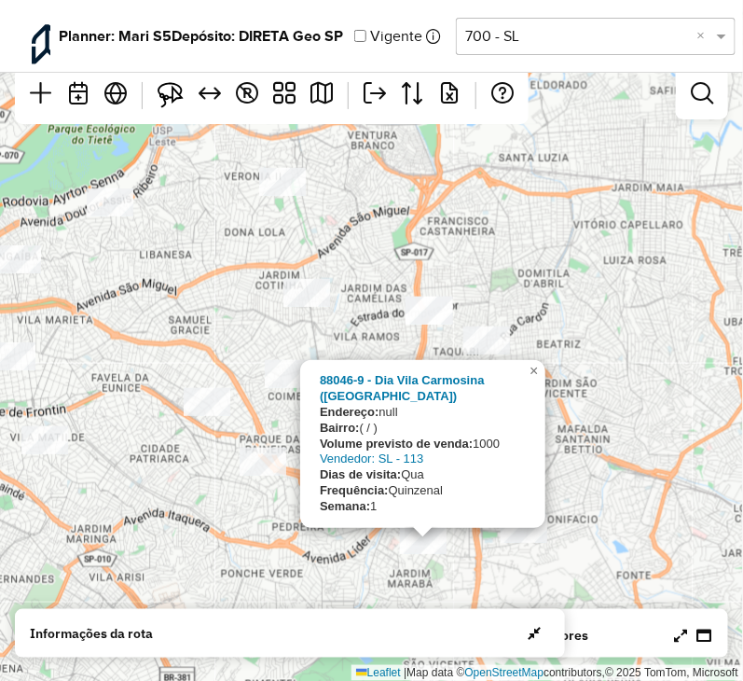
click at [622, 432] on div "88046-9 - Dia Vila Carmosina (Loja) Endereço: null Bairro: ( / ) Volume previst…" at bounding box center [371, 340] width 743 height 681
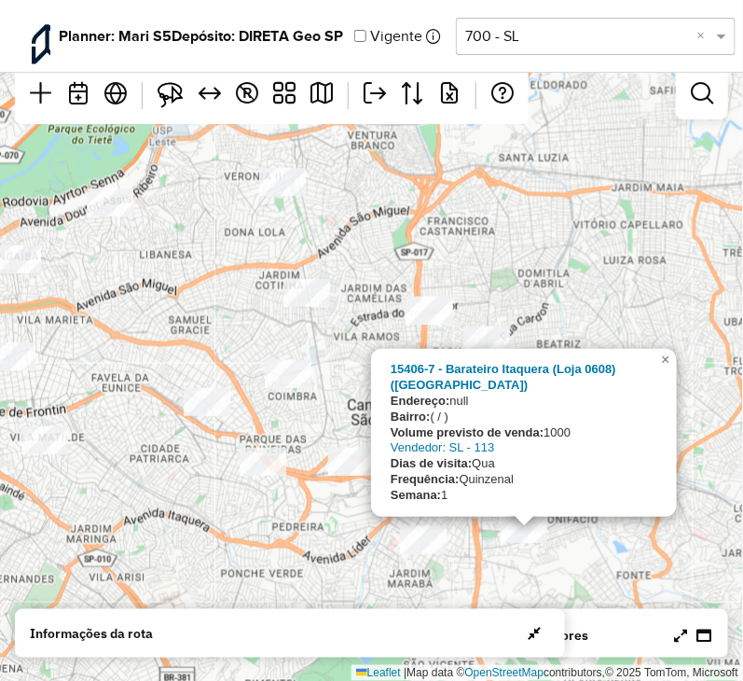
drag, startPoint x: 462, startPoint y: 238, endPoint x: 536, endPoint y: 173, distance: 98.5
click at [462, 239] on div "15406-7 - Barateiro Itaquera (Loja 0608) (Loja) Endereço: null Bairro: ( / ) Vo…" at bounding box center [371, 340] width 743 height 681
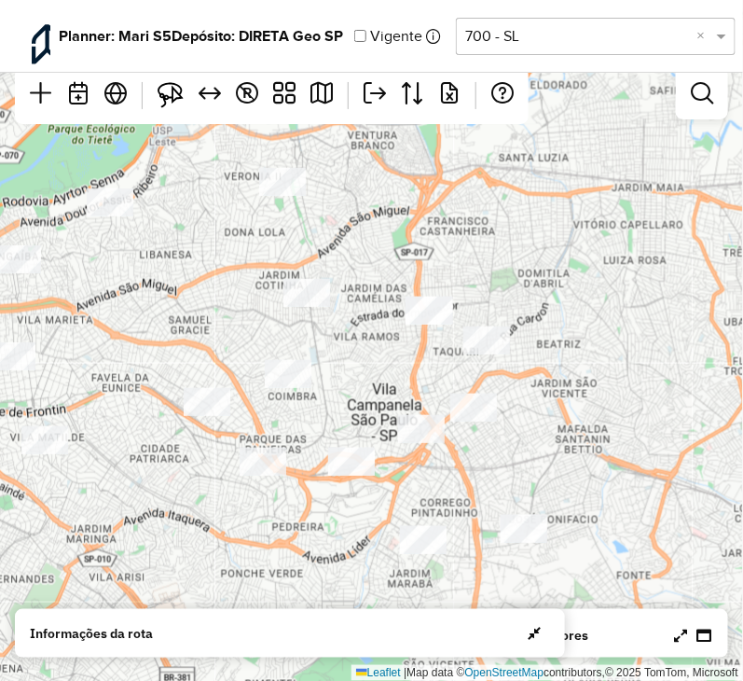
drag, startPoint x: 340, startPoint y: 253, endPoint x: 358, endPoint y: 188, distance: 67.0
click at [340, 253] on div "↦ Leaflet | Map data © OpenStreetMap contributors,© 2025 TomTom, Microsoft" at bounding box center [371, 340] width 743 height 681
